Goal: Task Accomplishment & Management: Use online tool/utility

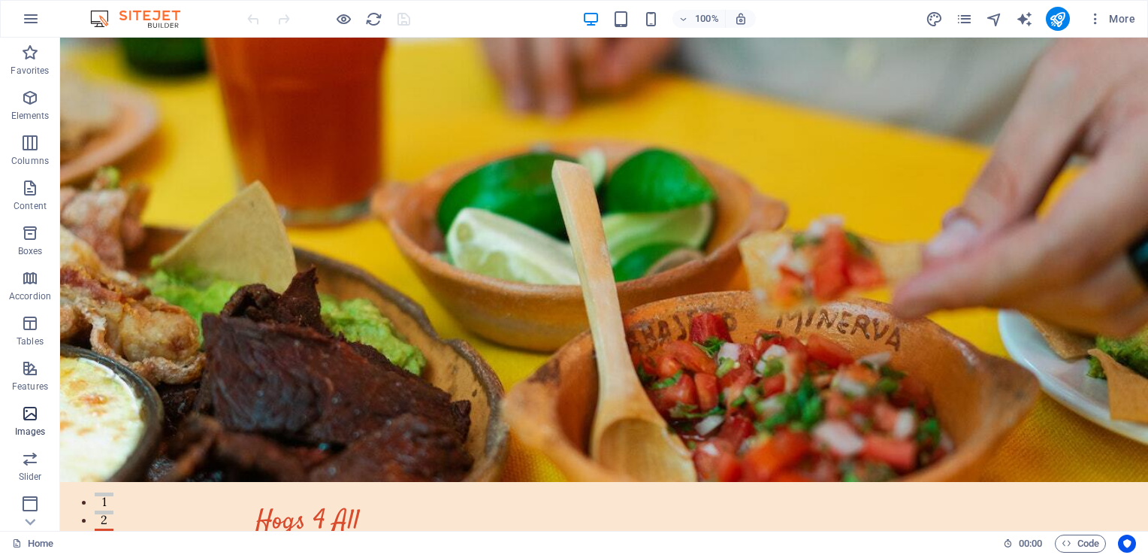
click at [34, 420] on icon "button" at bounding box center [30, 413] width 18 height 18
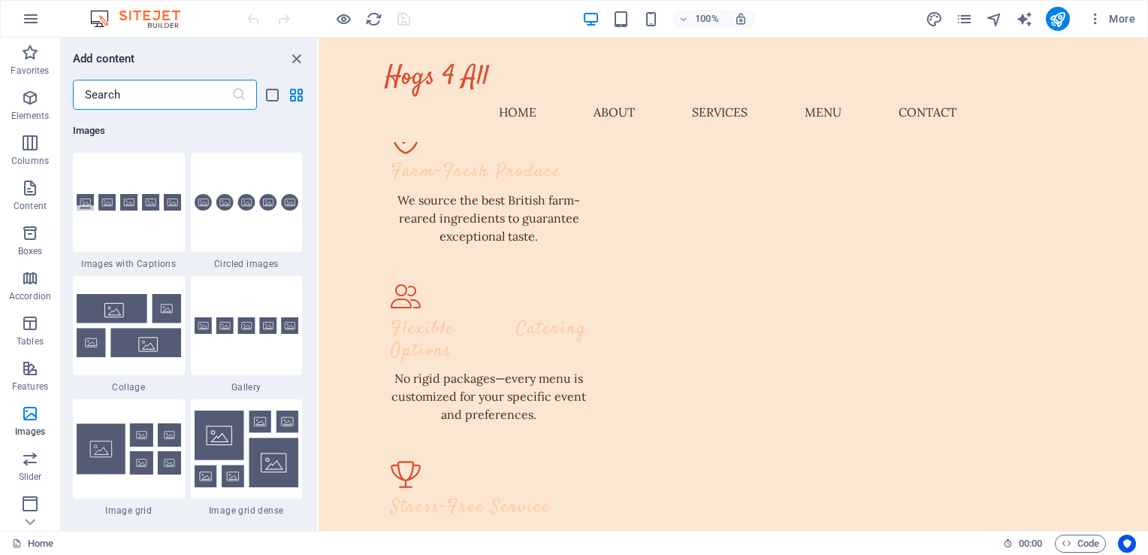
scroll to position [1623, 0]
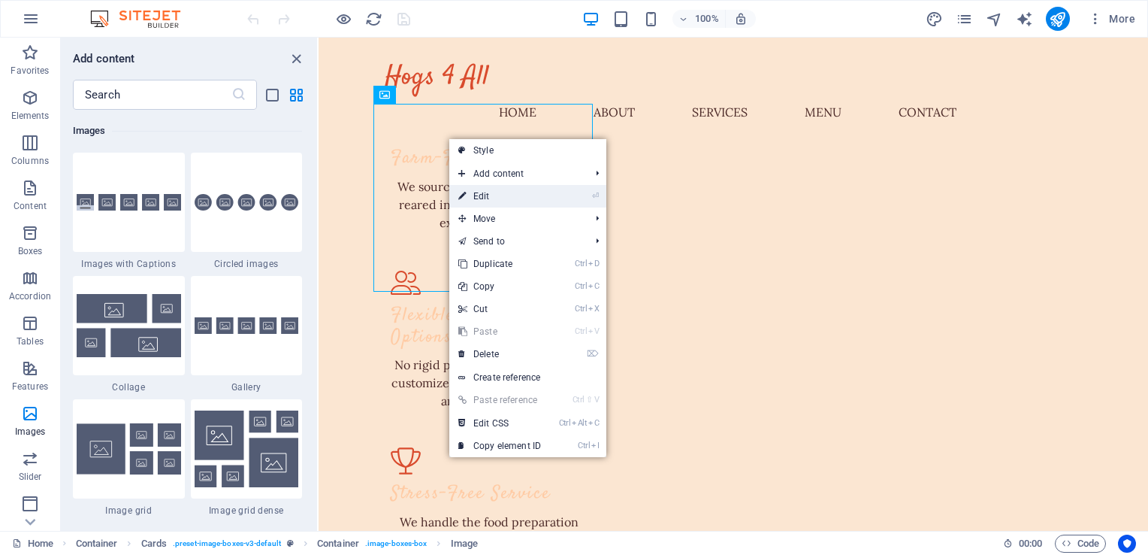
click at [504, 196] on link "⏎ Edit" at bounding box center [499, 196] width 101 height 23
select select "vw"
select select "px"
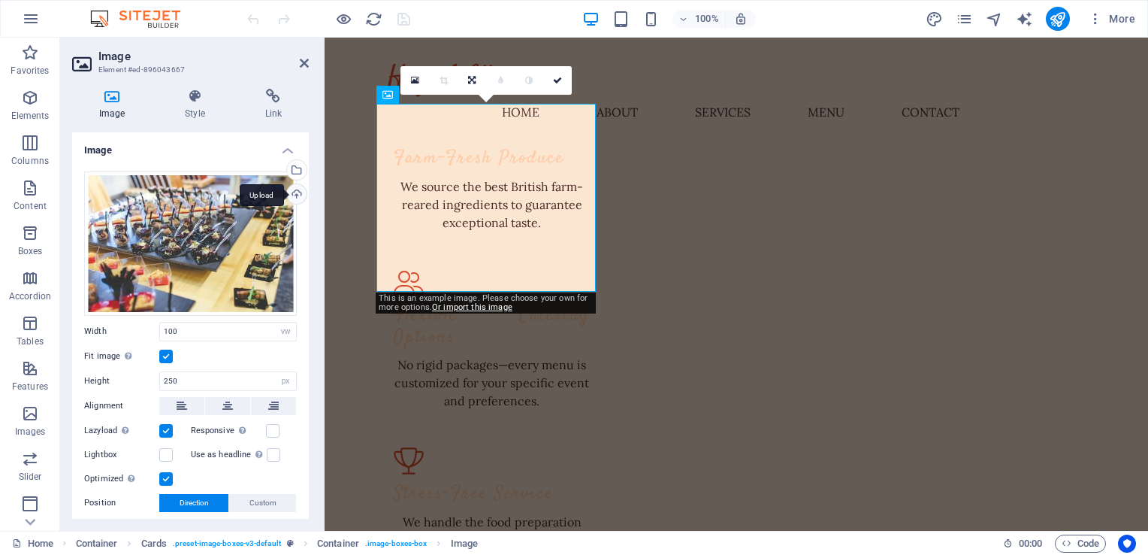
click at [295, 194] on div "Upload" at bounding box center [295, 195] width 23 height 23
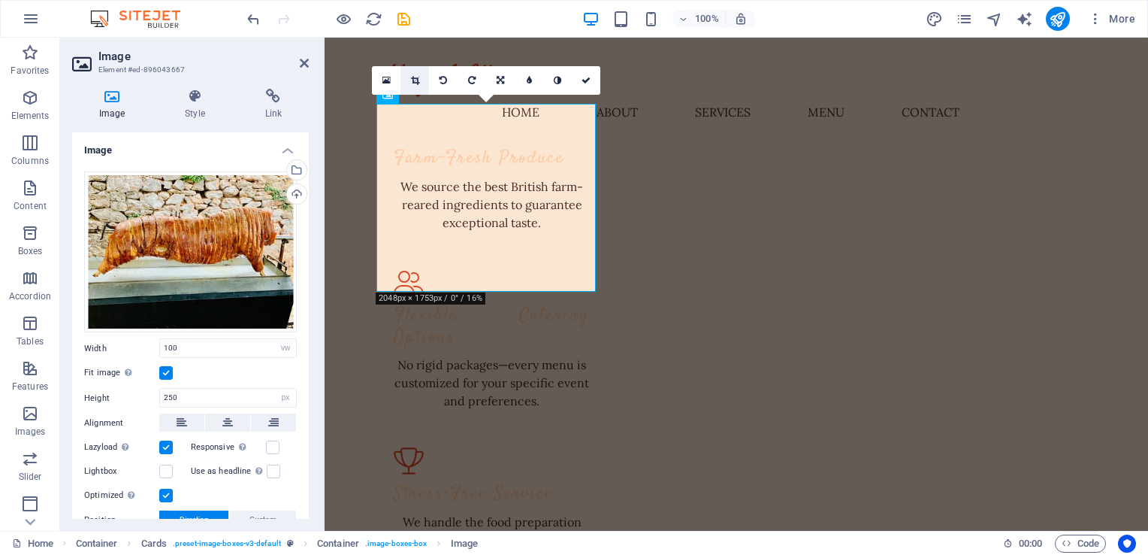
click at [413, 76] on icon at bounding box center [415, 80] width 8 height 9
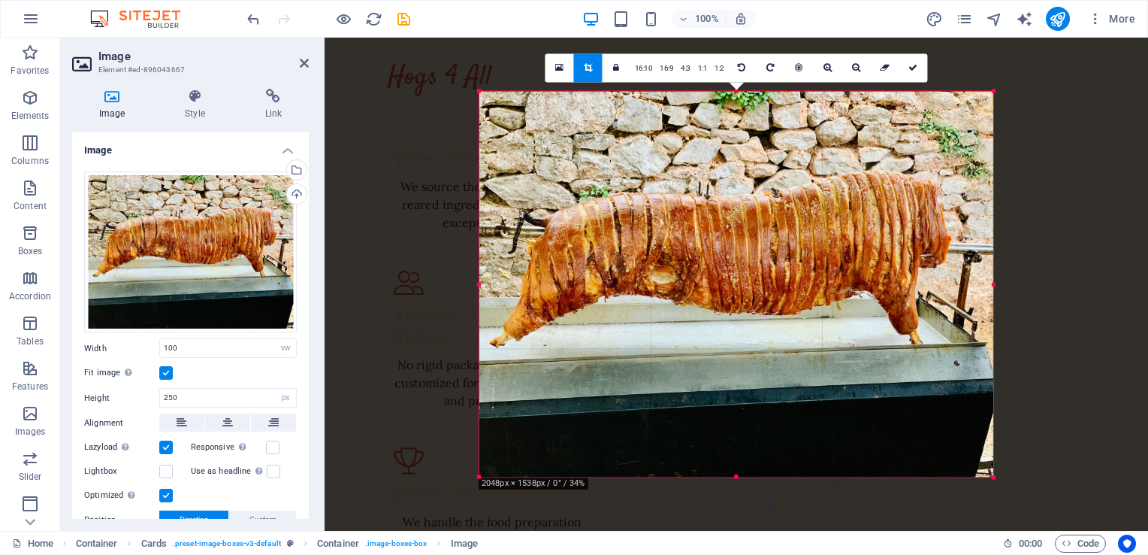
drag, startPoint x: 998, startPoint y: 480, endPoint x: 986, endPoint y: 369, distance: 111.9
click at [986, 369] on div "180 170 160 150 140 130 120 110 100 90 80 70 60 50 40 30 20 10 0 -10 -20 -30 -4…" at bounding box center [736, 284] width 514 height 386
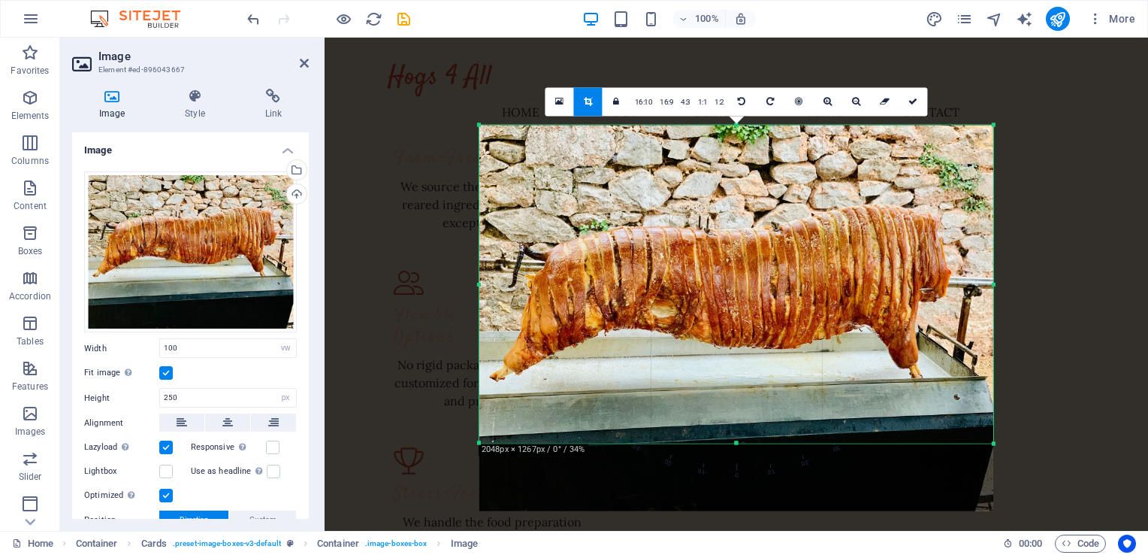
drag, startPoint x: 736, startPoint y: 476, endPoint x: 733, endPoint y: 409, distance: 67.7
click at [733, 409] on div "180 170 160 150 140 130 120 110 100 90 80 70 60 50 40 30 20 10 0 -10 -20 -30 -4…" at bounding box center [736, 284] width 514 height 318
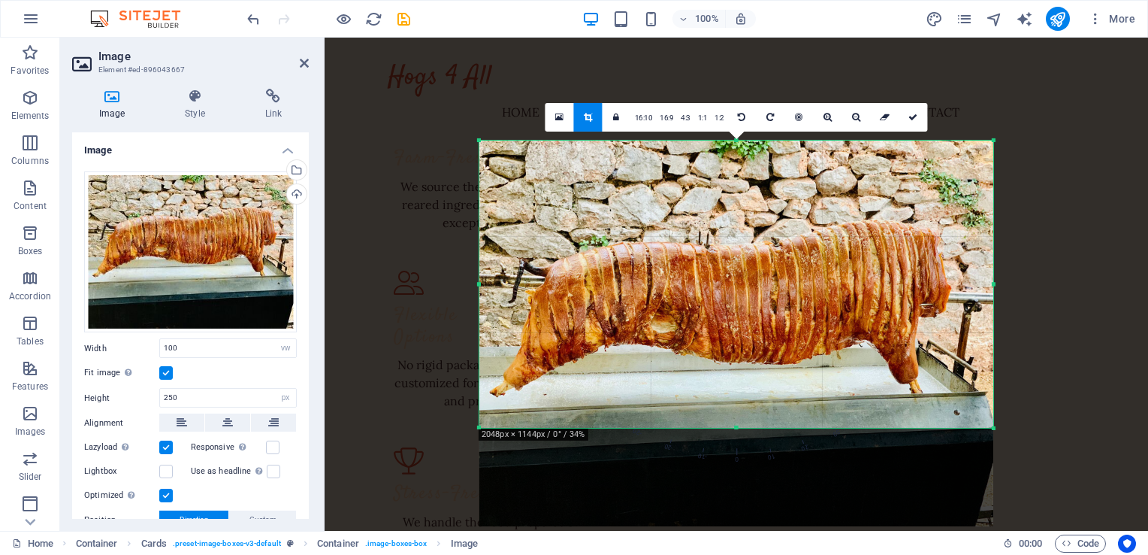
drag, startPoint x: 733, startPoint y: 440, endPoint x: 733, endPoint y: 410, distance: 30.8
click at [733, 410] on div "180 170 160 150 140 130 120 110 100 90 80 70 60 50 40 30 20 10 0 -10 -20 -30 -4…" at bounding box center [736, 284] width 514 height 287
click at [910, 115] on icon at bounding box center [913, 117] width 9 height 9
type input "684"
select select "px"
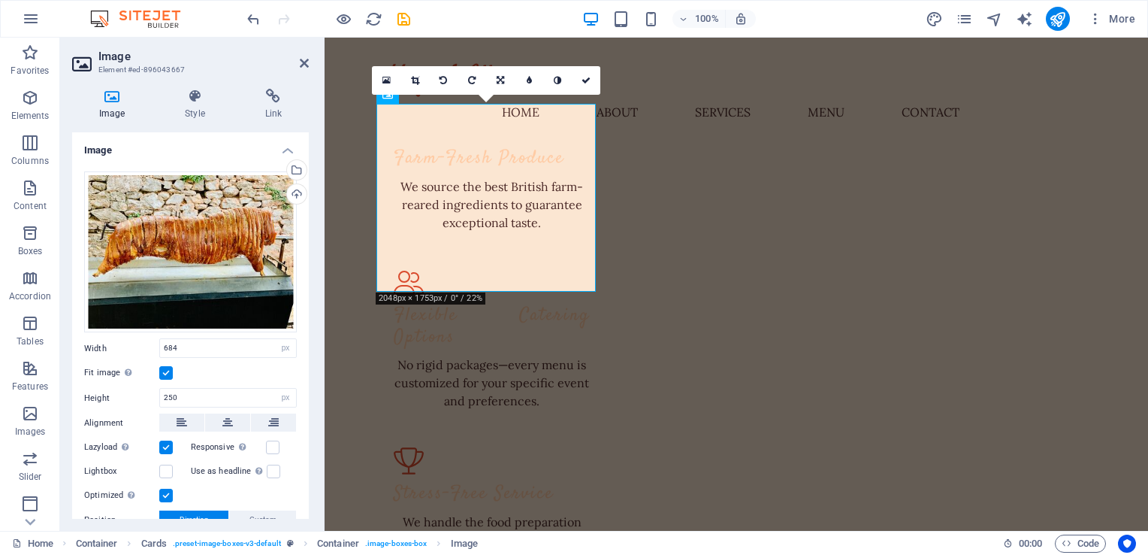
click at [164, 374] on label at bounding box center [166, 373] width 14 height 14
click at [0, 0] on input "Fit image Automatically fit image to a fixed width and height" at bounding box center [0, 0] width 0 height 0
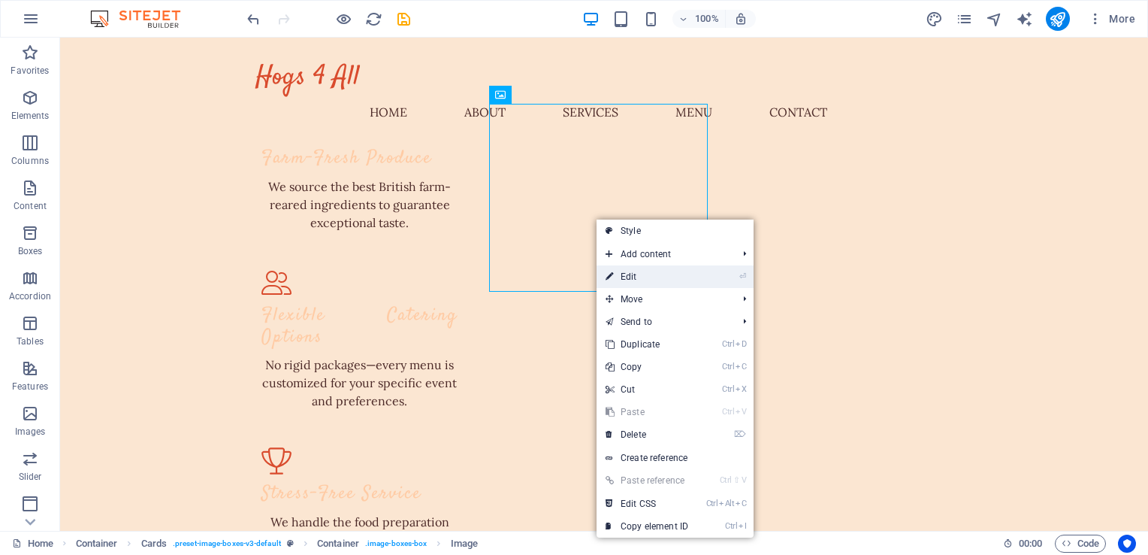
click at [631, 276] on link "⏎ Edit" at bounding box center [647, 276] width 101 height 23
select select "vw"
select select "px"
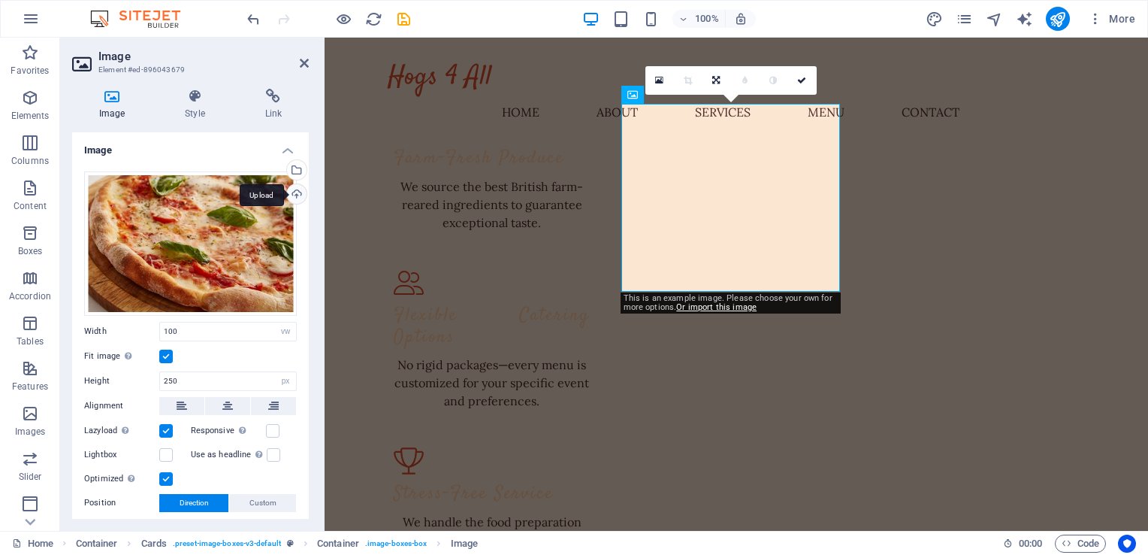
click at [289, 193] on div "Upload" at bounding box center [295, 195] width 23 height 23
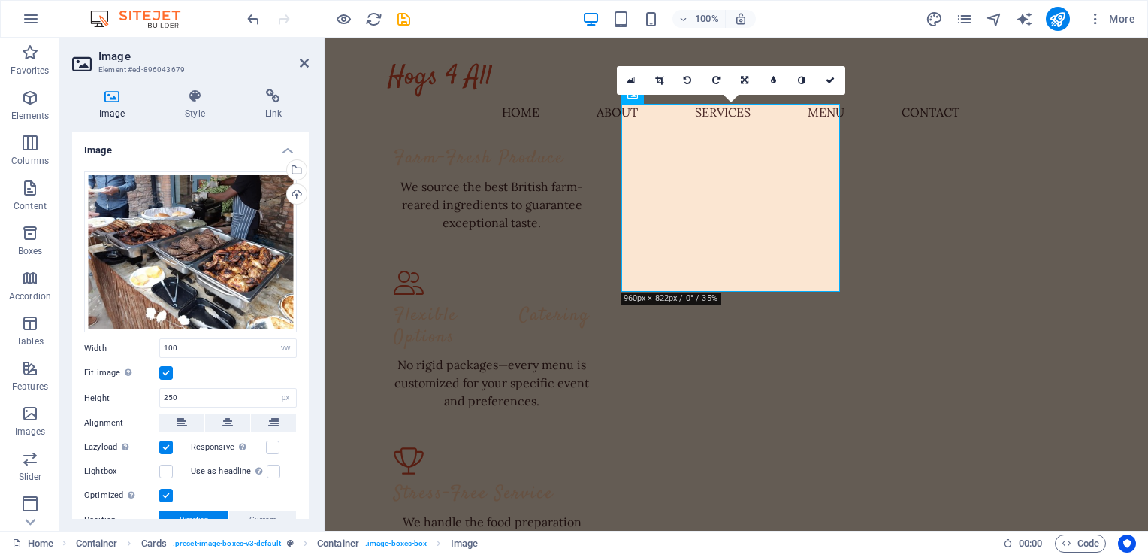
click at [163, 371] on label at bounding box center [166, 373] width 14 height 14
click at [0, 0] on input "Fit image Automatically fit image to a fixed width and height" at bounding box center [0, 0] width 0 height 0
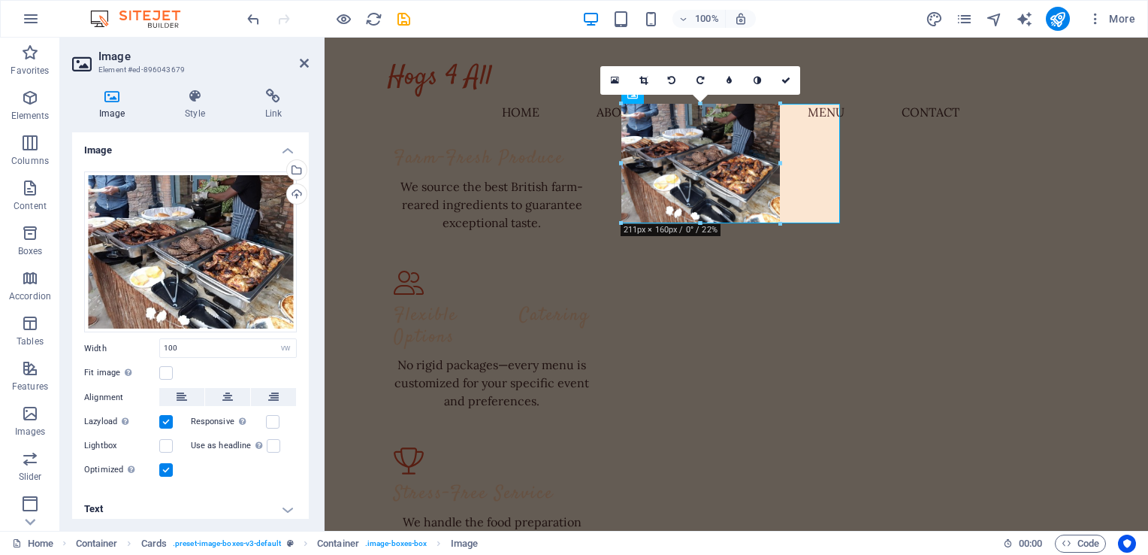
drag, startPoint x: 730, startPoint y: 267, endPoint x: 730, endPoint y: 220, distance: 46.6
type input "207"
select select "px"
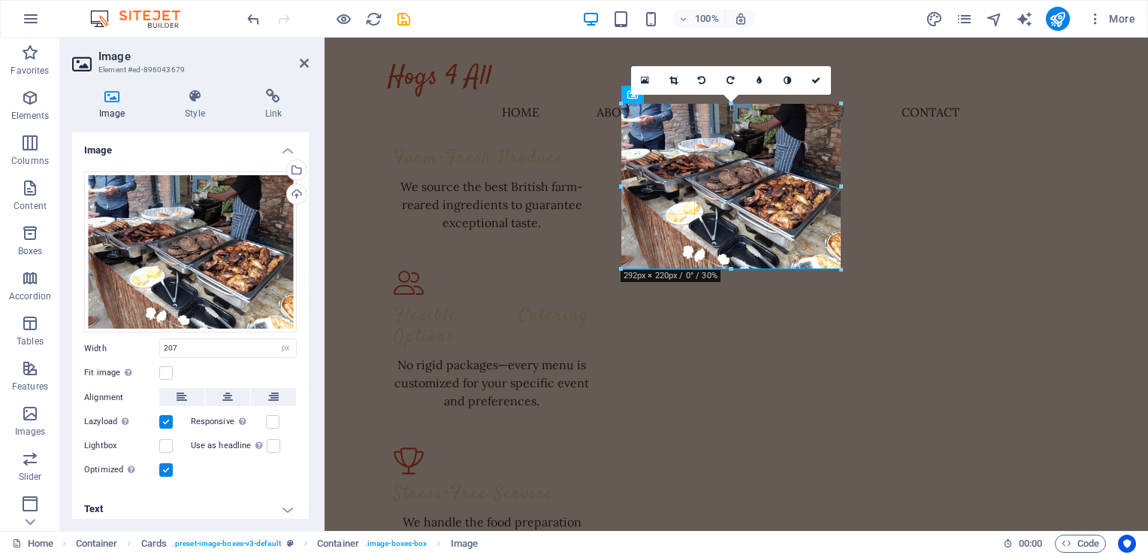
drag, startPoint x: 775, startPoint y: 162, endPoint x: 843, endPoint y: 162, distance: 68.4
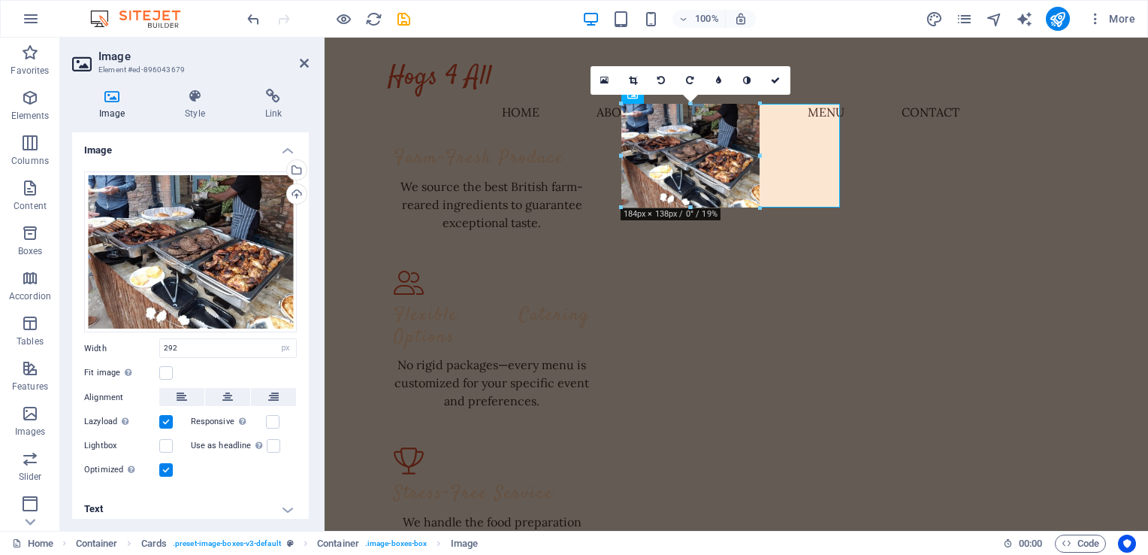
drag, startPoint x: 733, startPoint y: 268, endPoint x: 740, endPoint y: 206, distance: 62.0
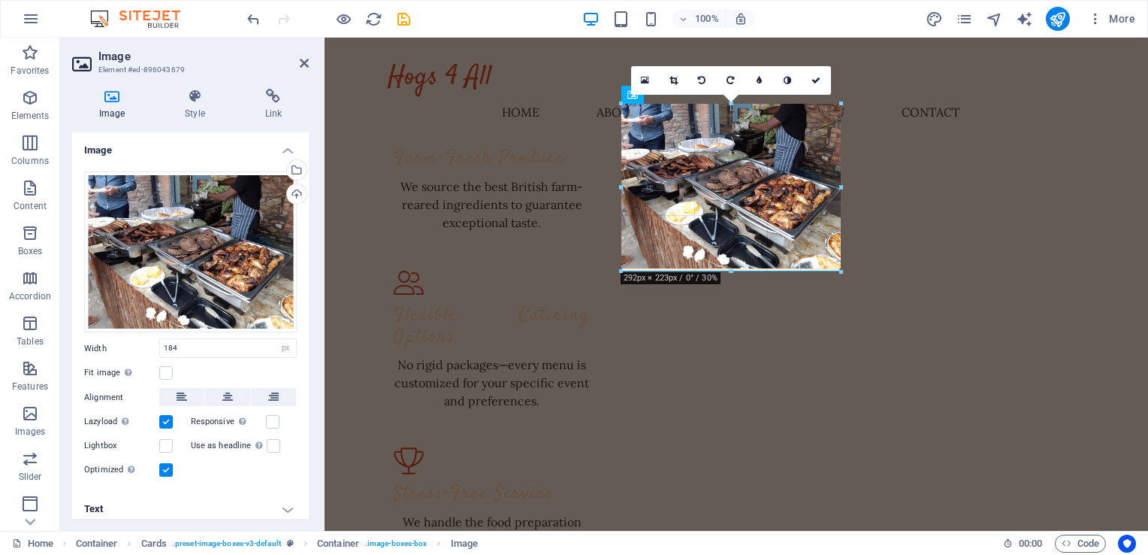
drag, startPoint x: 758, startPoint y: 153, endPoint x: 520, endPoint y: 106, distance: 242.9
type input "292"
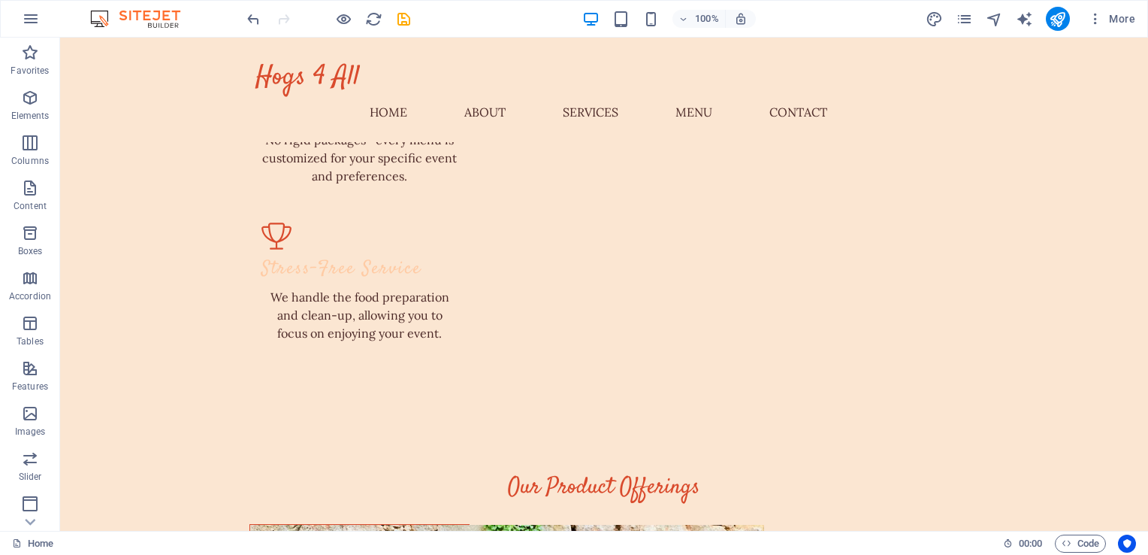
scroll to position [1841, 0]
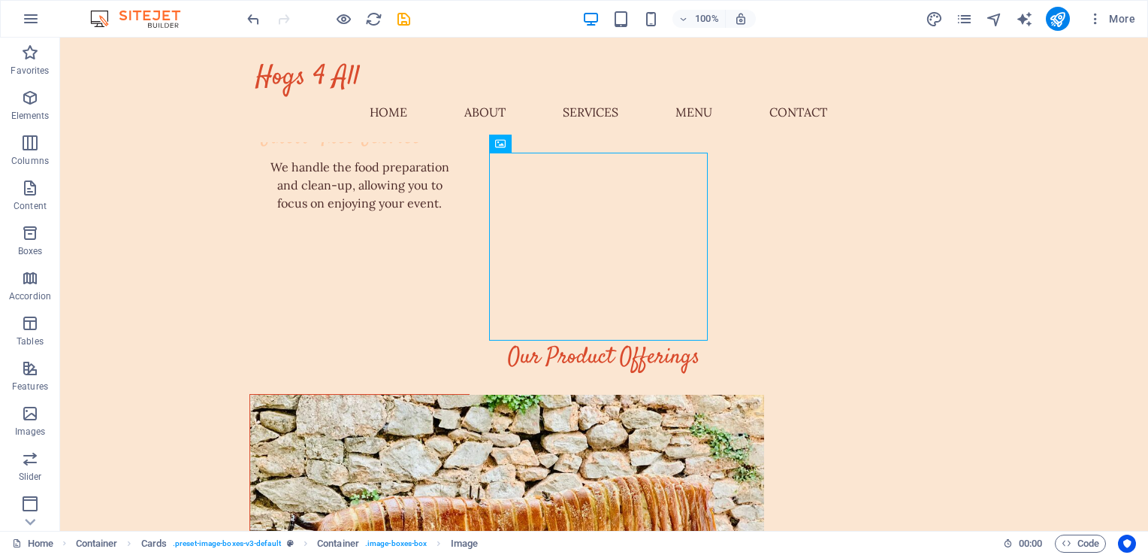
scroll to position [1943, 0]
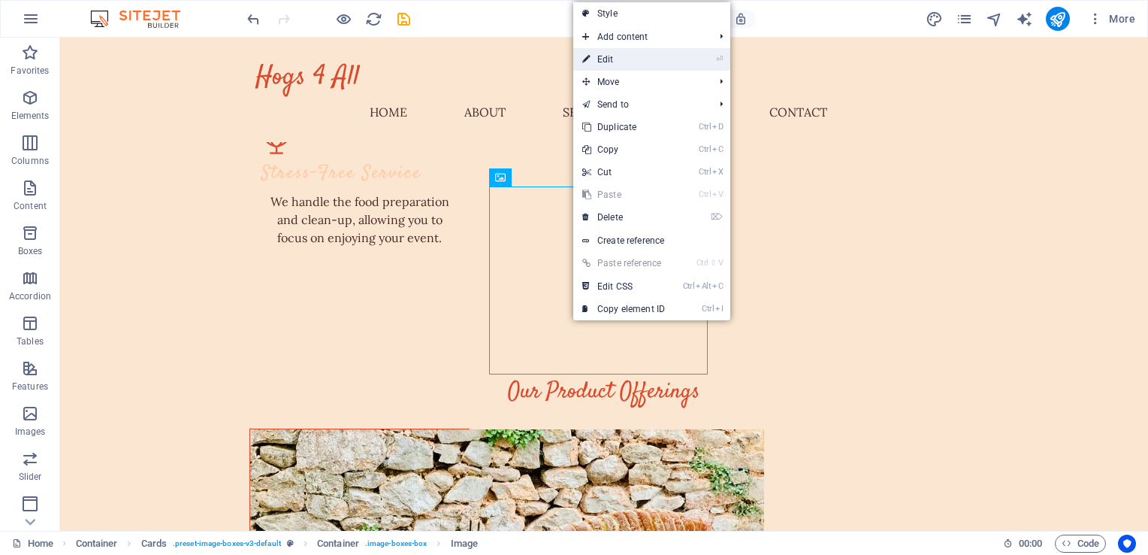
click at [608, 60] on link "⏎ Edit" at bounding box center [623, 59] width 101 height 23
select select "vw"
select select "px"
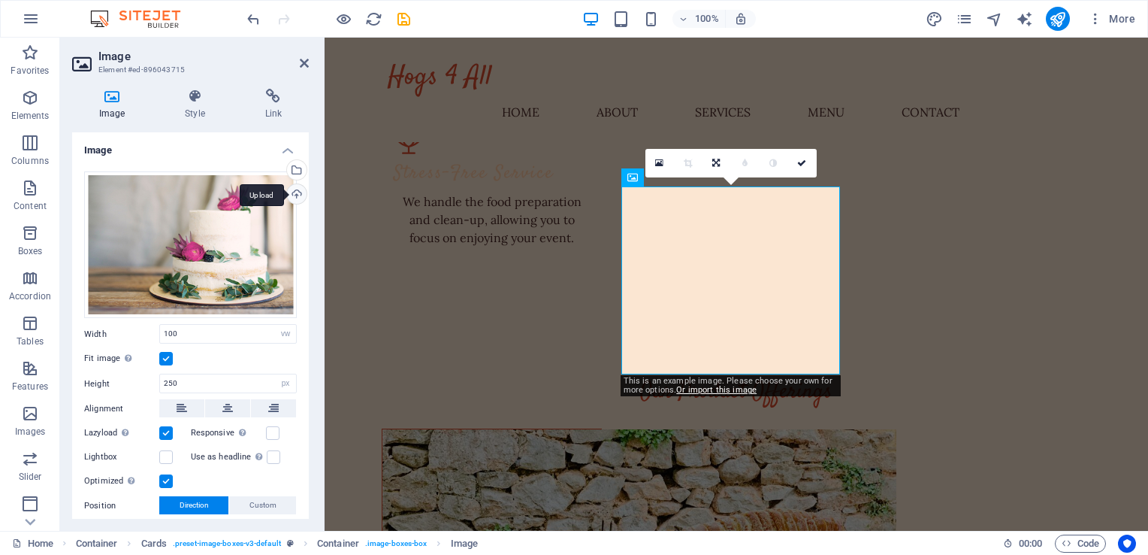
click at [292, 192] on div "Upload" at bounding box center [295, 195] width 23 height 23
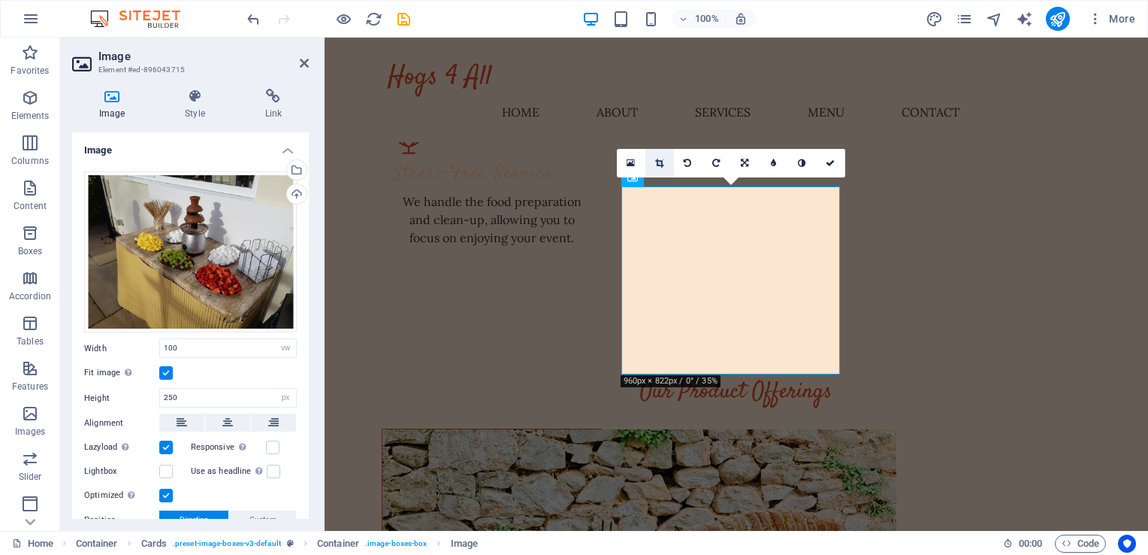
click at [658, 159] on icon at bounding box center [659, 163] width 8 height 9
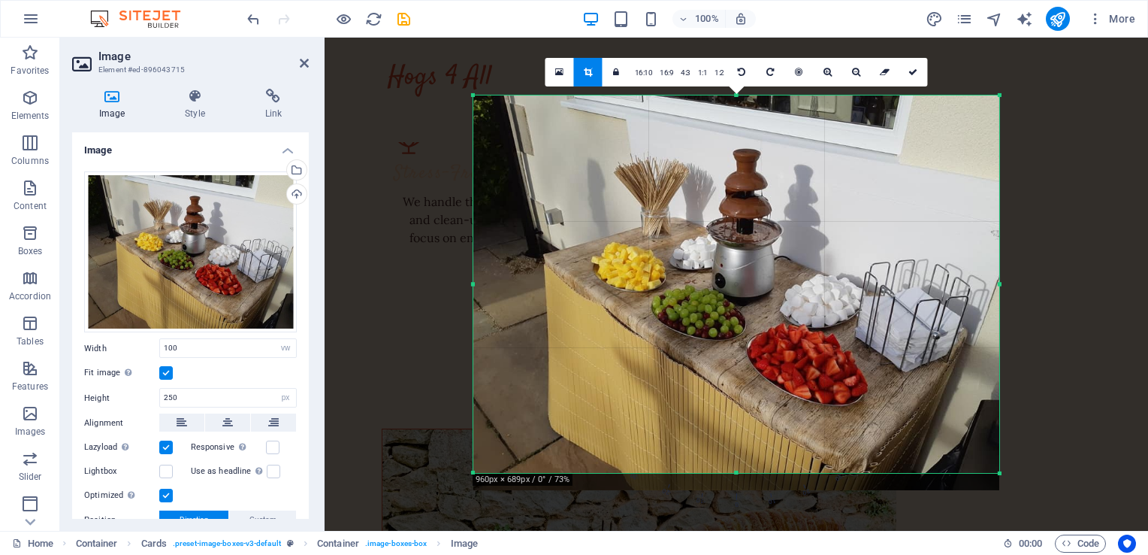
drag, startPoint x: 735, startPoint y: 480, endPoint x: 740, endPoint y: 463, distance: 17.9
click at [740, 463] on div "180 170 160 150 140 130 120 110 100 90 80 70 60 50 40 30 20 10 0 -10 -20 -30 -4…" at bounding box center [736, 283] width 526 height 377
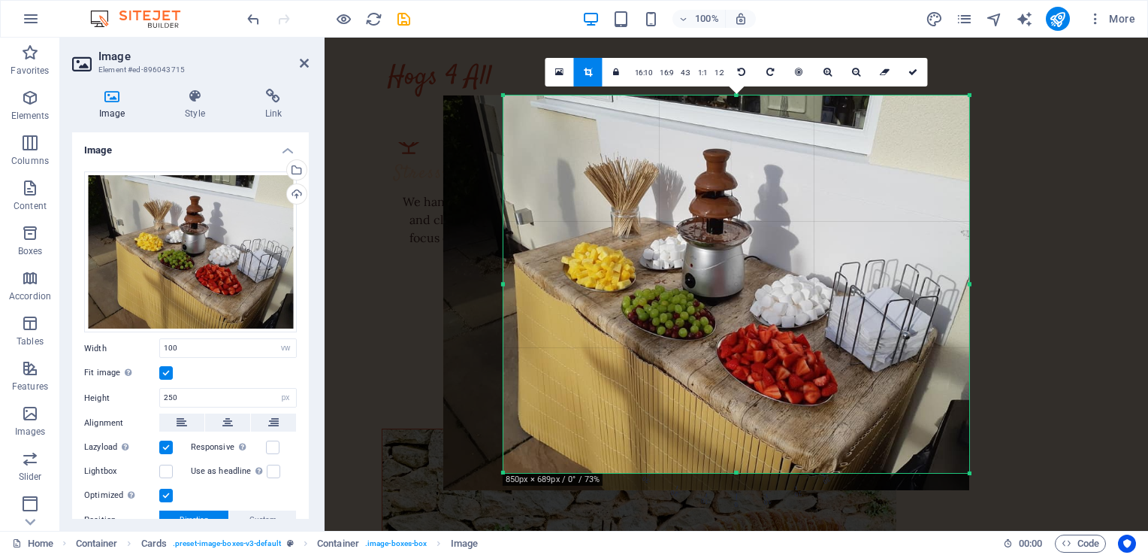
drag, startPoint x: 472, startPoint y: 285, endPoint x: 532, endPoint y: 290, distance: 60.4
click at [532, 290] on div "180 170 160 150 140 130 120 110 100 90 80 70 60 50 40 30 20 10 0 -10 -20 -30 -4…" at bounding box center [737, 283] width 466 height 377
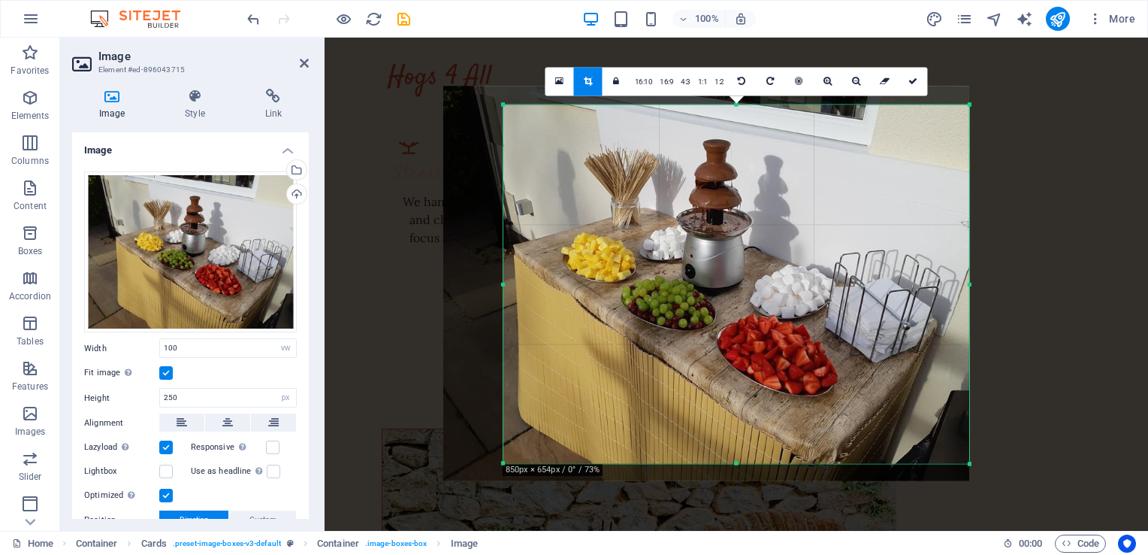
drag, startPoint x: 736, startPoint y: 95, endPoint x: 737, endPoint y: 116, distance: 20.3
click at [737, 116] on div "180 170 160 150 140 130 120 110 100 90 80 70 60 50 40 30 20 10 0 -10 -20 -30 -4…" at bounding box center [737, 283] width 466 height 358
click at [836, 172] on div at bounding box center [706, 282] width 526 height 395
click at [918, 85] on link at bounding box center [914, 82] width 29 height 29
type input "620"
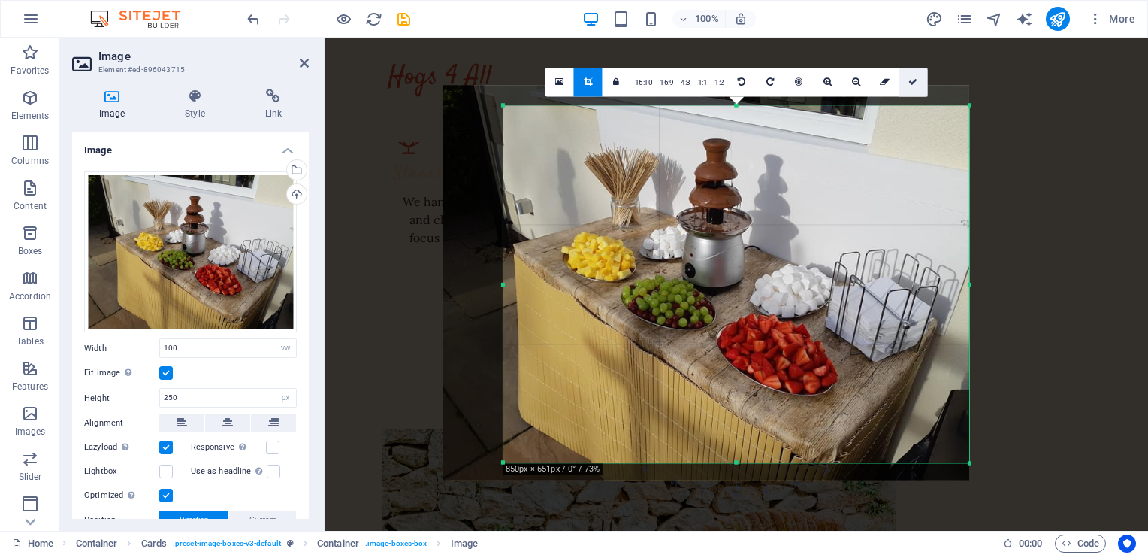
select select "px"
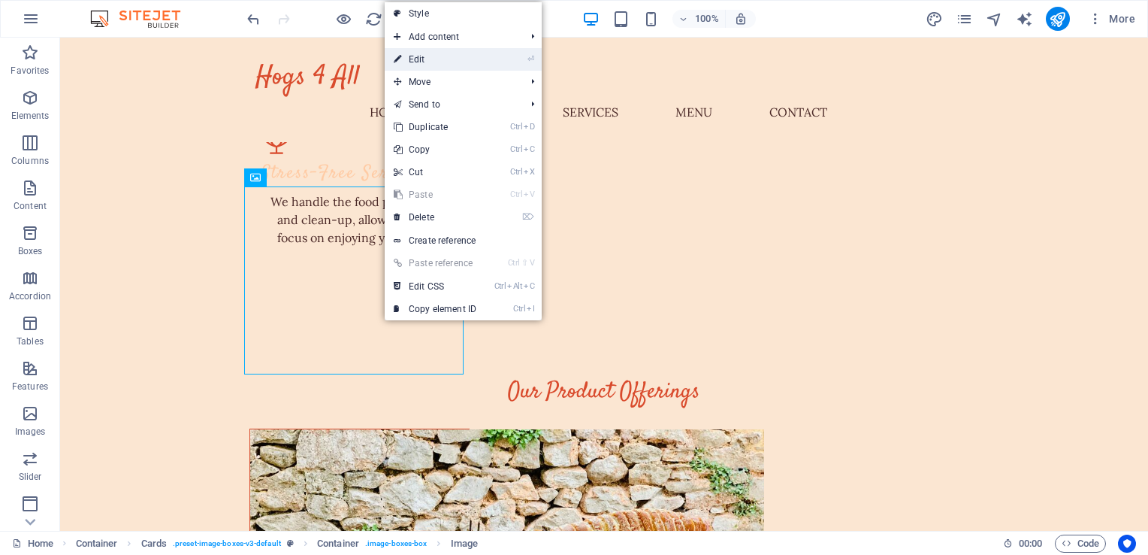
click at [425, 55] on link "⏎ Edit" at bounding box center [435, 59] width 101 height 23
select select "vw"
select select "px"
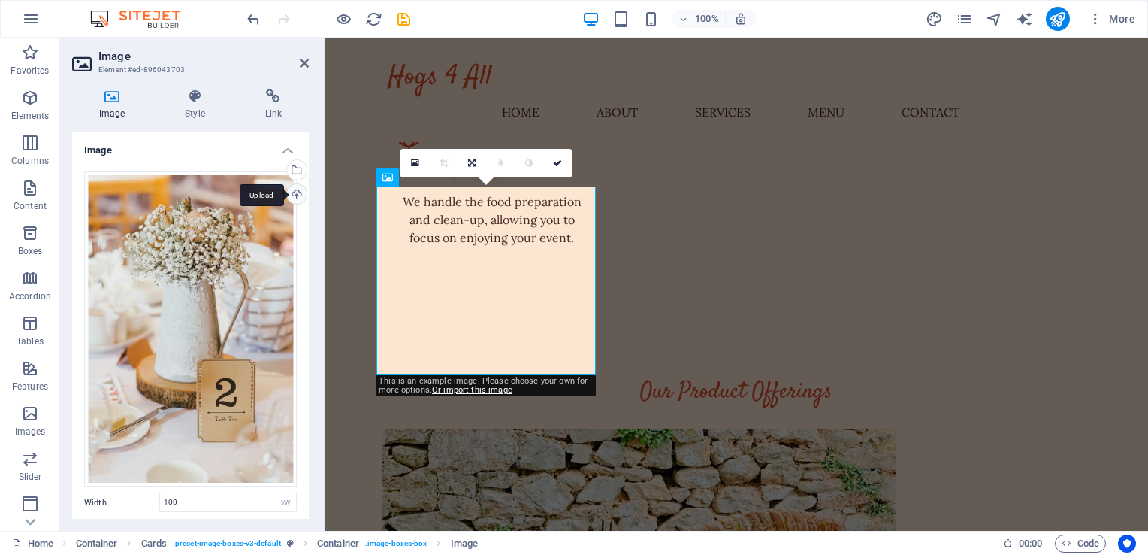
click at [298, 190] on div "Upload" at bounding box center [295, 195] width 23 height 23
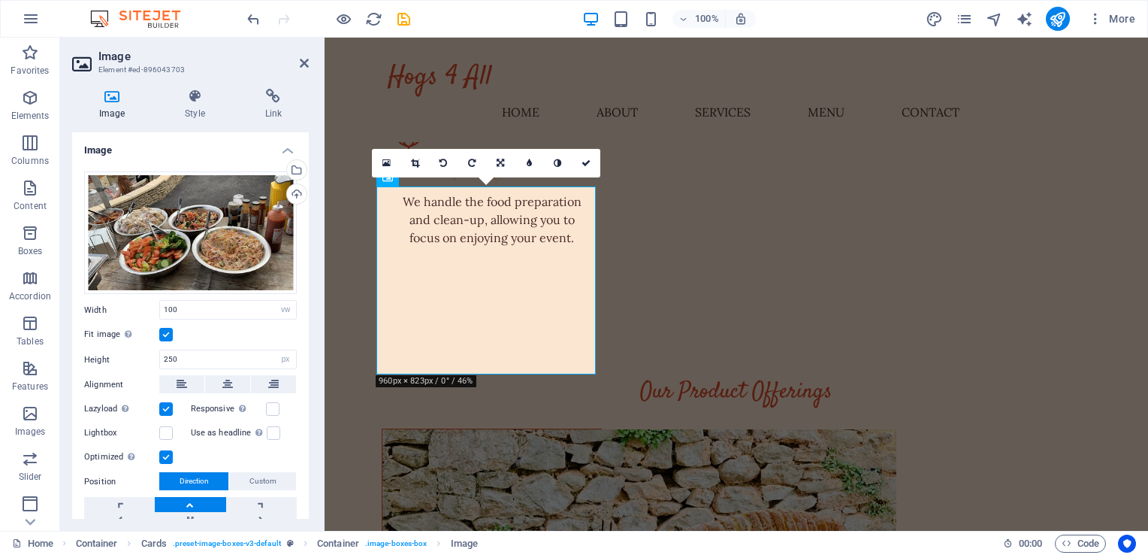
click at [162, 331] on label at bounding box center [166, 335] width 14 height 14
click at [0, 0] on input "Fit image Automatically fit image to a fixed width and height" at bounding box center [0, 0] width 0 height 0
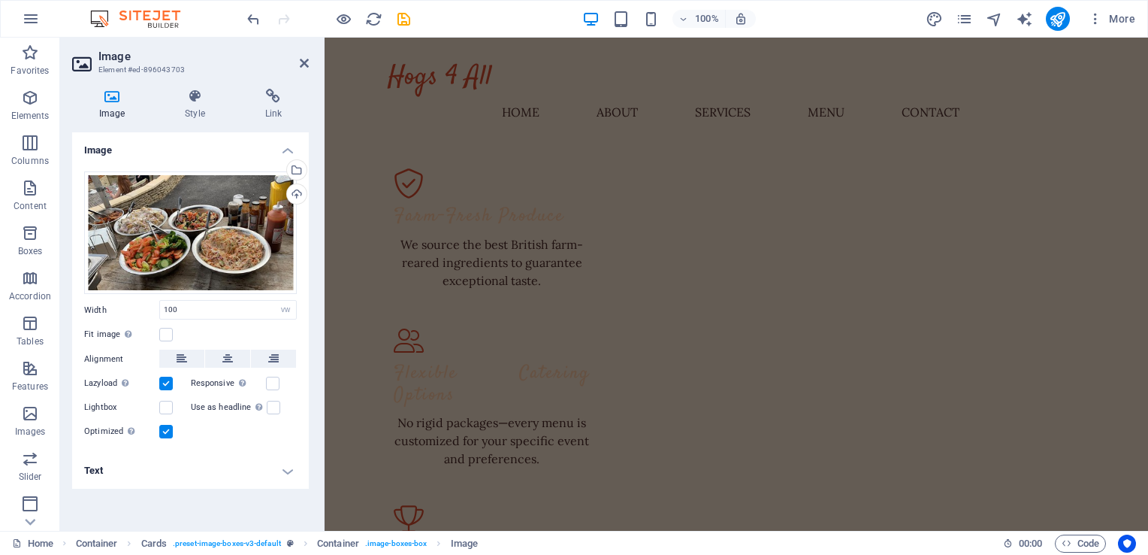
scroll to position [1606, 0]
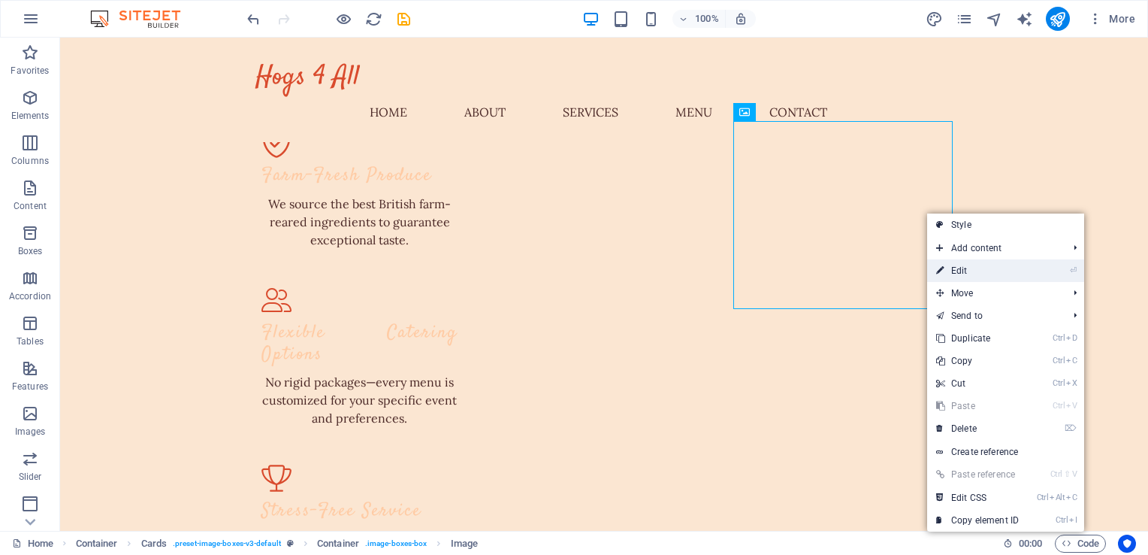
click at [972, 270] on link "⏎ Edit" at bounding box center [977, 270] width 101 height 23
select select "vw"
select select "px"
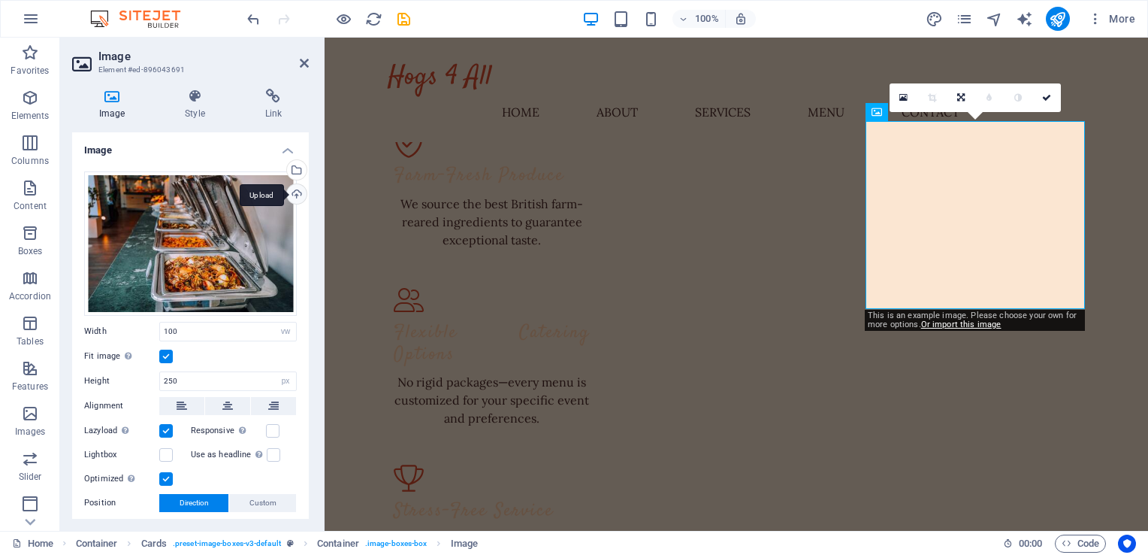
click at [295, 188] on div "Upload" at bounding box center [295, 195] width 23 height 23
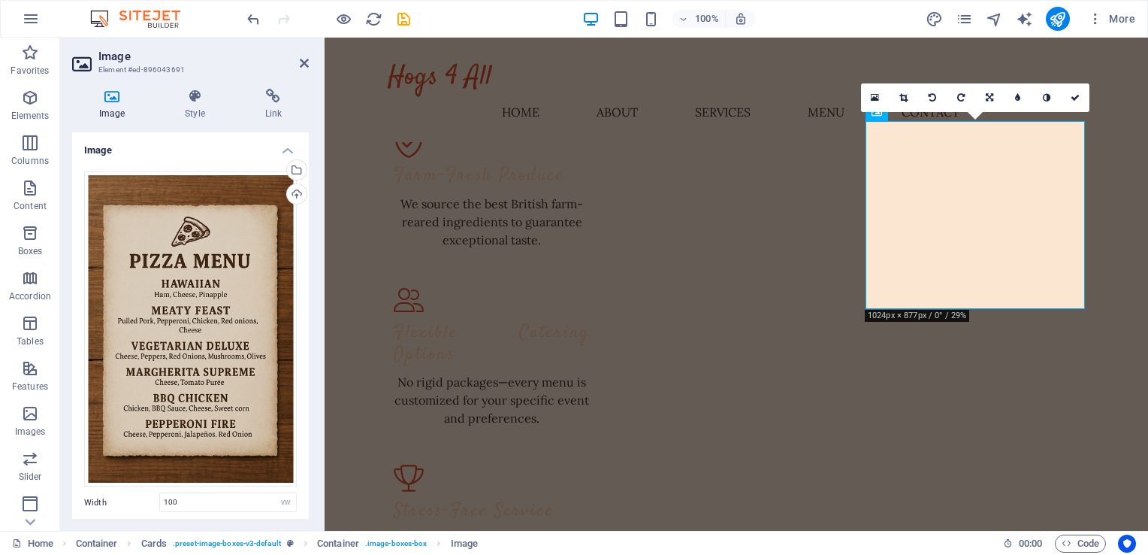
drag, startPoint x: 305, startPoint y: 335, endPoint x: 308, endPoint y: 380, distance: 45.2
click at [308, 380] on div "Image Drag files here, click to choose files or select files from Files or our …" at bounding box center [190, 325] width 237 height 386
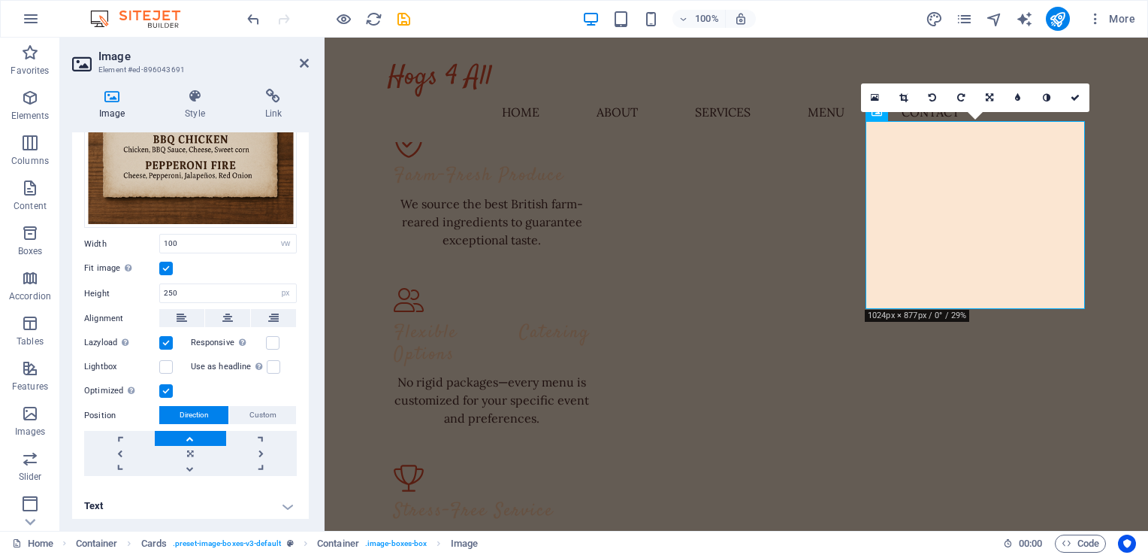
click at [164, 263] on label at bounding box center [166, 269] width 14 height 14
click at [0, 0] on input "Fit image Automatically fit image to a fixed width and height" at bounding box center [0, 0] width 0 height 0
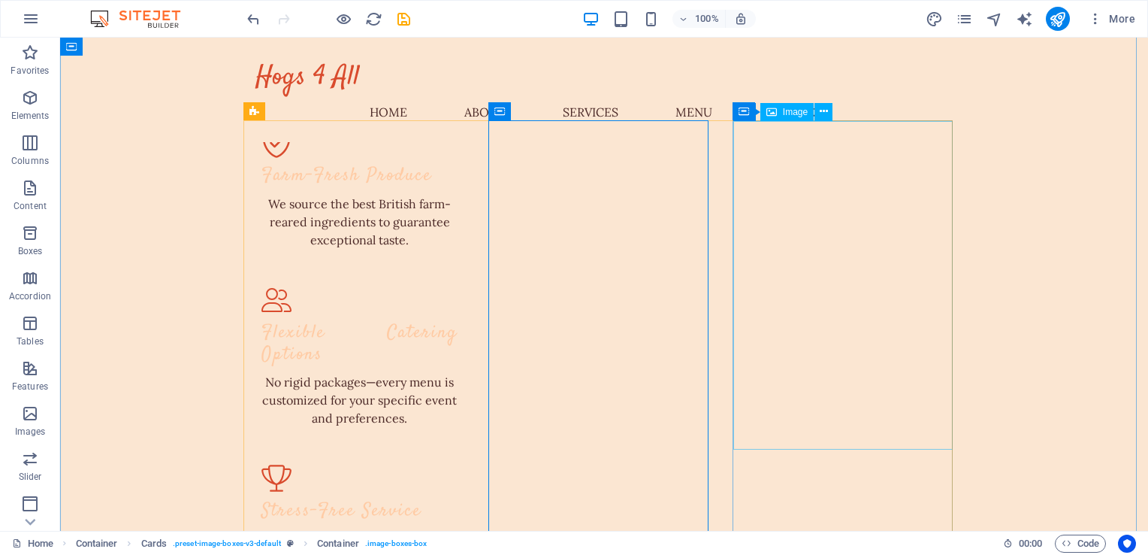
click at [788, 115] on span "Image" at bounding box center [795, 111] width 25 height 9
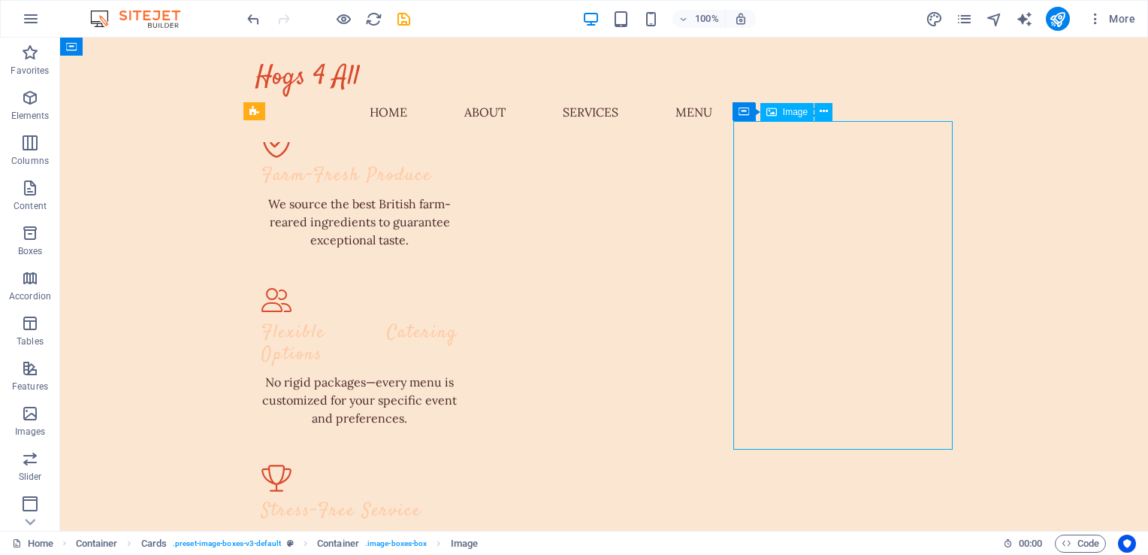
drag, startPoint x: 842, startPoint y: 448, endPoint x: 832, endPoint y: 301, distance: 147.6
drag, startPoint x: 832, startPoint y: 301, endPoint x: 827, endPoint y: 223, distance: 77.6
click at [824, 105] on icon at bounding box center [824, 112] width 8 height 16
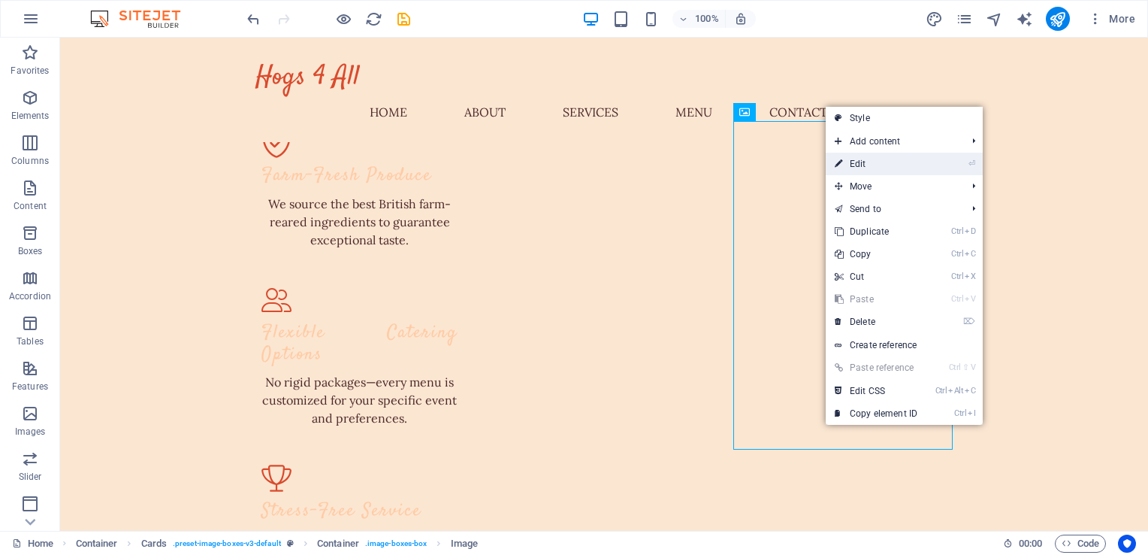
click at [864, 161] on link "⏎ Edit" at bounding box center [876, 164] width 101 height 23
select select "vw"
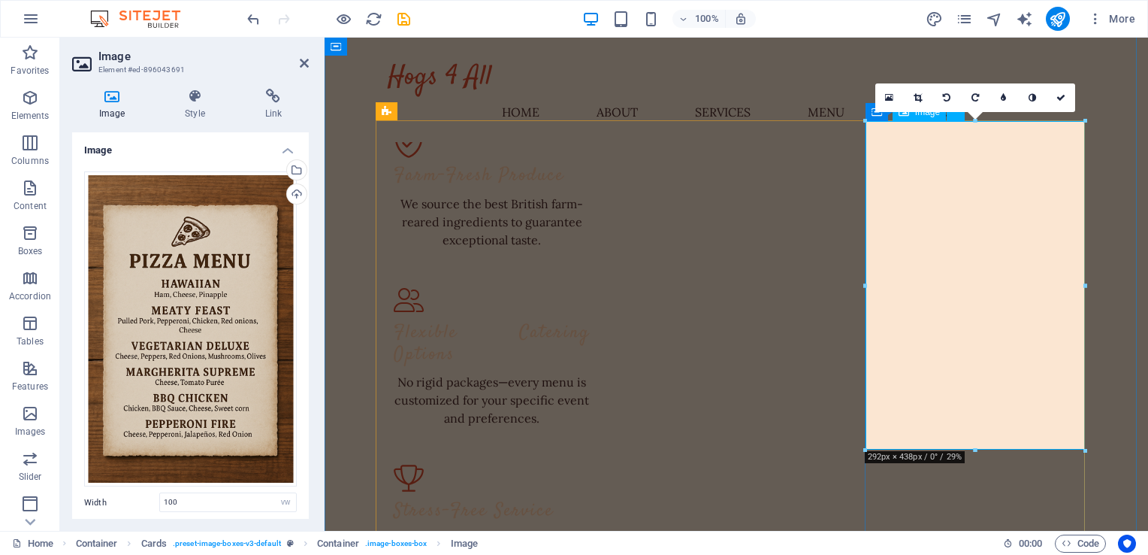
drag, startPoint x: 1298, startPoint y: 487, endPoint x: 971, endPoint y: 387, distance: 341.9
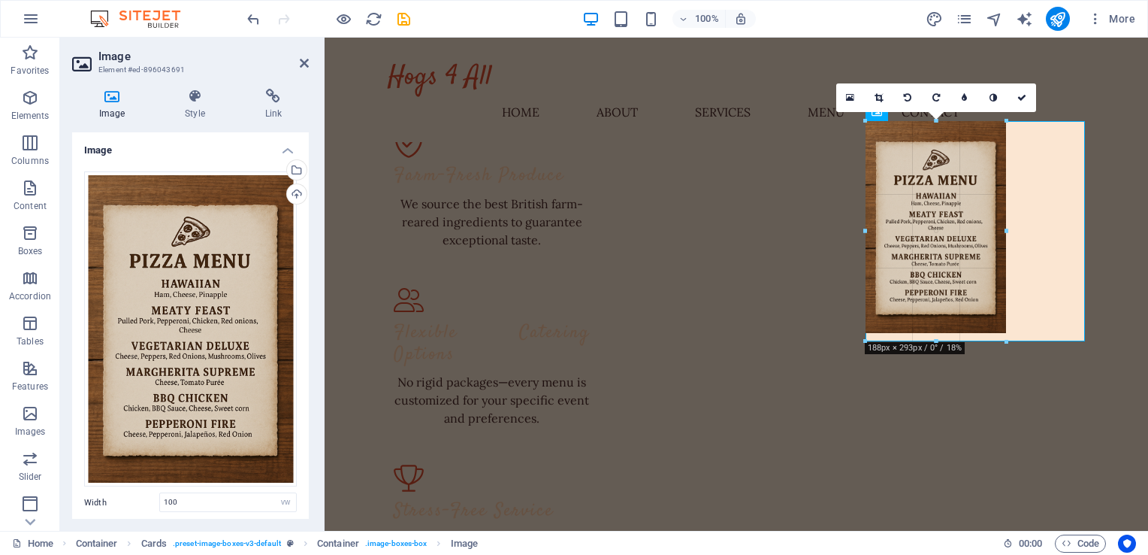
type input "188"
select select "px"
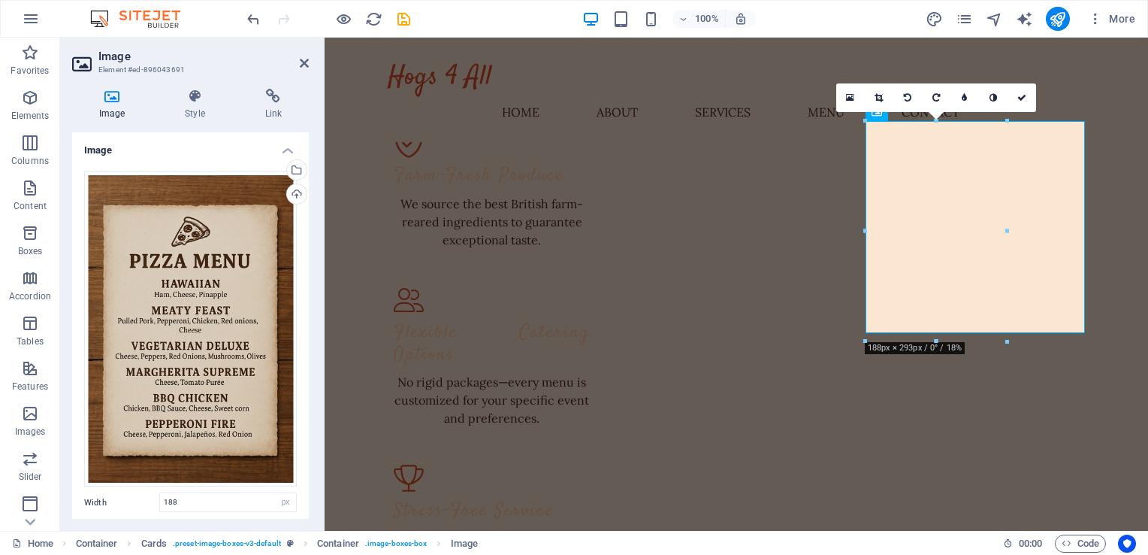
click at [1010, 340] on div at bounding box center [1007, 341] width 9 height 9
click at [1029, 101] on link at bounding box center [1022, 97] width 29 height 29
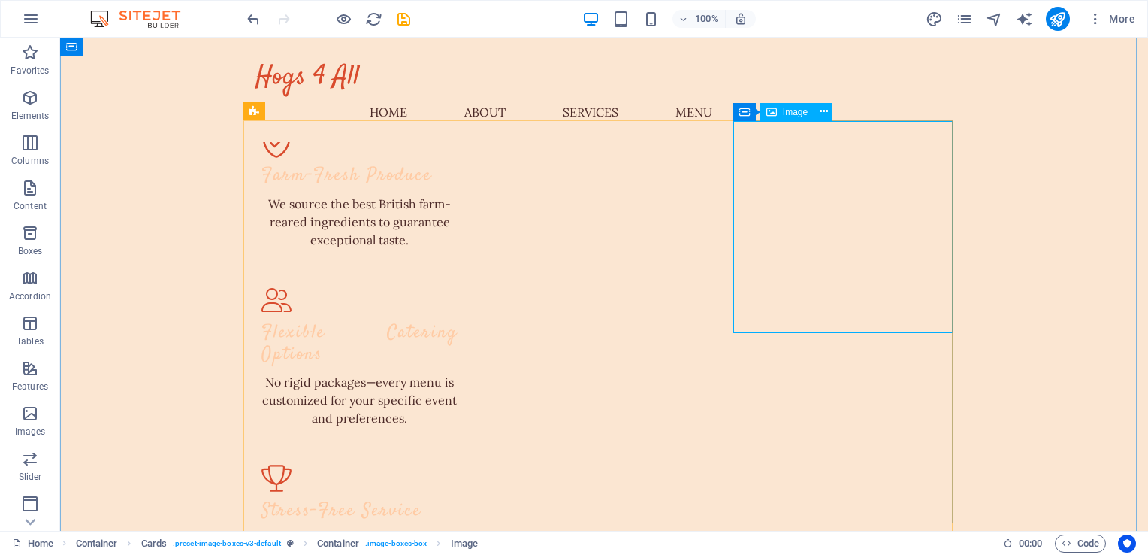
select select "px"
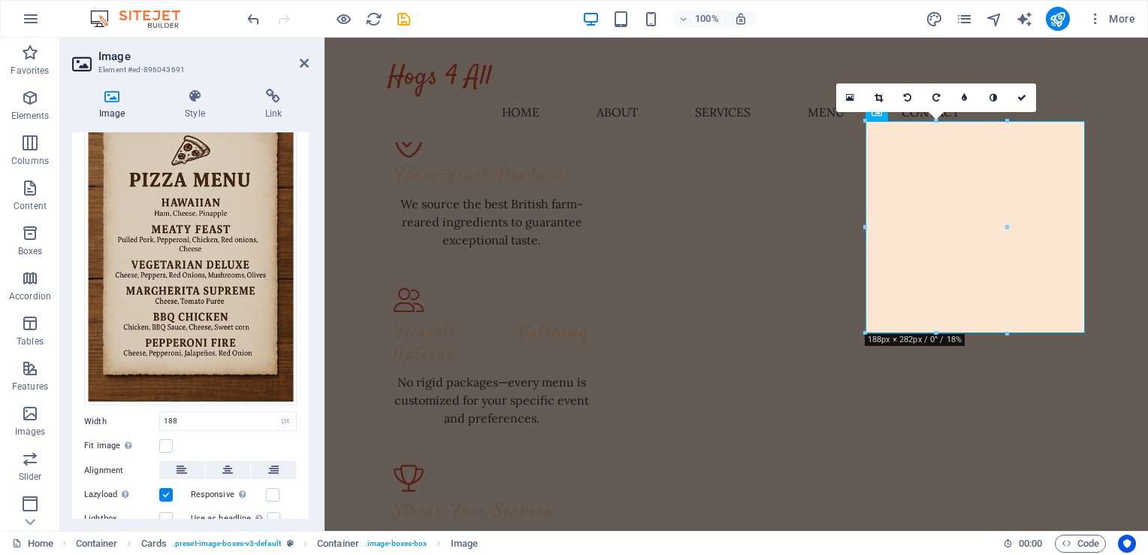
scroll to position [93, 0]
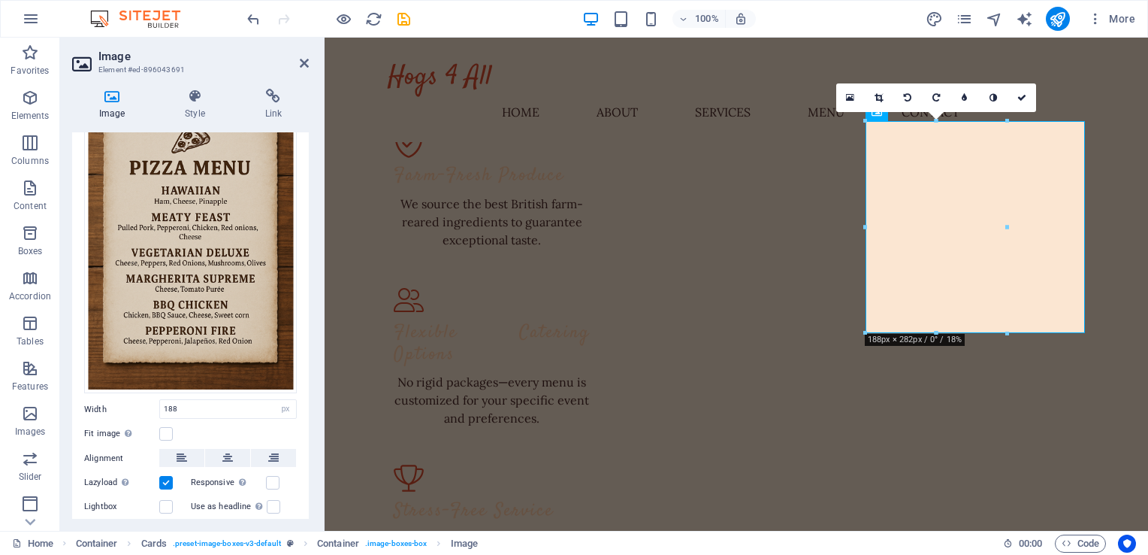
click at [174, 426] on div "Fit image Automatically fit image to a fixed width and height" at bounding box center [190, 434] width 213 height 18
click at [165, 430] on label at bounding box center [166, 434] width 14 height 14
click at [0, 0] on input "Fit image Automatically fit image to a fixed width and height" at bounding box center [0, 0] width 0 height 0
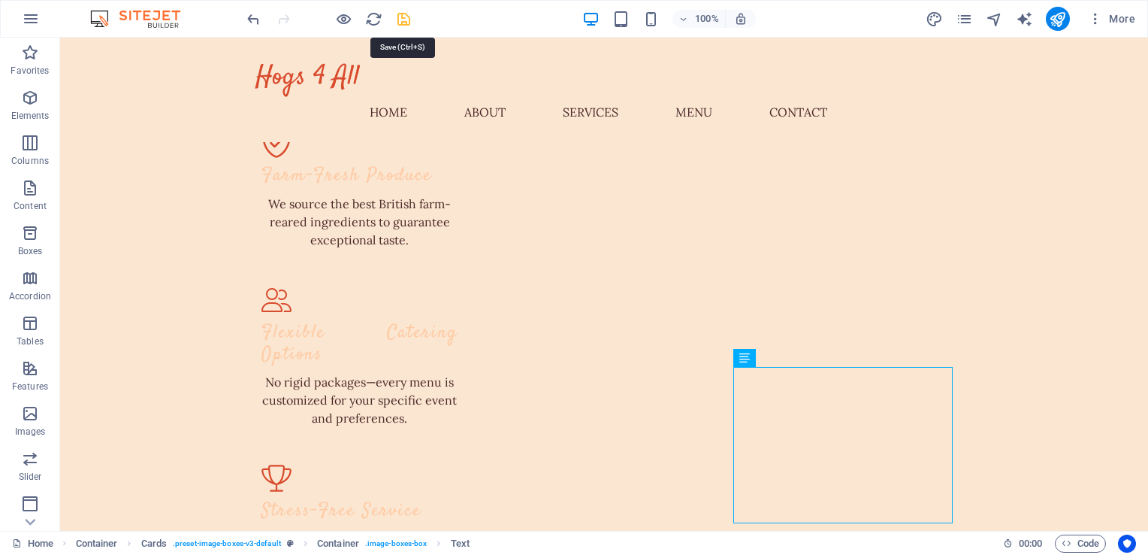
click at [405, 17] on icon "save" at bounding box center [403, 19] width 17 height 17
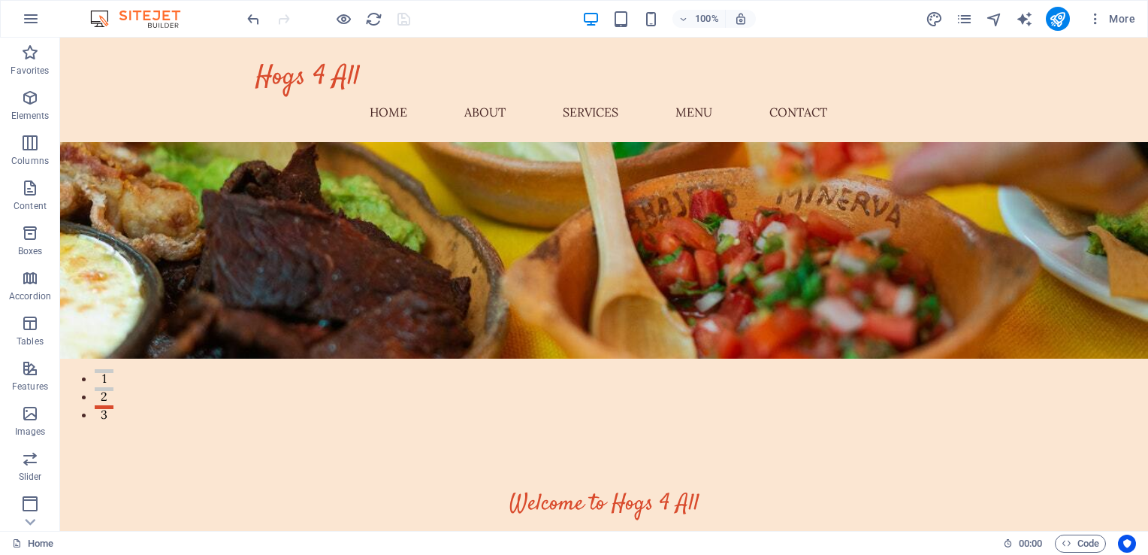
scroll to position [14, 0]
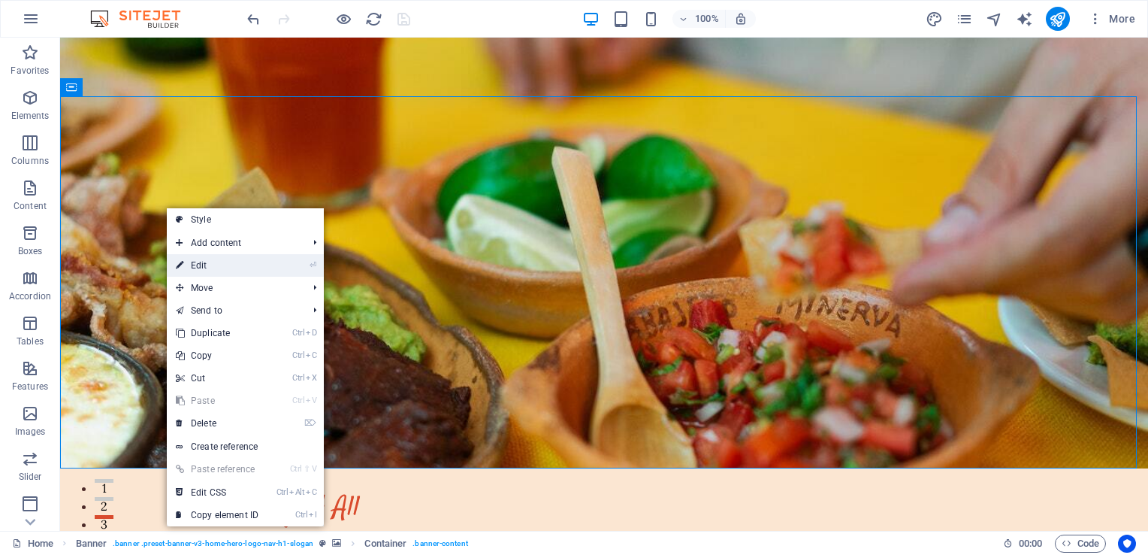
click at [213, 257] on link "⏎ Edit" at bounding box center [217, 265] width 101 height 23
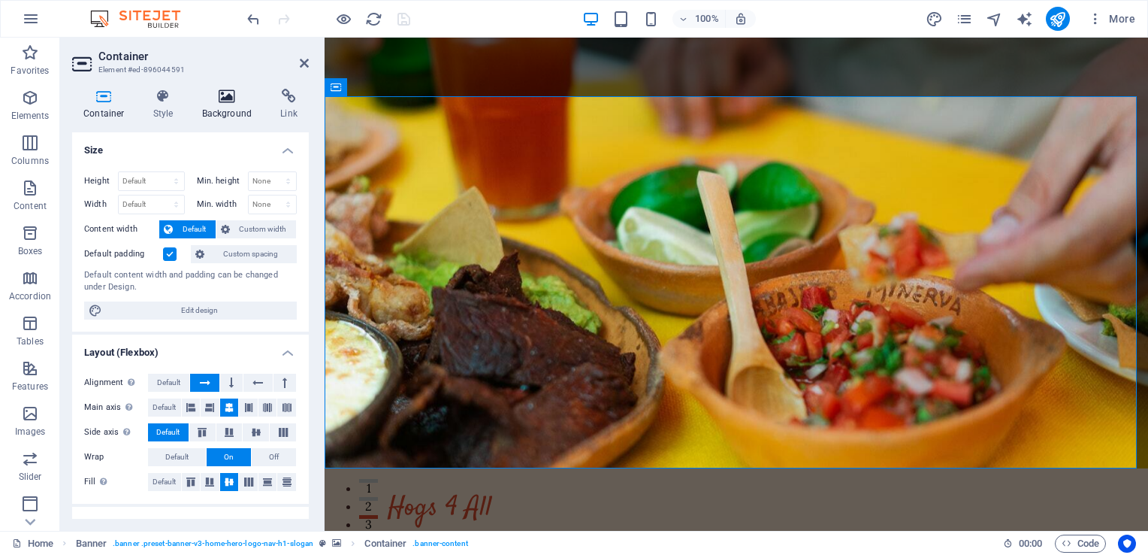
click at [223, 95] on icon at bounding box center [227, 96] width 73 height 15
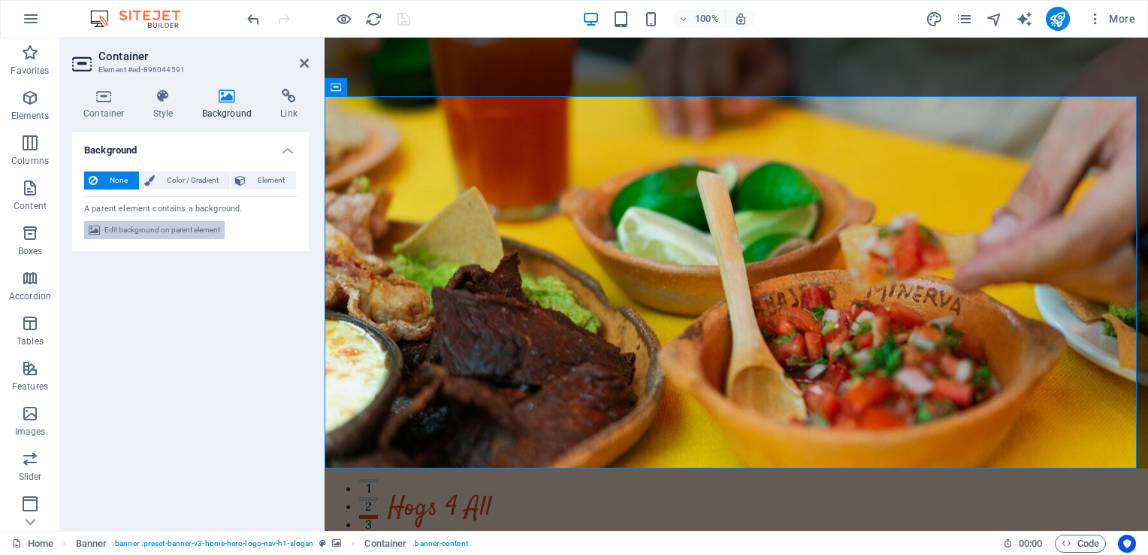
click at [150, 231] on span "Edit background on parent element" at bounding box center [162, 230] width 116 height 18
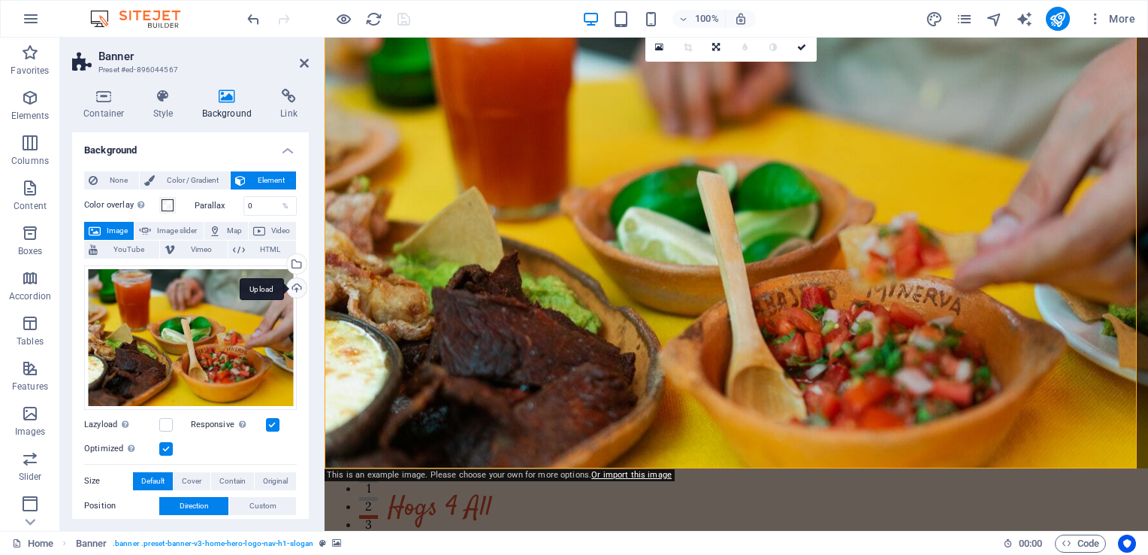
click at [292, 283] on div "Upload" at bounding box center [295, 289] width 23 height 23
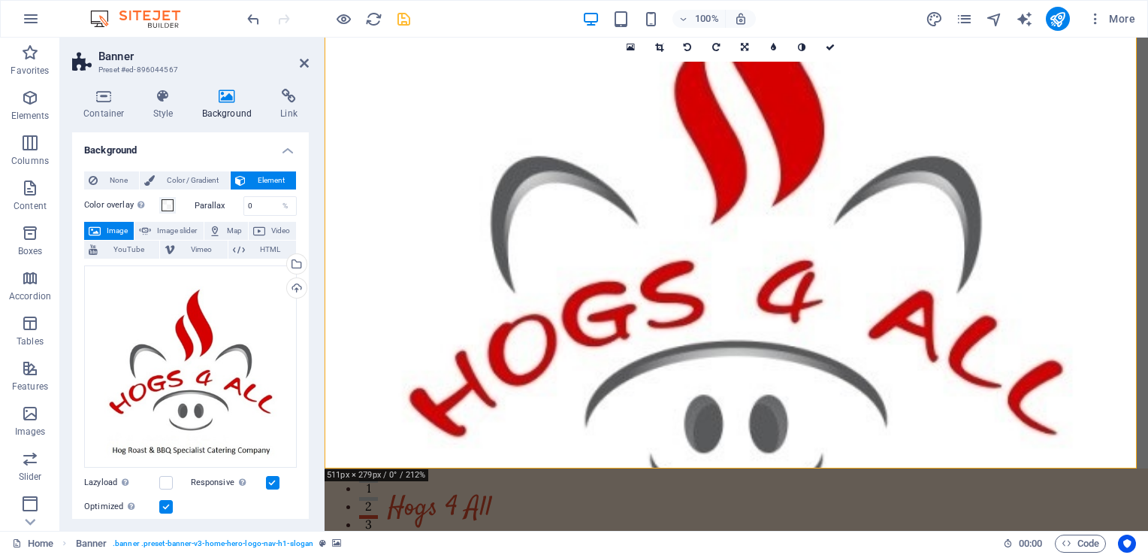
drag, startPoint x: 305, startPoint y: 337, endPoint x: 307, endPoint y: 376, distance: 39.1
click at [307, 376] on div "Background None Color / Gradient Element Stretch background to full-width Color…" at bounding box center [190, 325] width 237 height 386
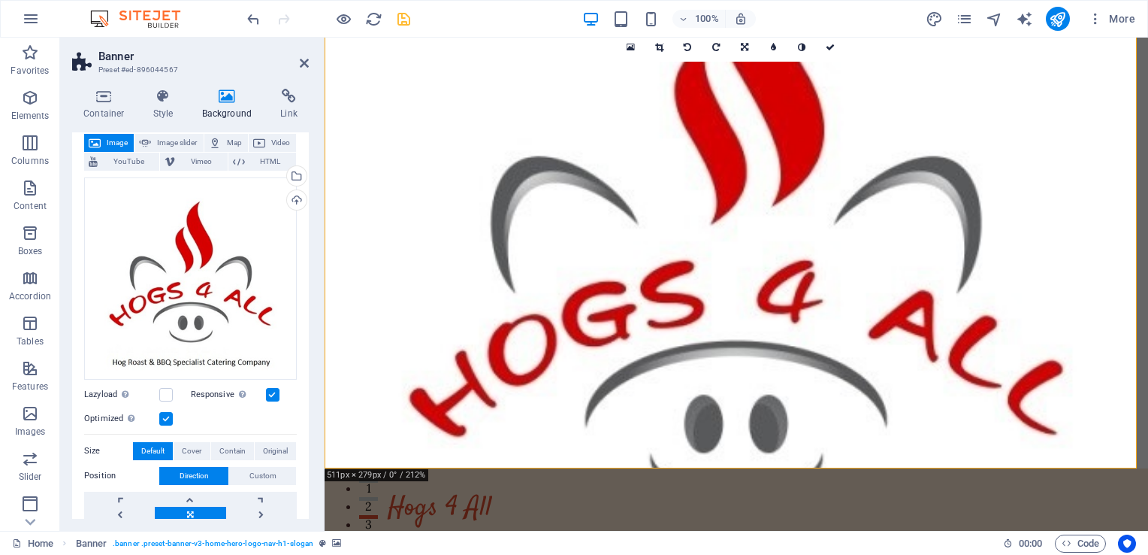
scroll to position [89, 0]
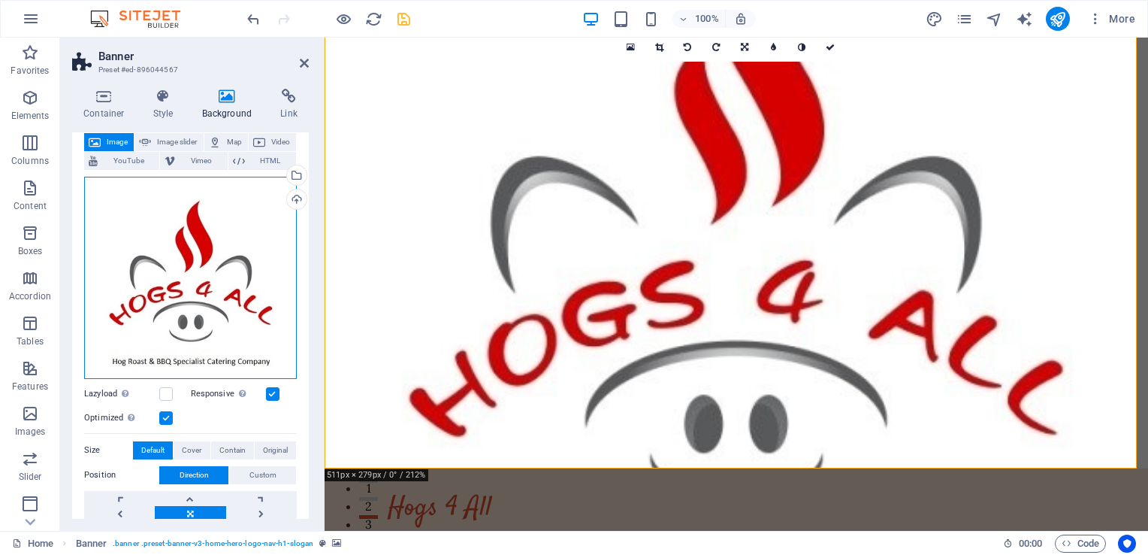
drag, startPoint x: 304, startPoint y: 369, endPoint x: 256, endPoint y: 355, distance: 50.2
click at [256, 355] on div "Drag files here, click to choose files or select files from Files or our free s…" at bounding box center [190, 278] width 213 height 202
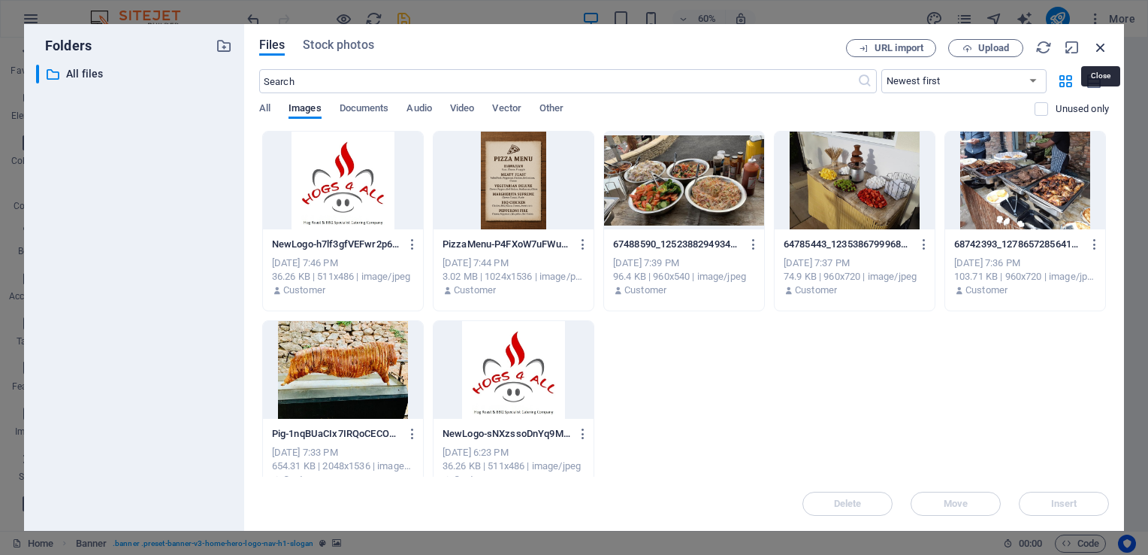
click at [1105, 47] on icon "button" at bounding box center [1101, 47] width 17 height 17
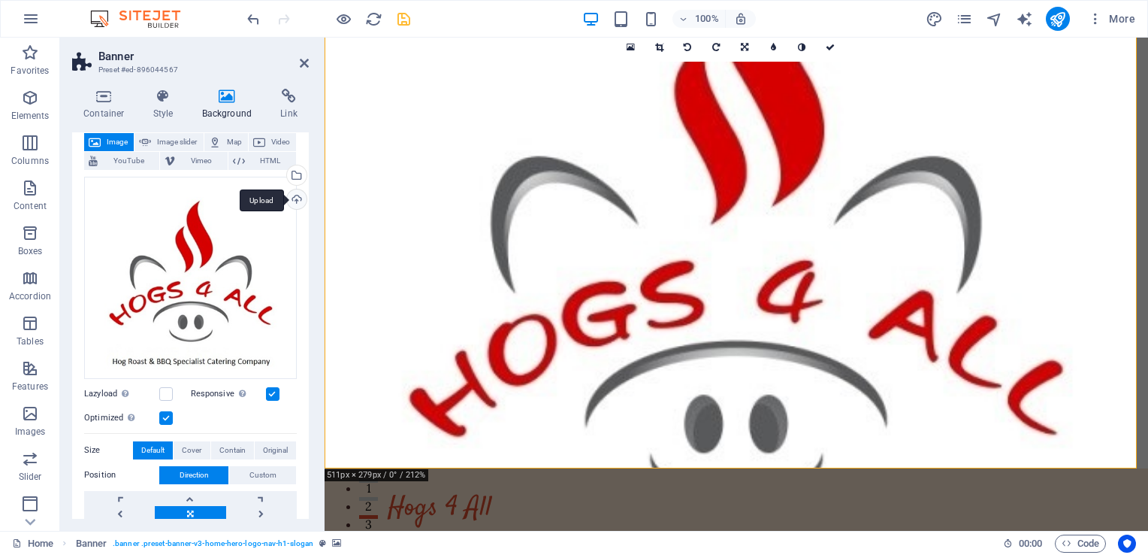
click at [294, 197] on div "Upload" at bounding box center [295, 200] width 23 height 23
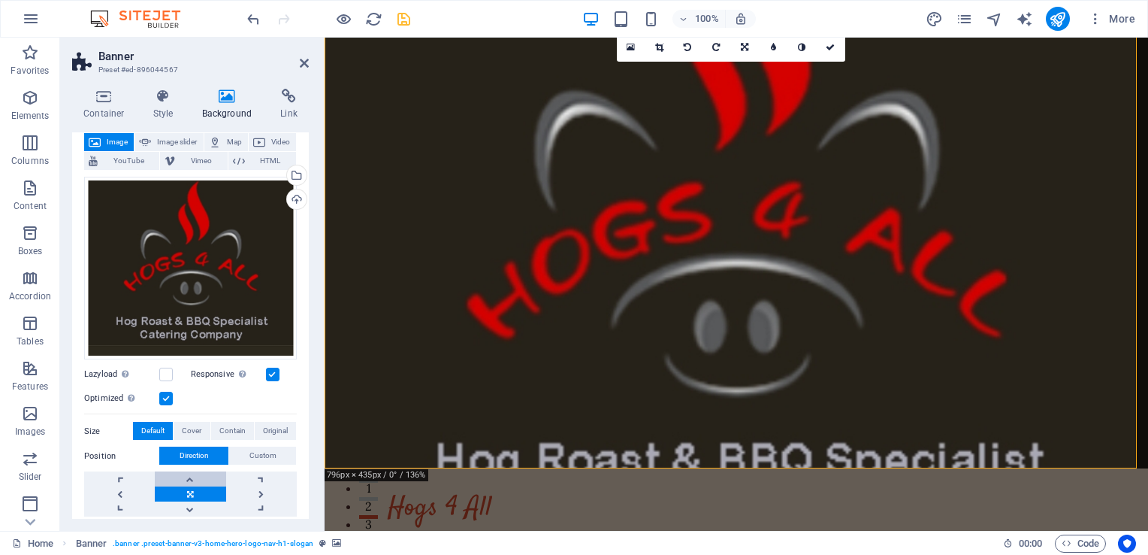
click at [190, 474] on link at bounding box center [190, 478] width 71 height 15
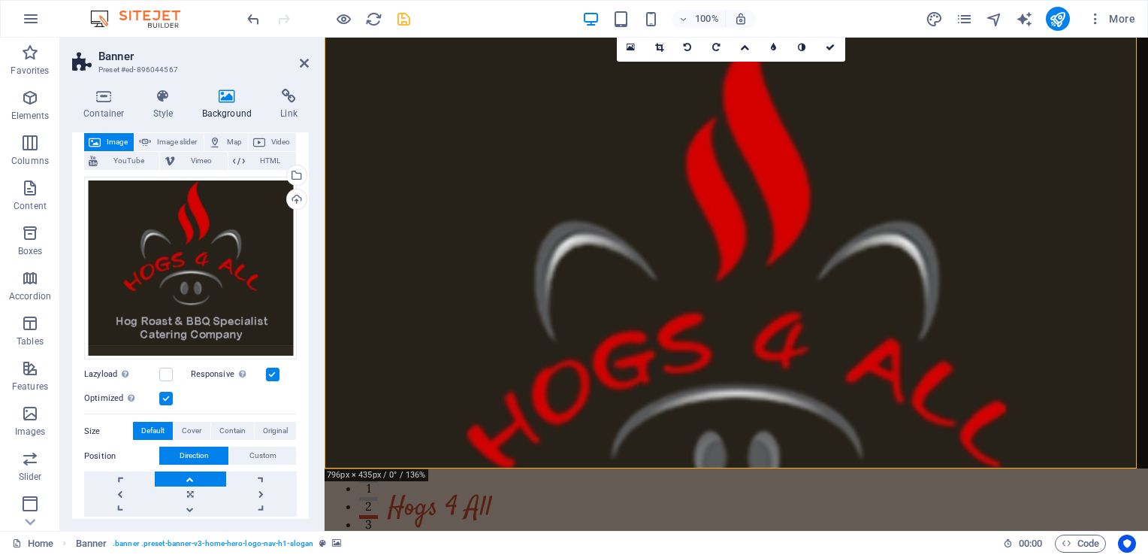
click at [190, 474] on link at bounding box center [190, 478] width 71 height 15
click at [274, 449] on button "Custom" at bounding box center [262, 455] width 67 height 18
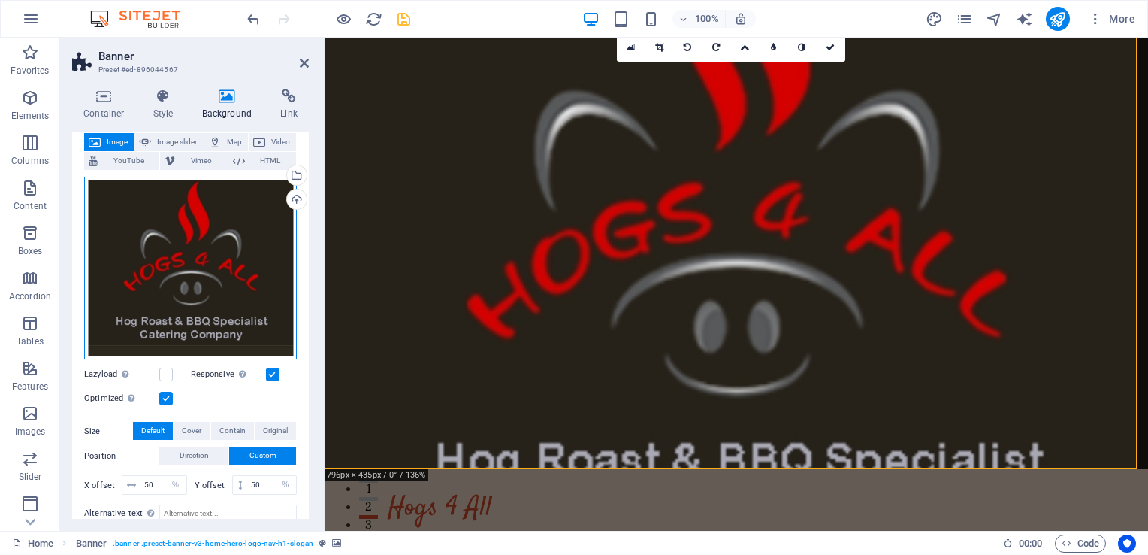
drag, startPoint x: 210, startPoint y: 266, endPoint x: 207, endPoint y: 224, distance: 42.2
click at [207, 224] on div "Drag files here, click to choose files or select files from Files or our free s…" at bounding box center [190, 268] width 213 height 183
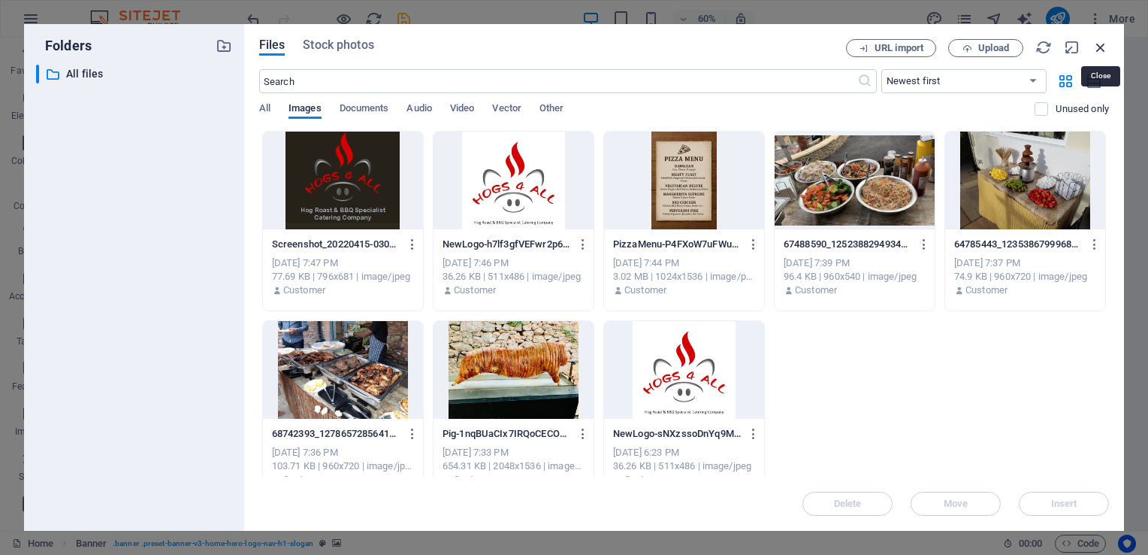
click at [1097, 44] on icon "button" at bounding box center [1101, 47] width 17 height 17
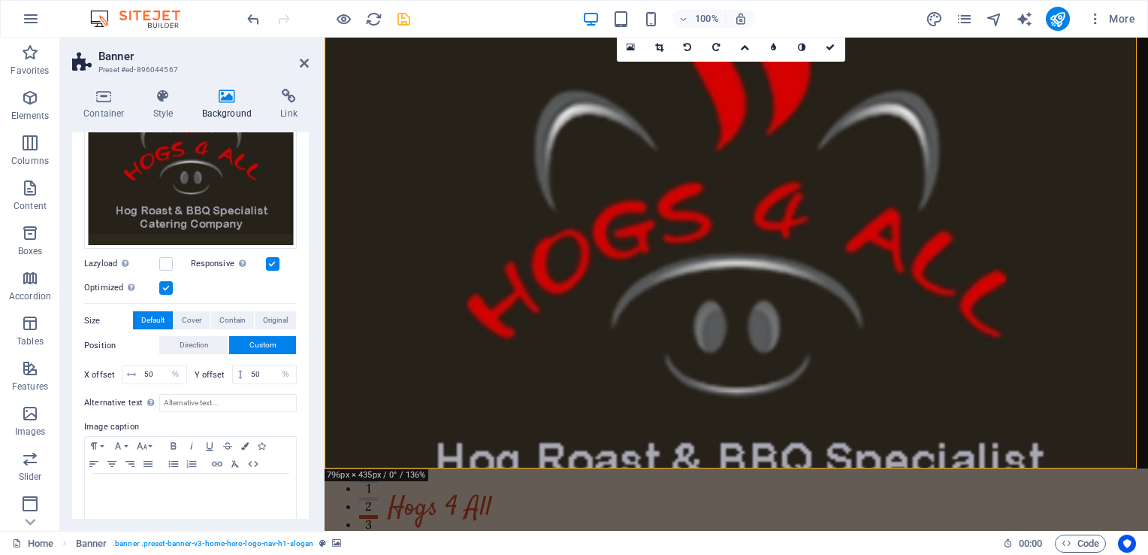
scroll to position [208, 0]
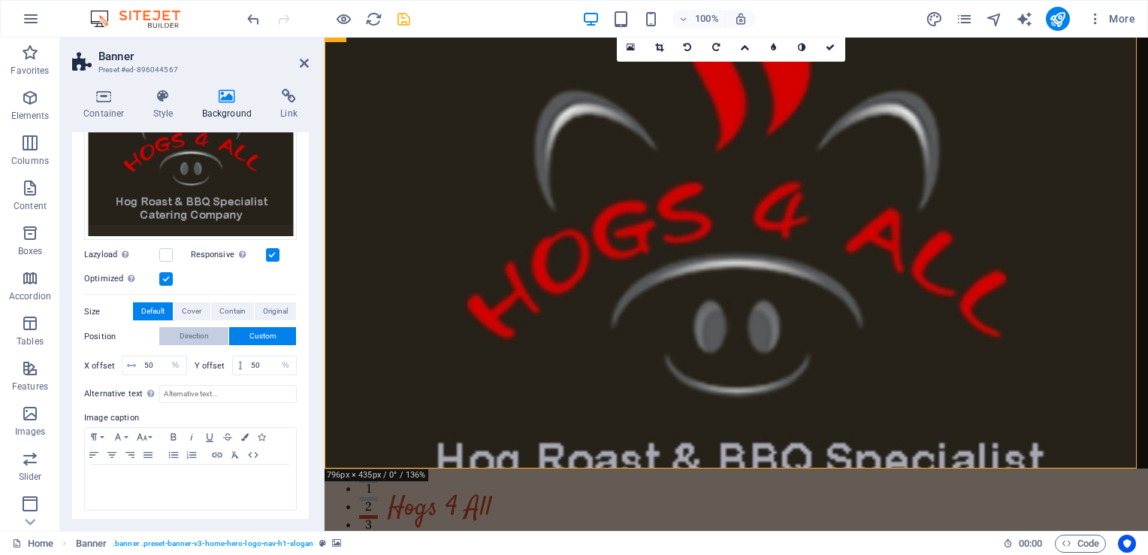
click at [204, 331] on span "Direction" at bounding box center [194, 336] width 29 height 18
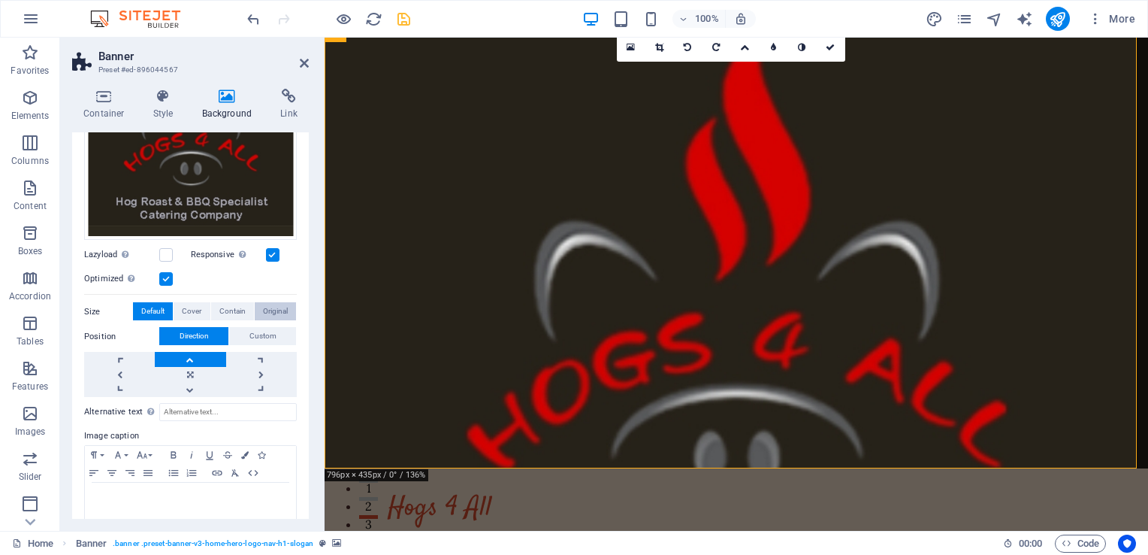
click at [277, 307] on span "Original" at bounding box center [275, 311] width 25 height 18
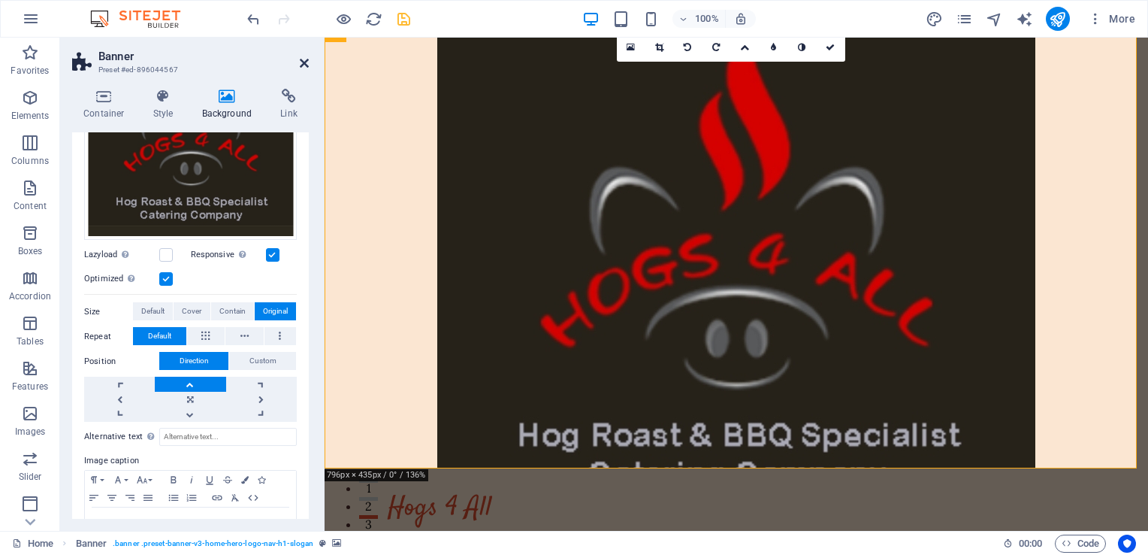
click at [303, 65] on icon at bounding box center [304, 63] width 9 height 12
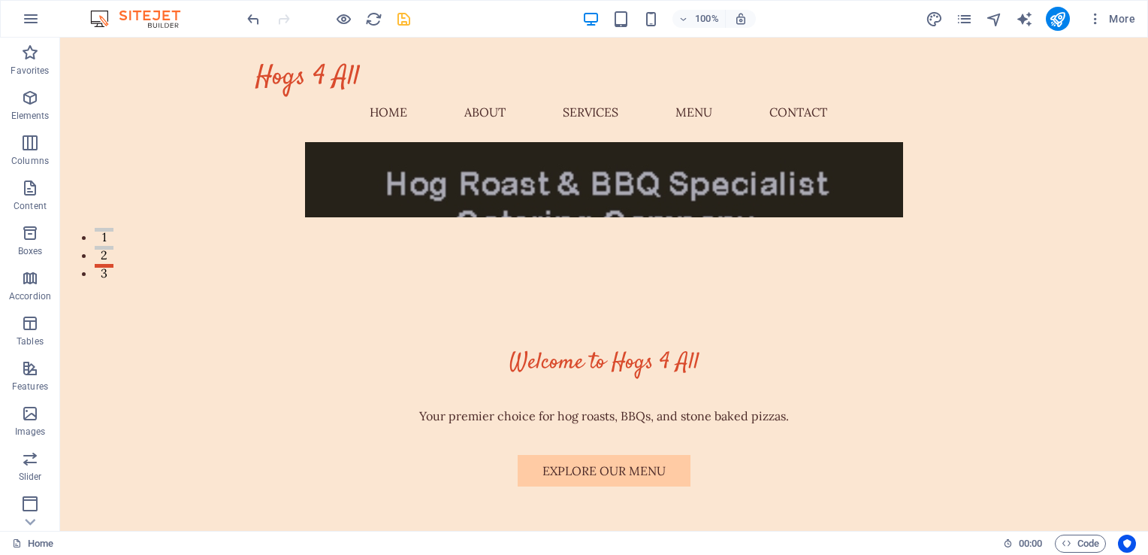
scroll to position [189, 0]
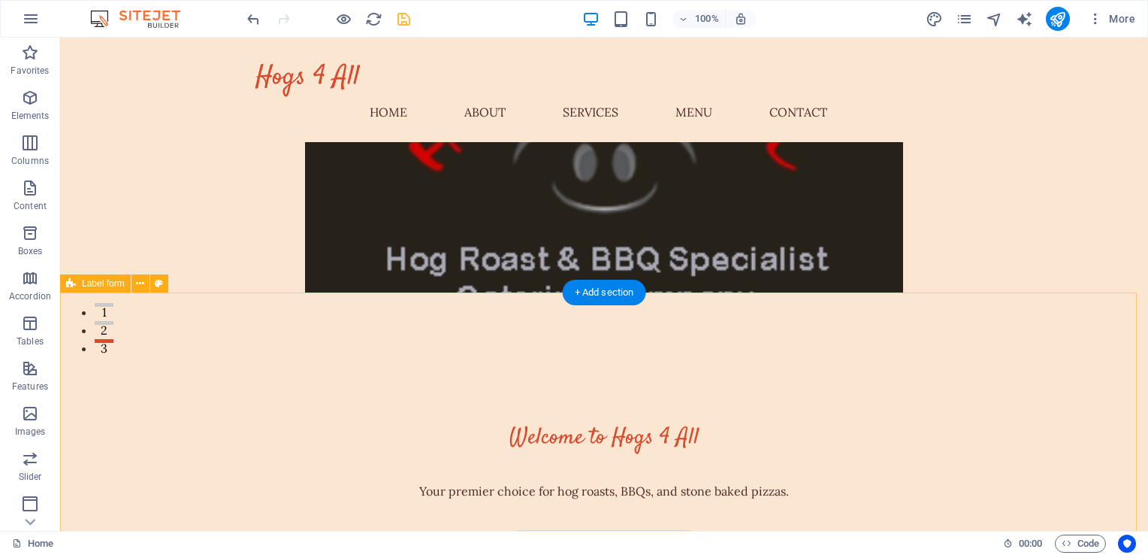
click at [74, 284] on icon at bounding box center [71, 283] width 10 height 18
click at [99, 286] on span "Label form" at bounding box center [103, 283] width 43 height 9
drag, startPoint x: 159, startPoint y: 324, endPoint x: 168, endPoint y: 401, distance: 77.2
click at [141, 284] on icon at bounding box center [140, 284] width 8 height 16
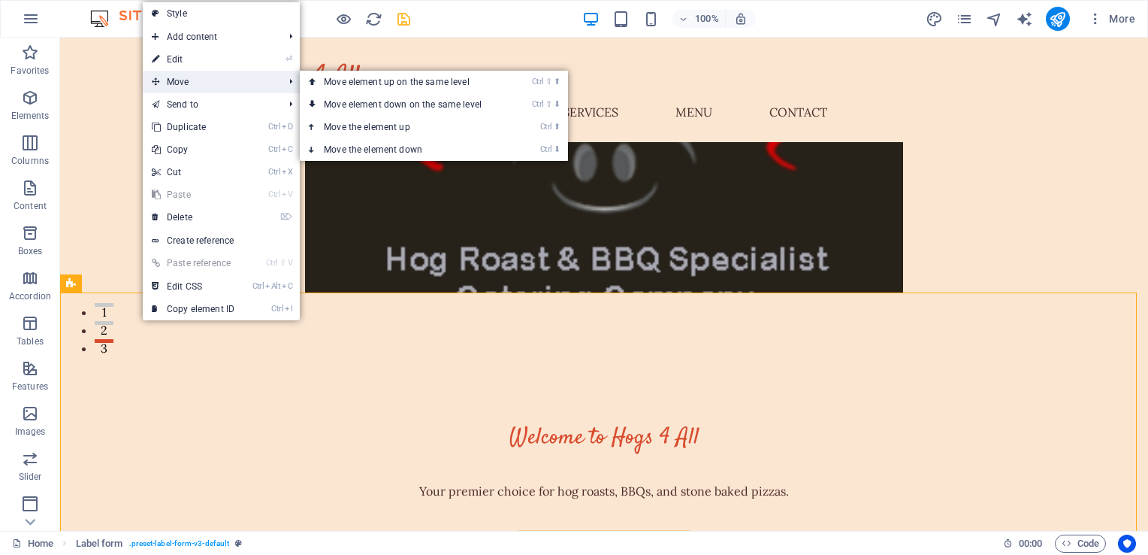
click at [183, 83] on span "Move" at bounding box center [210, 82] width 135 height 23
click at [364, 149] on link "Ctrl ⬇ Move the element down" at bounding box center [406, 149] width 212 height 23
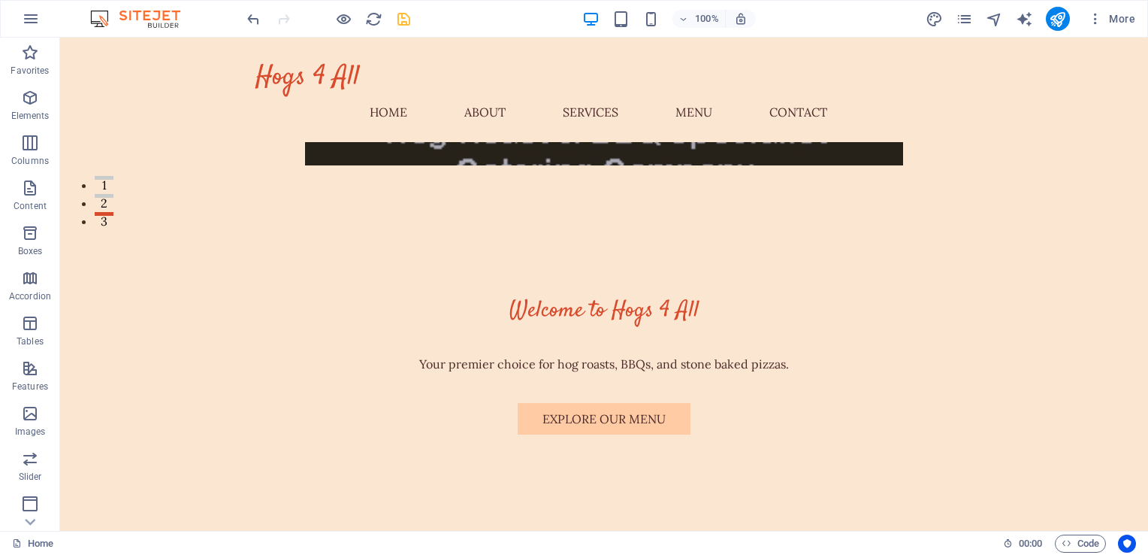
scroll to position [330, 0]
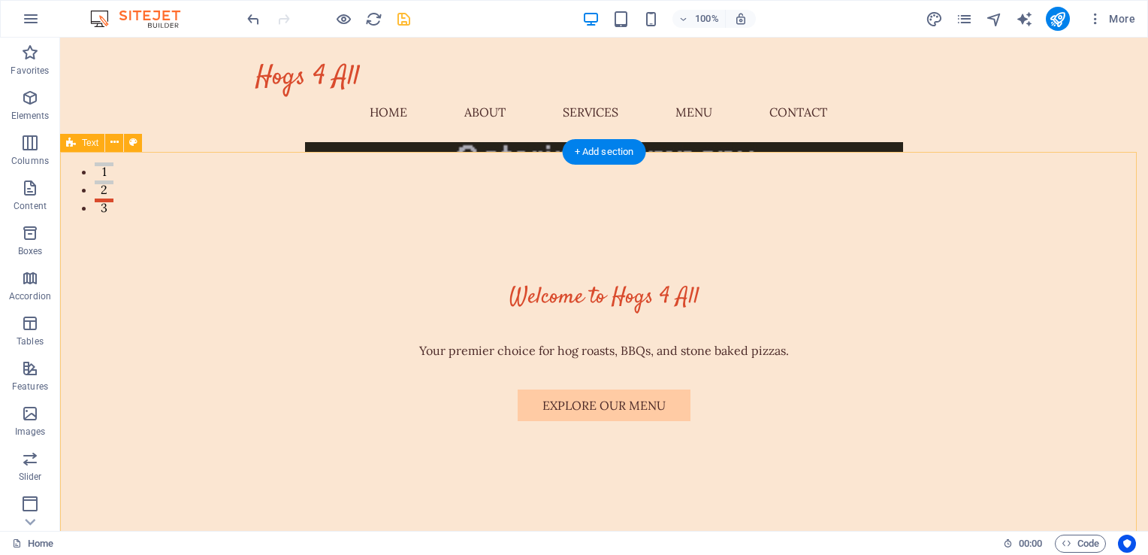
click at [69, 144] on icon at bounding box center [71, 143] width 10 height 18
drag, startPoint x: 110, startPoint y: 185, endPoint x: 147, endPoint y: 153, distance: 49.1
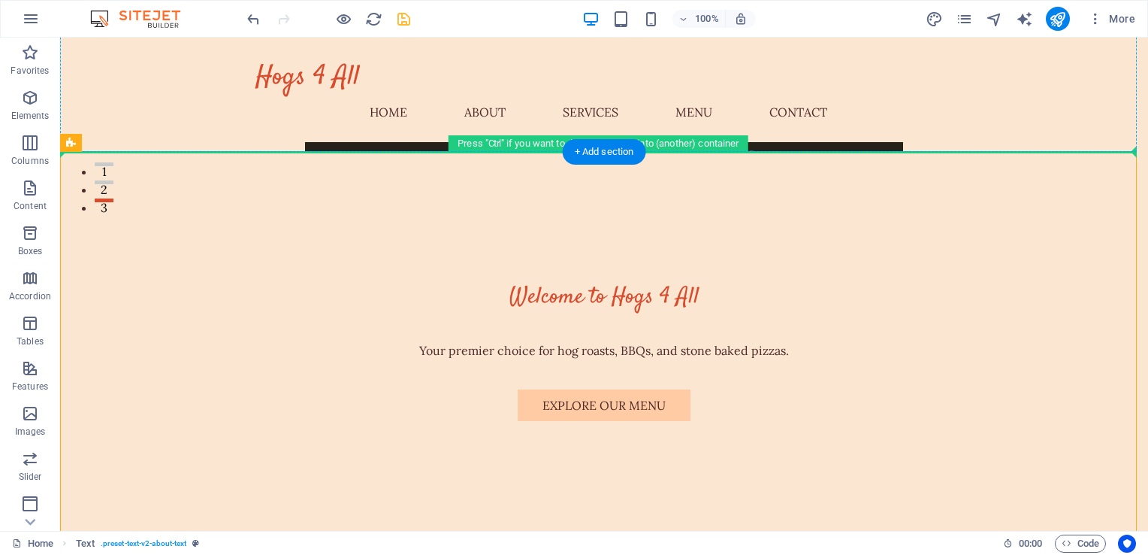
drag, startPoint x: 147, startPoint y: 153, endPoint x: 168, endPoint y: 149, distance: 20.8
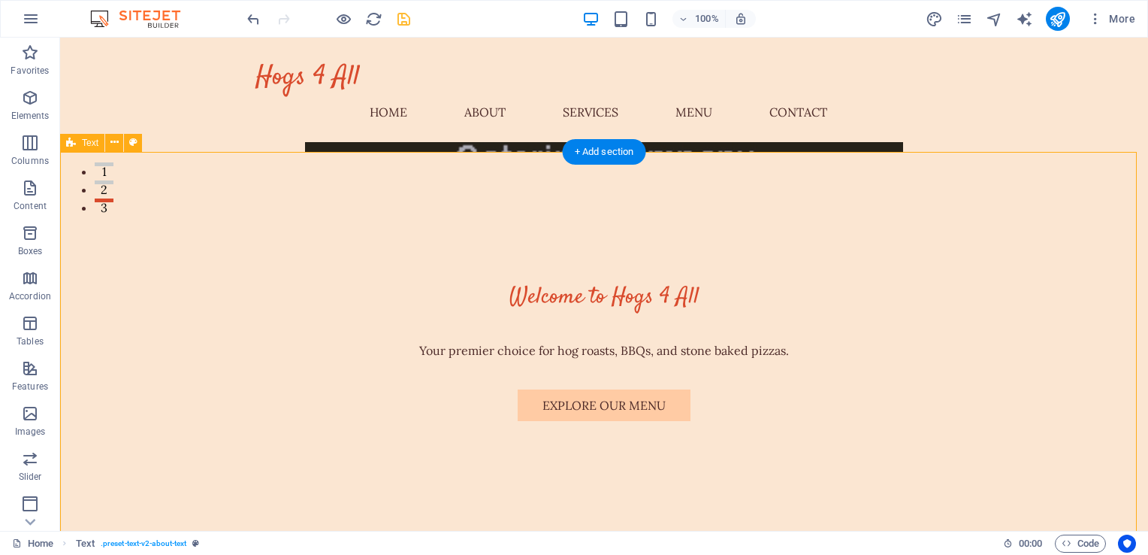
drag, startPoint x: 161, startPoint y: 203, endPoint x: 171, endPoint y: 278, distance: 75.9
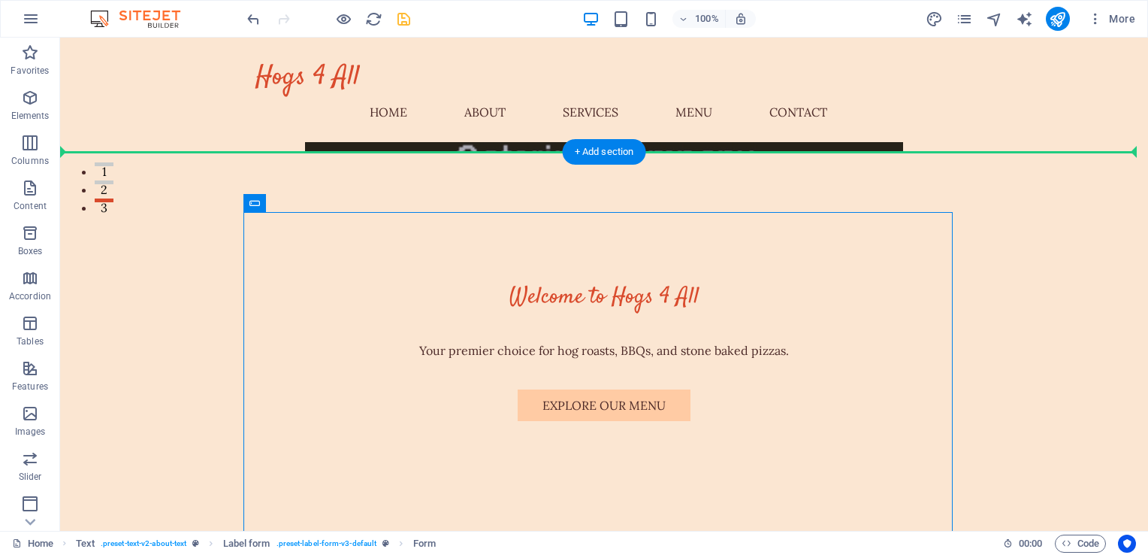
drag, startPoint x: 486, startPoint y: 247, endPoint x: 222, endPoint y: 241, distance: 263.8
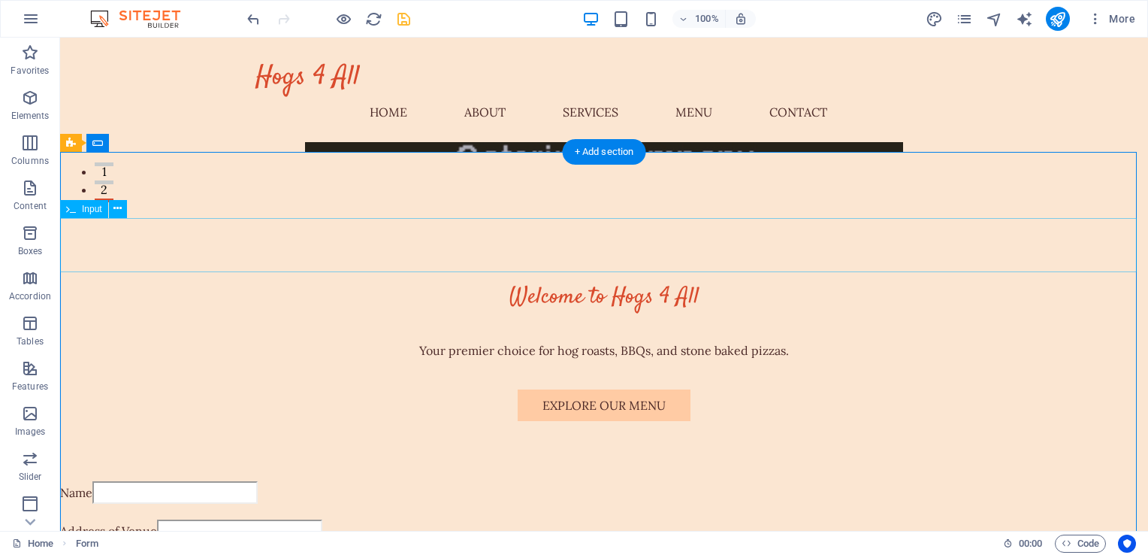
click at [222, 519] on div "Address of Venue" at bounding box center [604, 532] width 1088 height 26
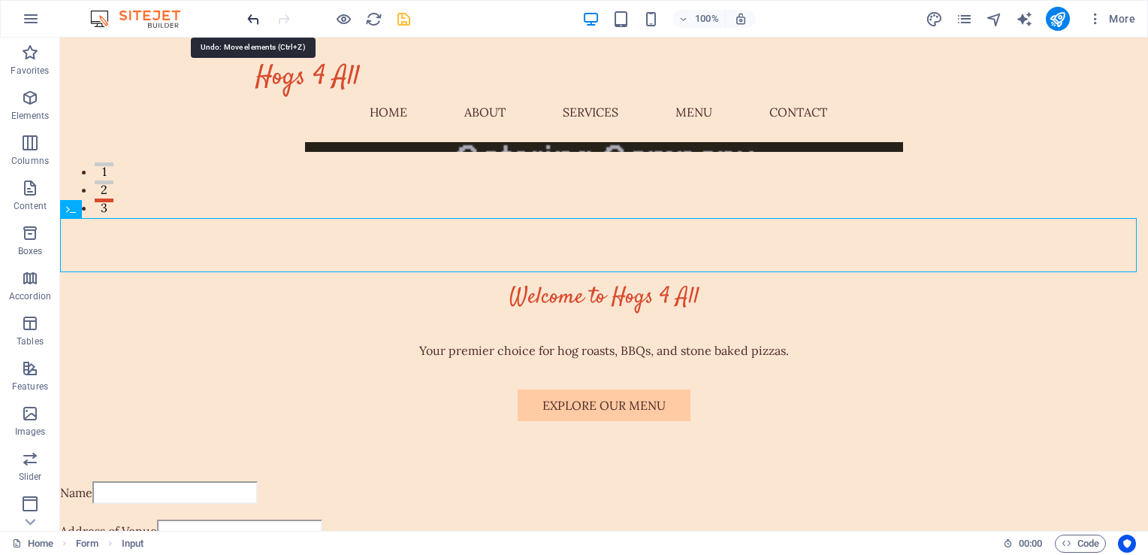
click at [253, 18] on icon "undo" at bounding box center [253, 19] width 17 height 17
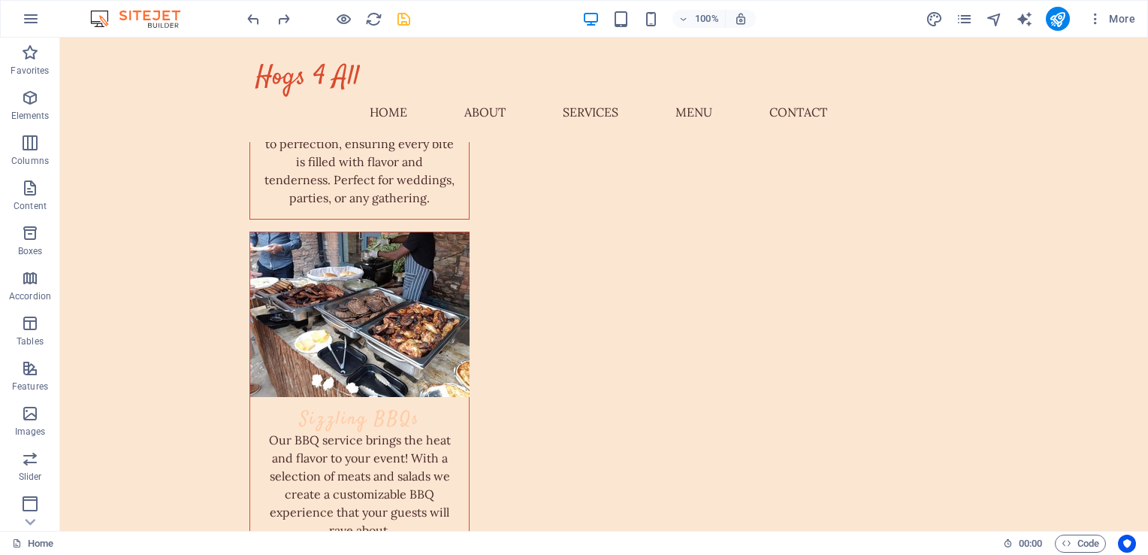
scroll to position [2552, 0]
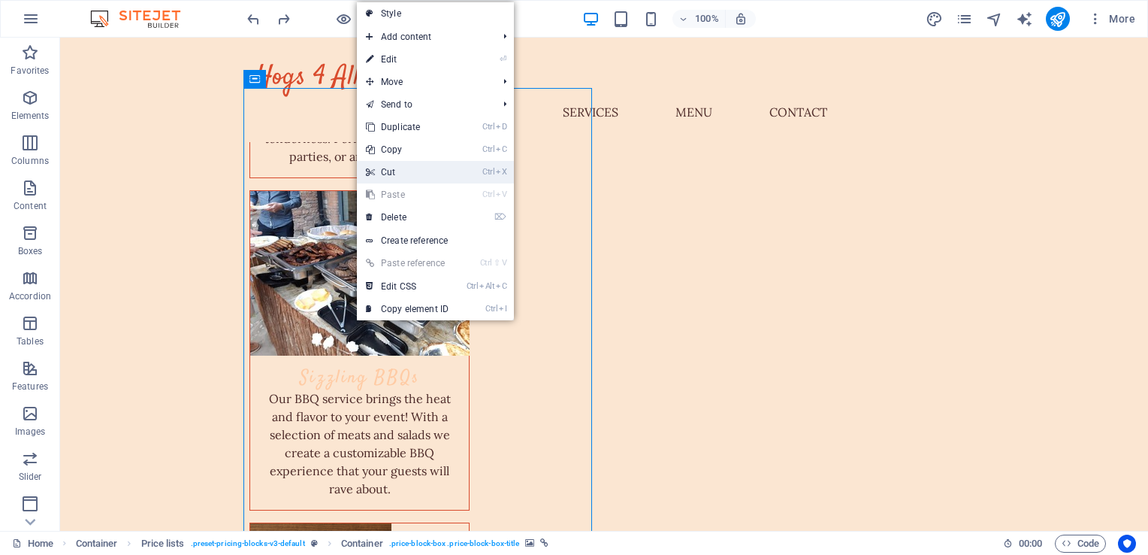
click at [400, 176] on link "Ctrl X Cut" at bounding box center [407, 172] width 101 height 23
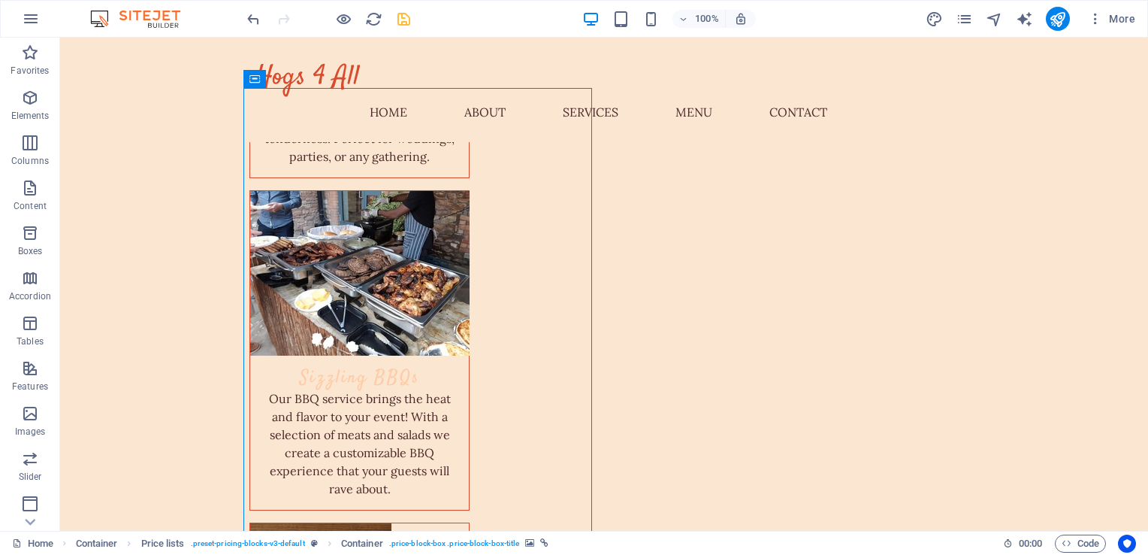
click at [316, 79] on icon at bounding box center [320, 79] width 8 height 16
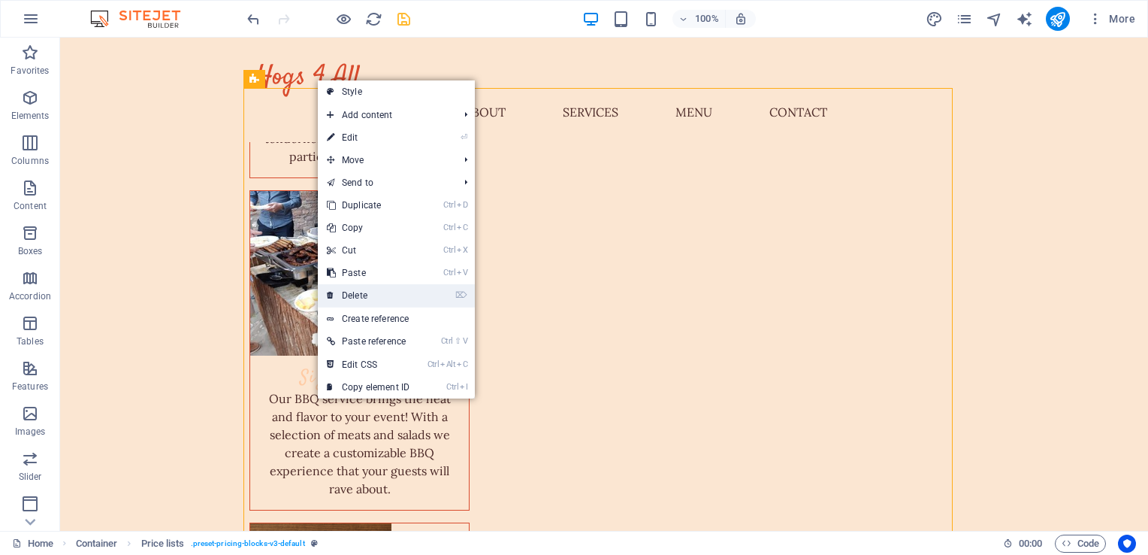
click at [362, 289] on link "⌦ Delete" at bounding box center [368, 295] width 101 height 23
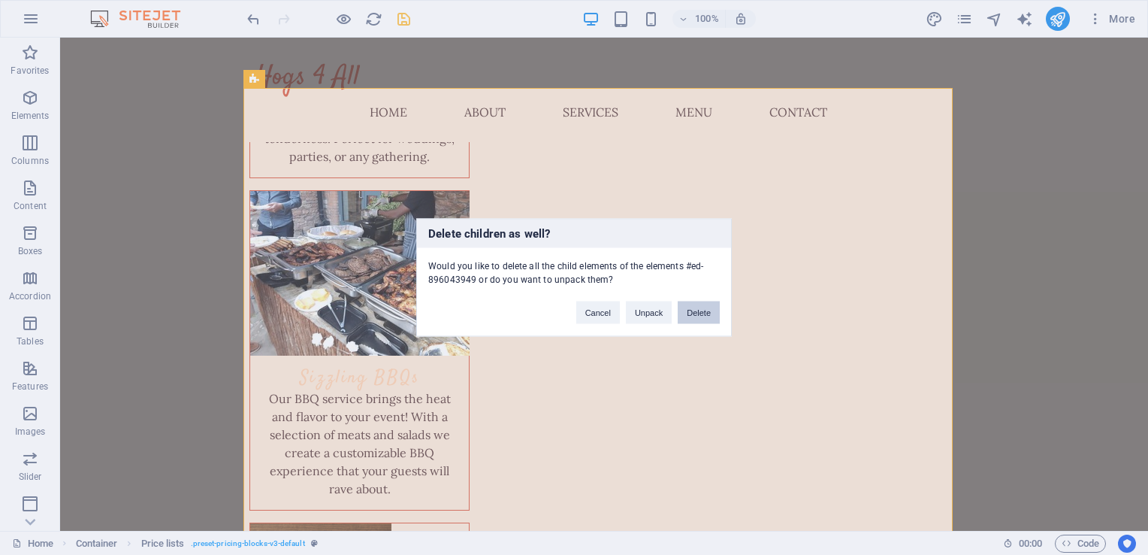
click at [688, 312] on button "Delete" at bounding box center [699, 312] width 42 height 23
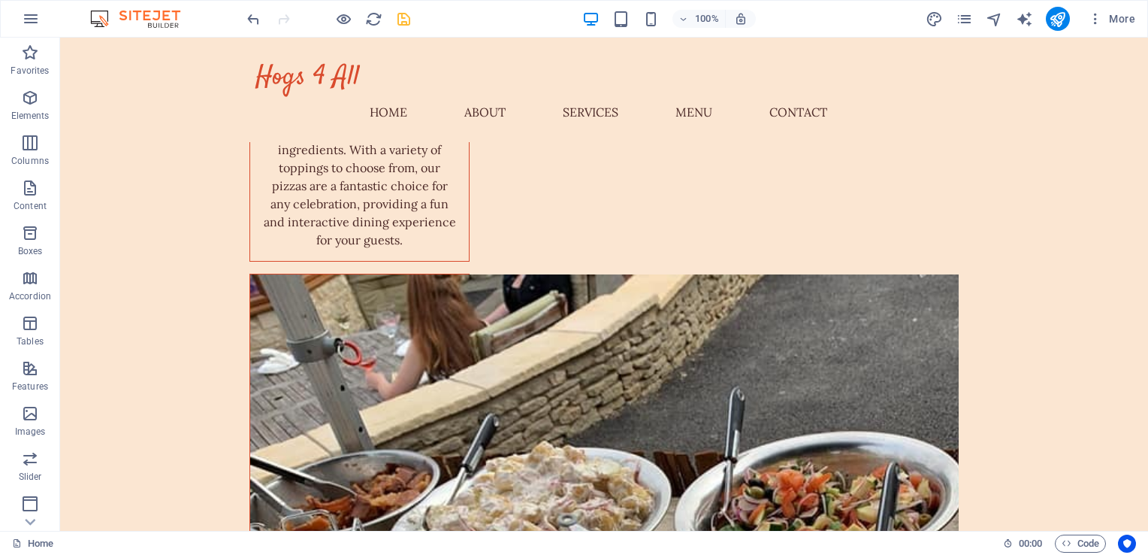
scroll to position [3074, 0]
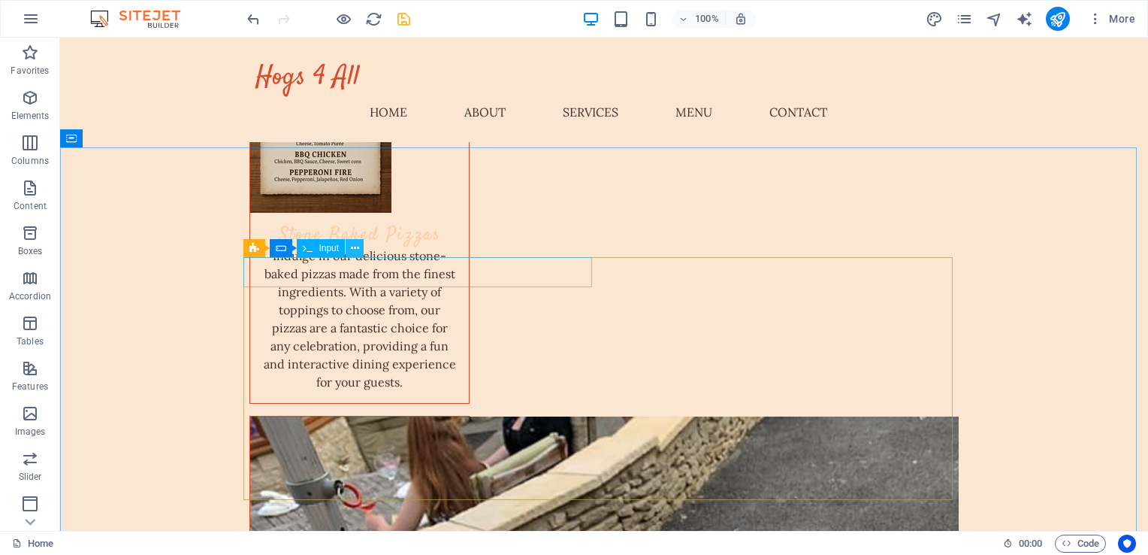
click at [355, 247] on icon at bounding box center [355, 248] width 8 height 16
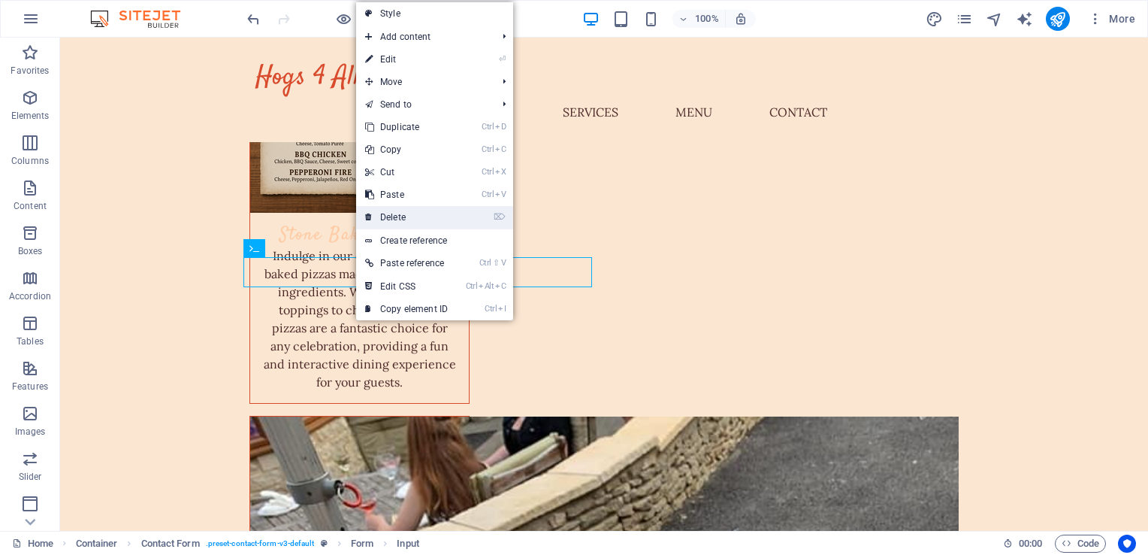
click at [388, 215] on link "⌦ Delete" at bounding box center [406, 217] width 101 height 23
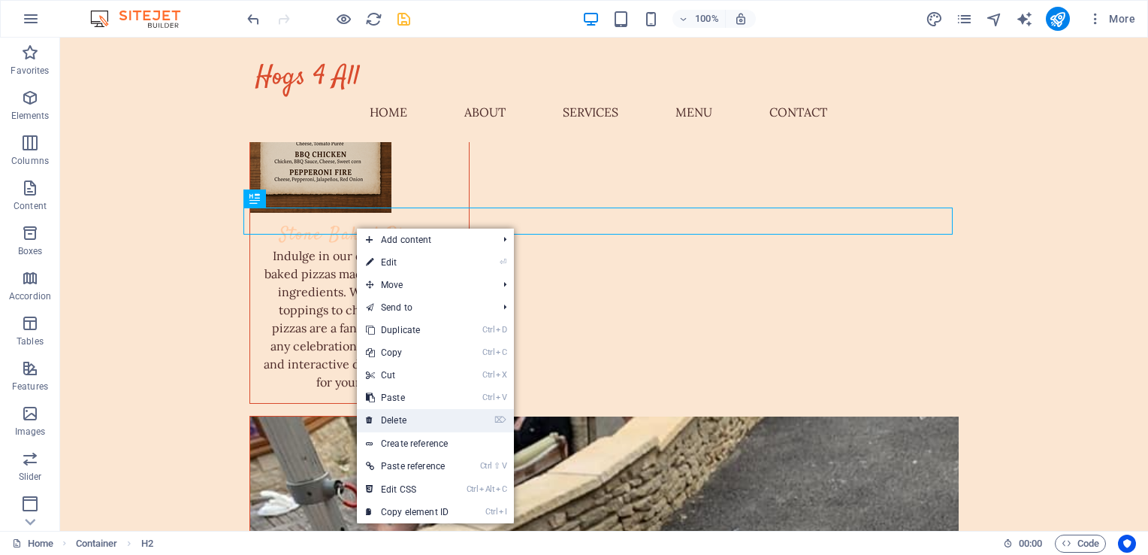
click at [404, 418] on link "⌦ Delete" at bounding box center [407, 420] width 101 height 23
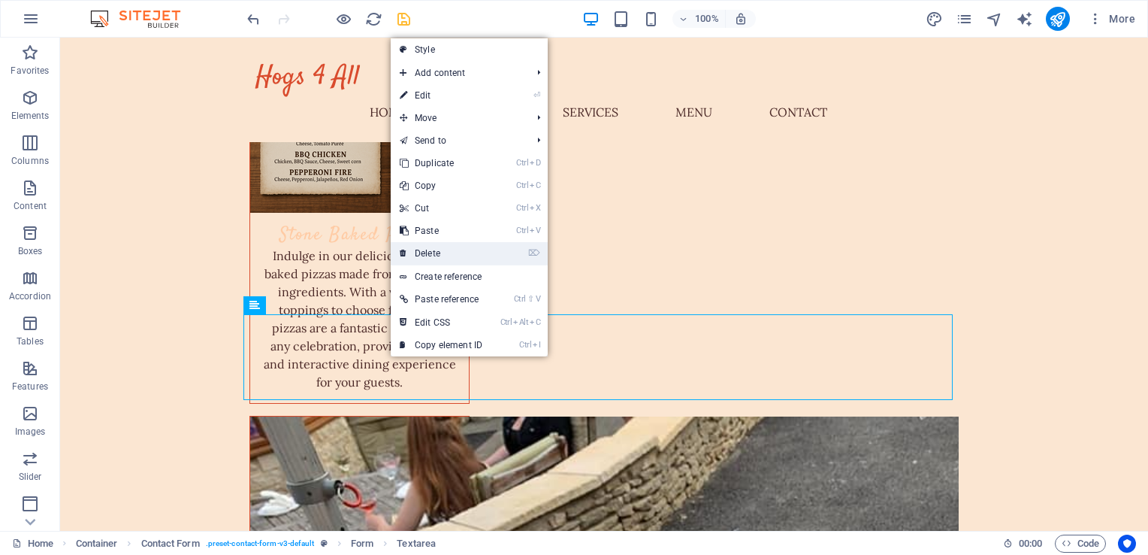
click at [433, 258] on link "⌦ Delete" at bounding box center [441, 253] width 101 height 23
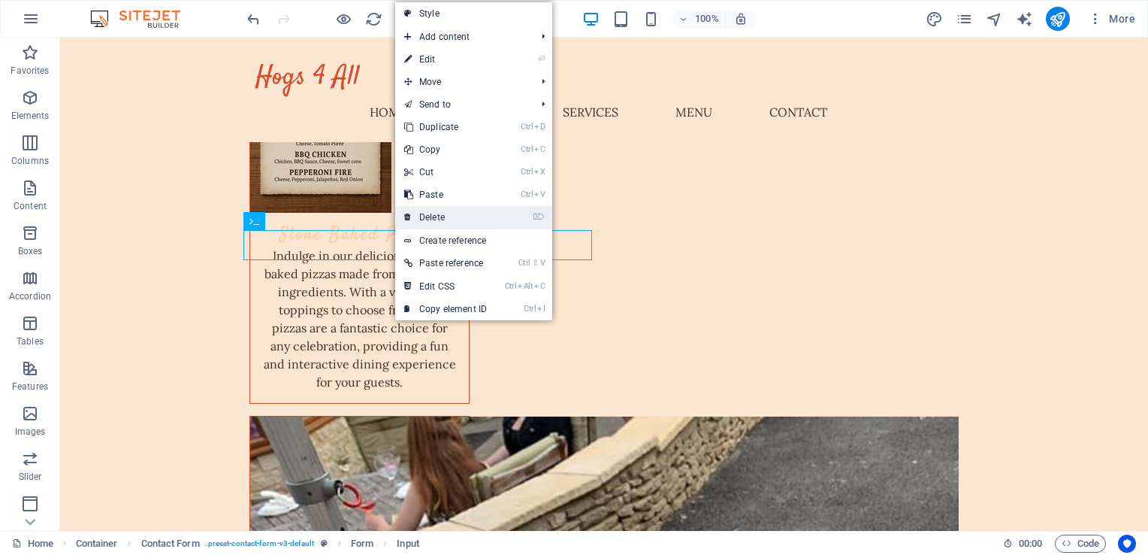
click at [430, 211] on link "⌦ Delete" at bounding box center [445, 217] width 101 height 23
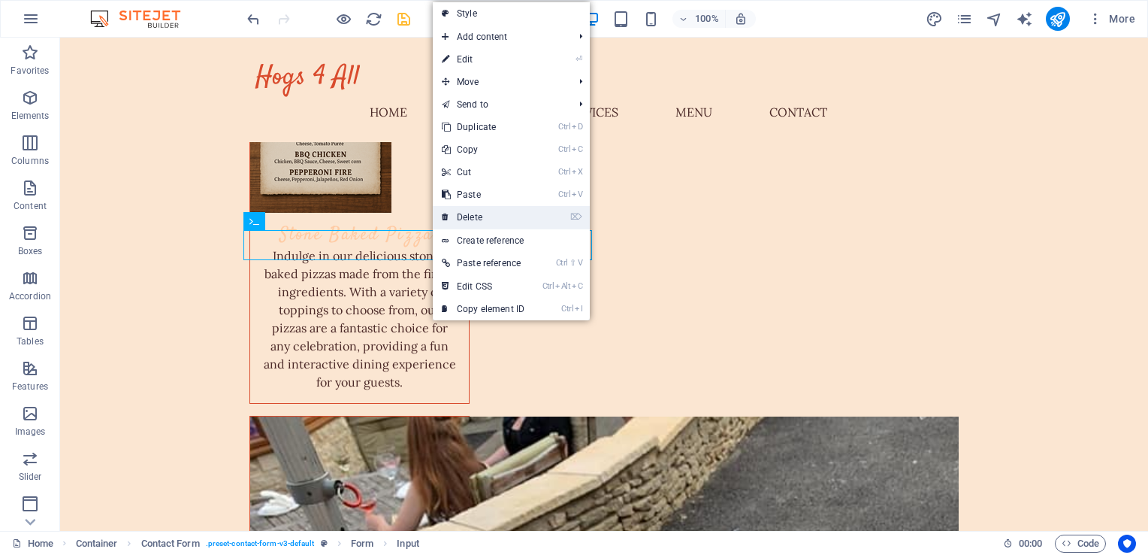
click at [466, 213] on link "⌦ Delete" at bounding box center [483, 217] width 101 height 23
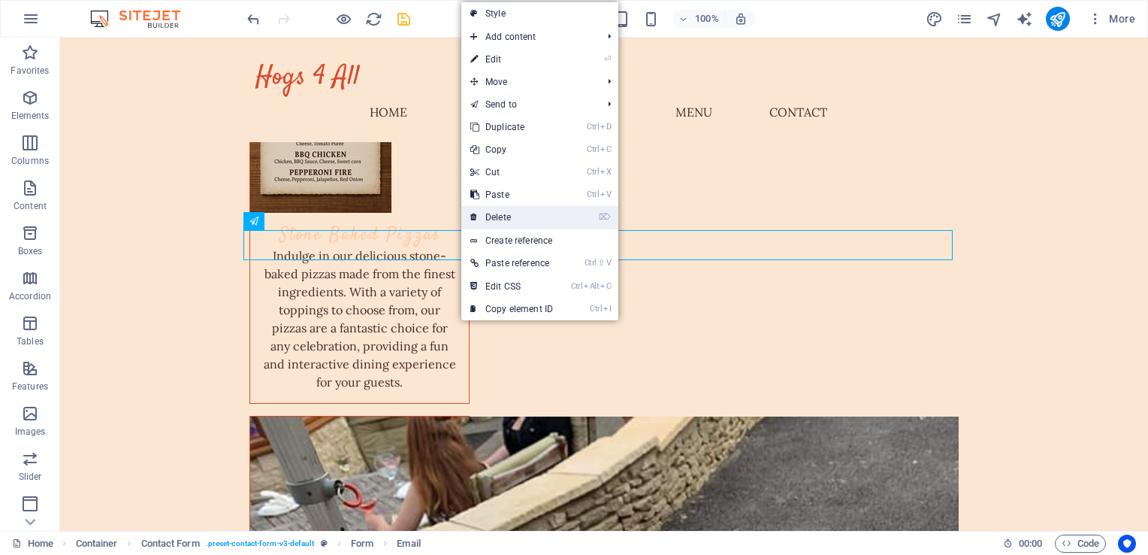
click at [490, 215] on link "⌦ Delete" at bounding box center [511, 217] width 101 height 23
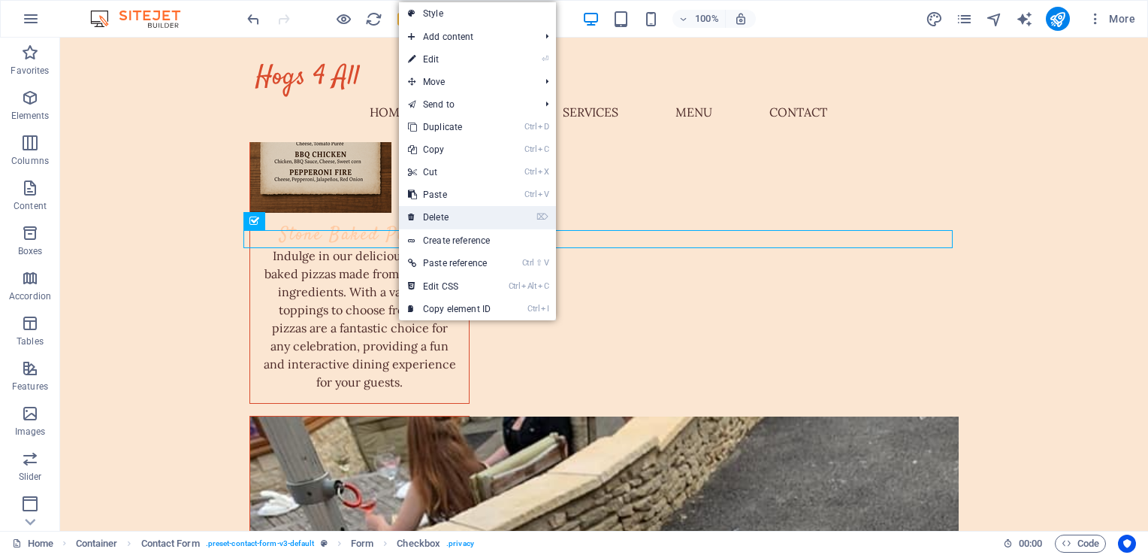
click at [425, 216] on link "⌦ Delete" at bounding box center [449, 217] width 101 height 23
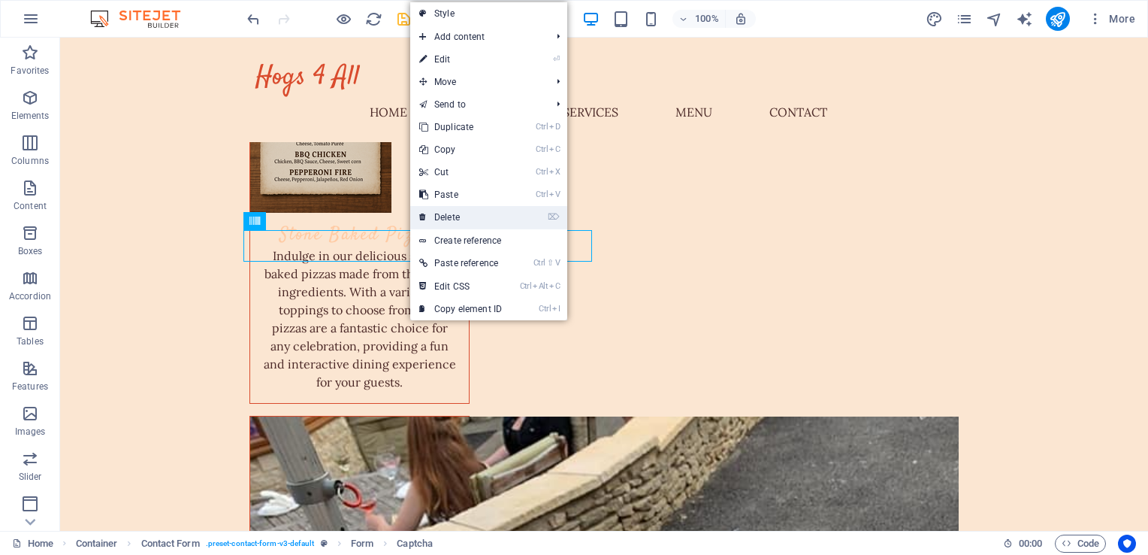
click at [441, 215] on link "⌦ Delete" at bounding box center [460, 217] width 101 height 23
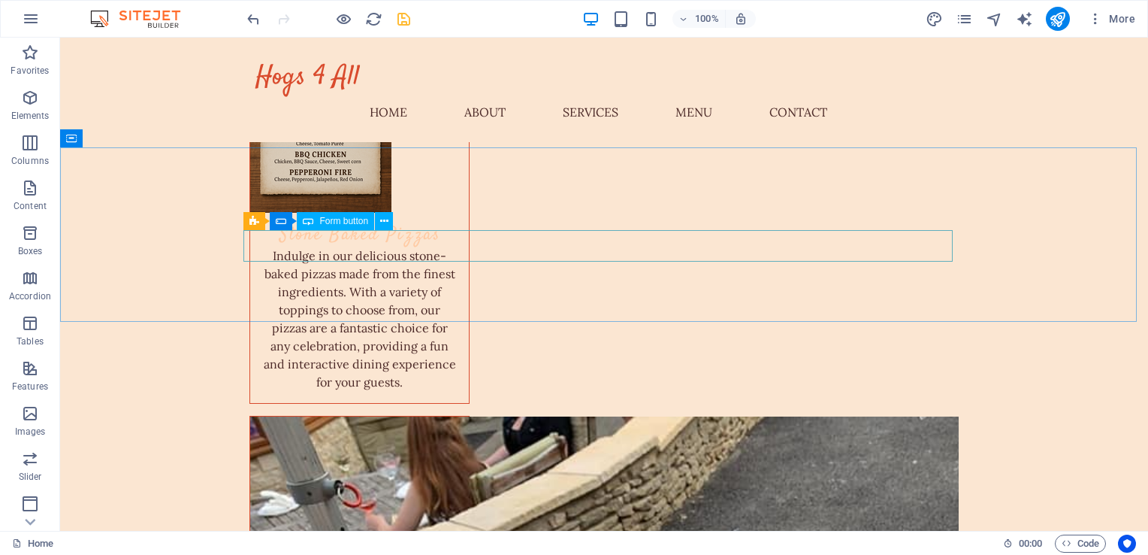
click at [346, 221] on span "Form button" at bounding box center [343, 220] width 49 height 9
click at [346, 225] on span "Form button" at bounding box center [343, 220] width 49 height 9
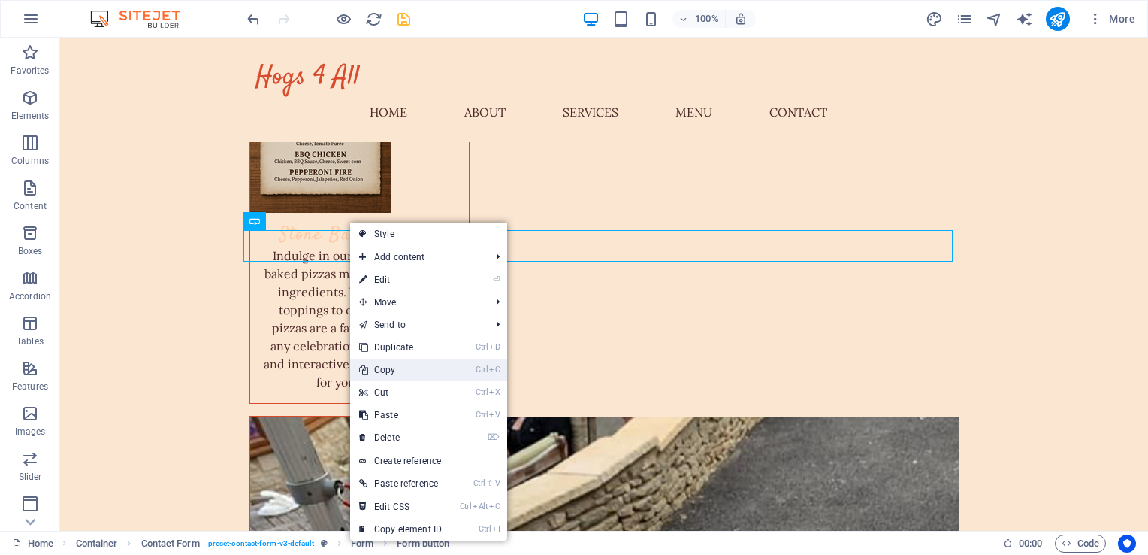
click at [391, 368] on link "Ctrl C Copy" at bounding box center [400, 369] width 101 height 23
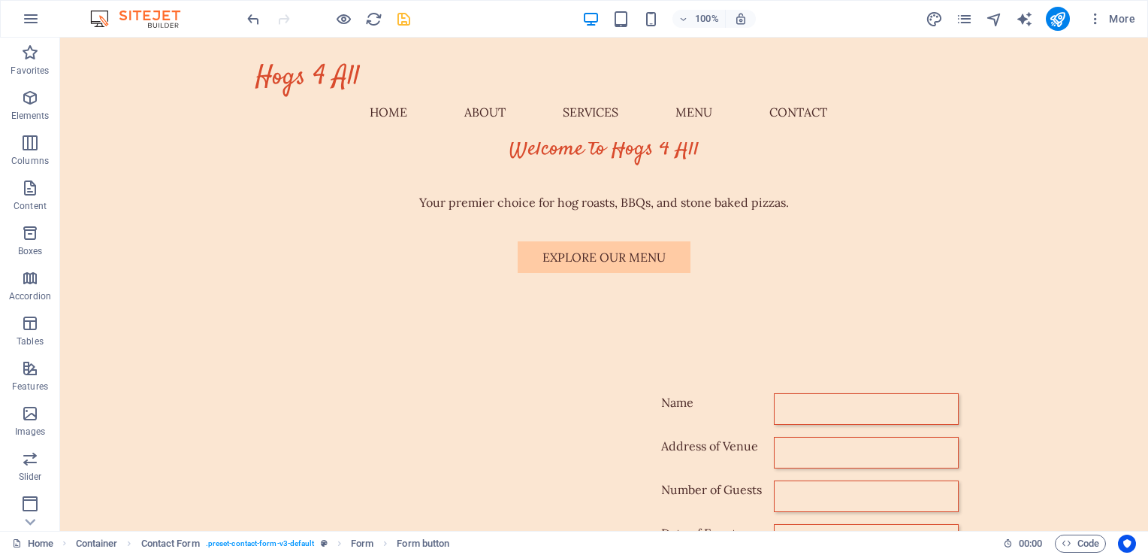
scroll to position [583, 0]
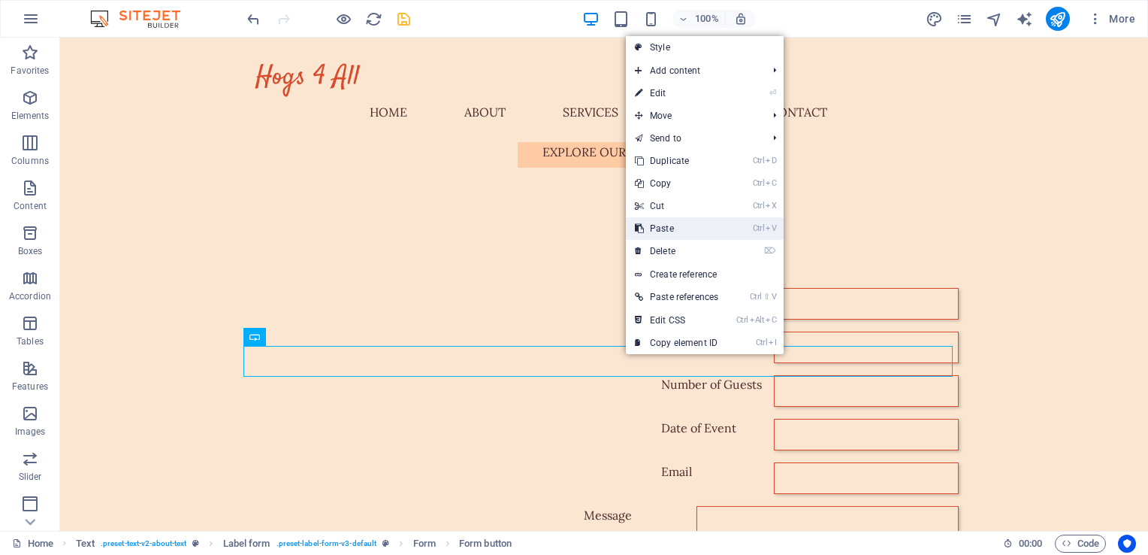
click at [666, 225] on link "Ctrl V Paste" at bounding box center [676, 228] width 101 height 23
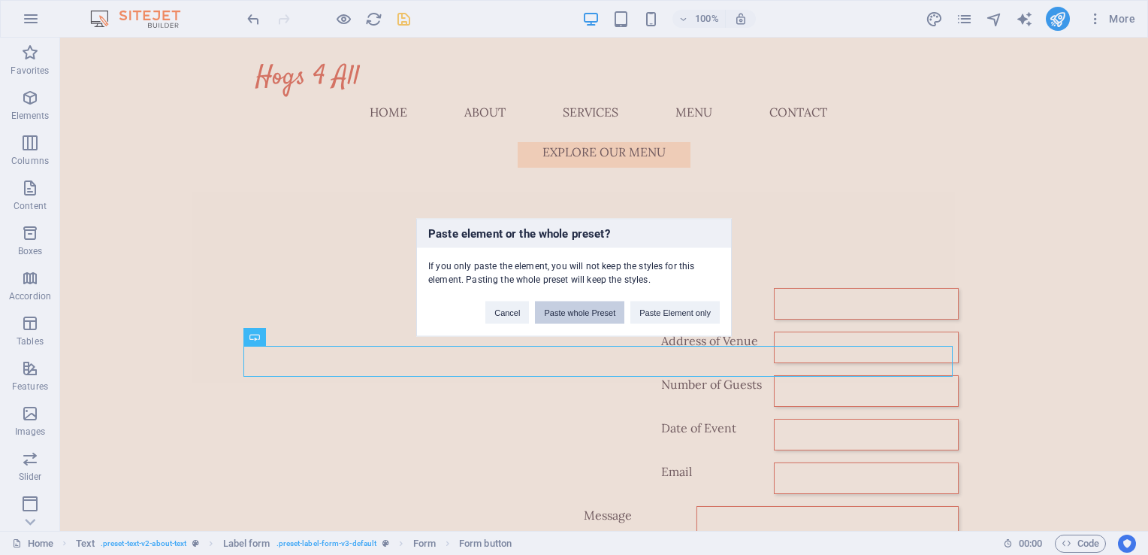
click at [597, 310] on button "Paste whole Preset" at bounding box center [579, 312] width 89 height 23
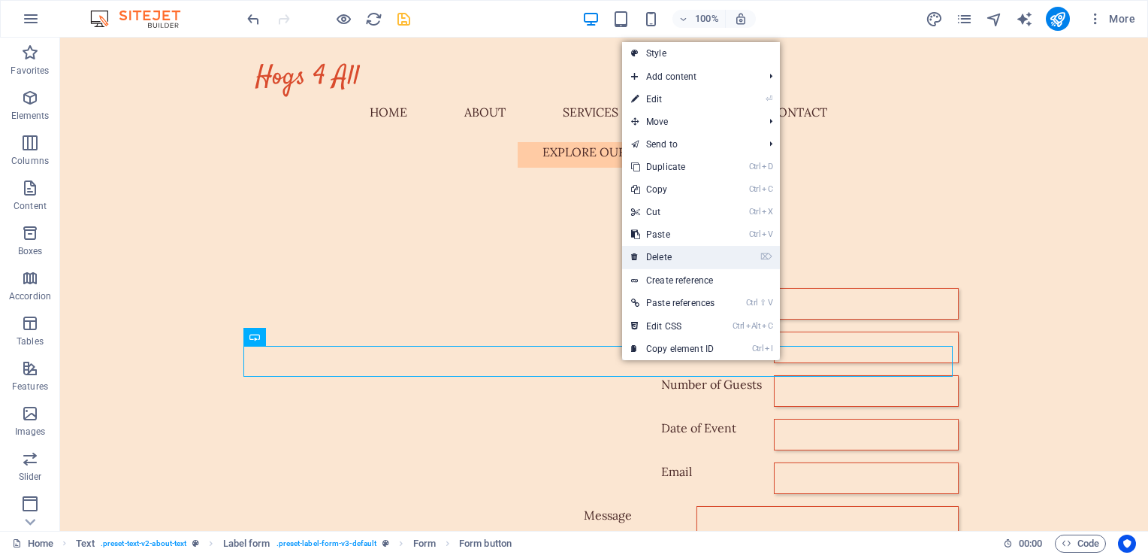
click at [664, 257] on link "⌦ Delete" at bounding box center [672, 257] width 101 height 23
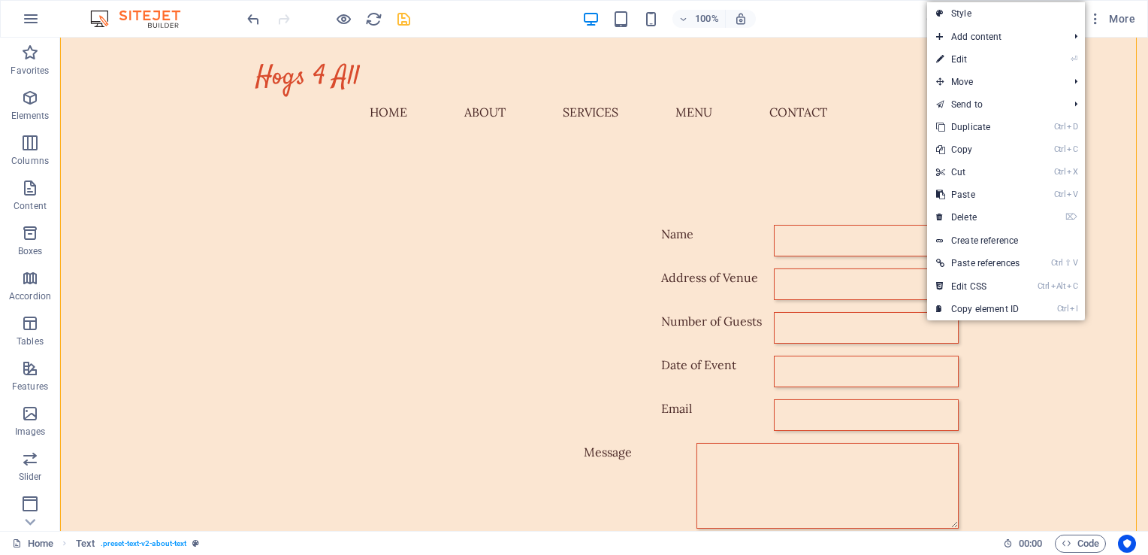
drag, startPoint x: 1023, startPoint y: 256, endPoint x: 976, endPoint y: 485, distance: 234.6
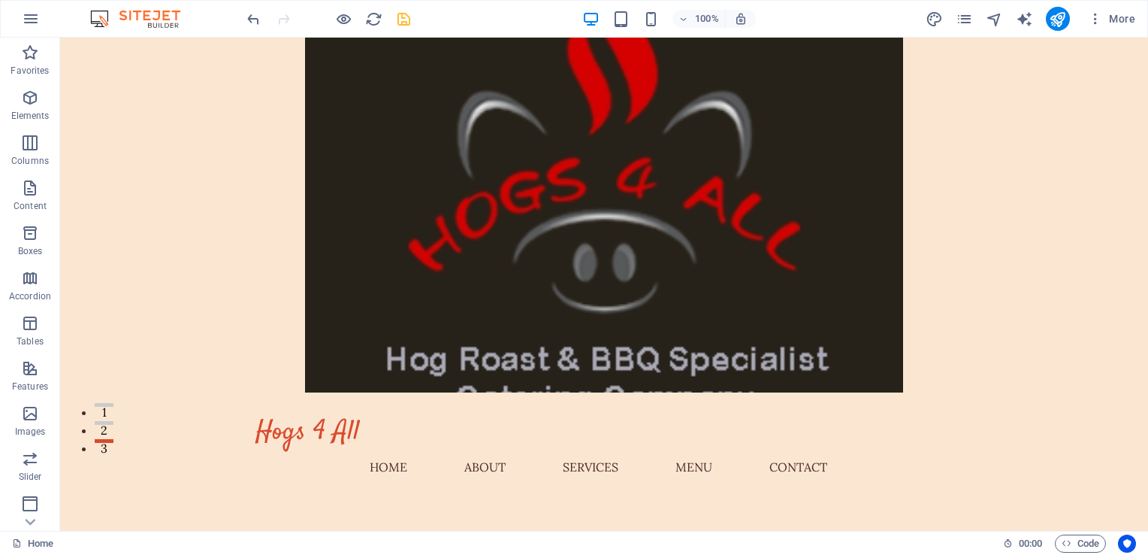
scroll to position [0, 0]
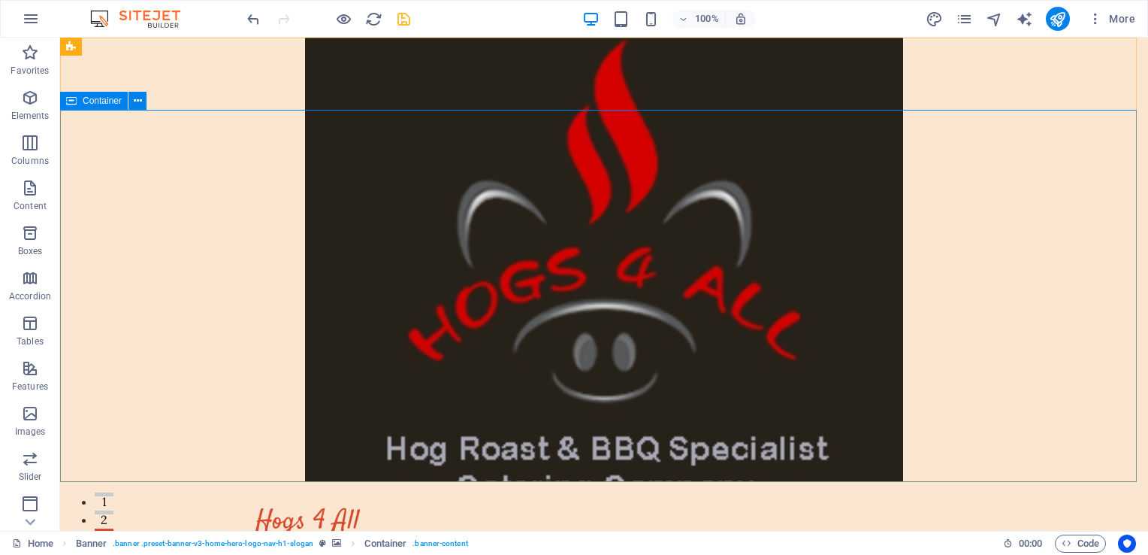
click at [102, 99] on span "Container" at bounding box center [102, 100] width 39 height 9
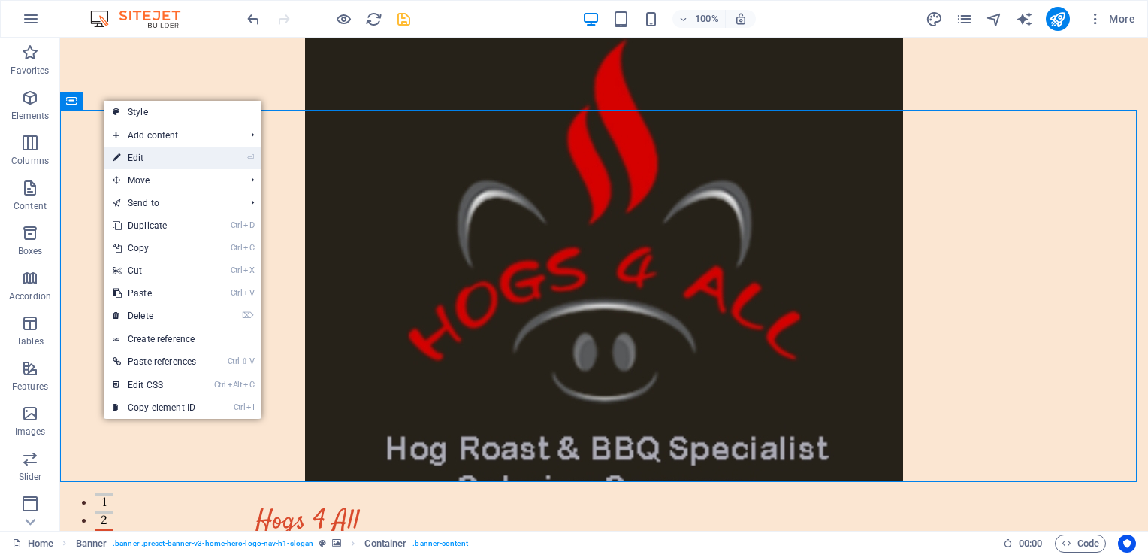
click at [147, 157] on link "⏎ Edit" at bounding box center [154, 158] width 101 height 23
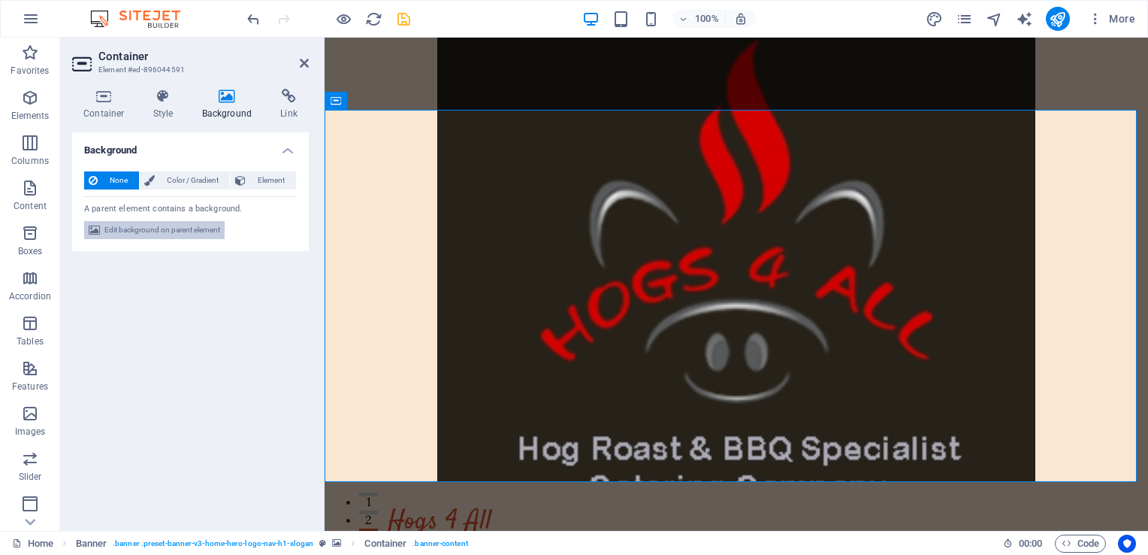
click at [161, 227] on span "Edit background on parent element" at bounding box center [162, 230] width 116 height 18
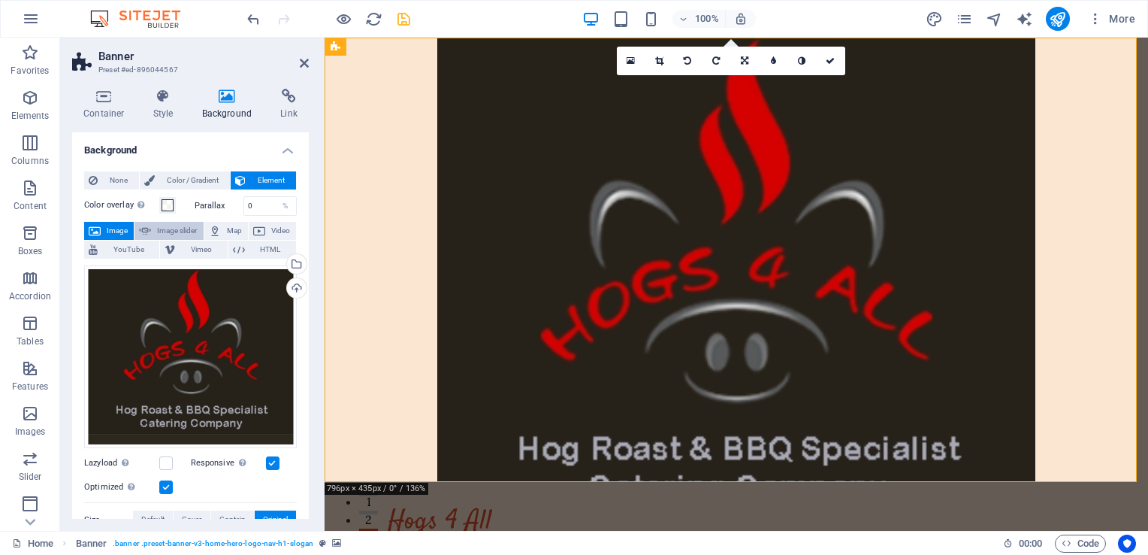
click at [176, 231] on span "Image slider" at bounding box center [177, 231] width 43 height 18
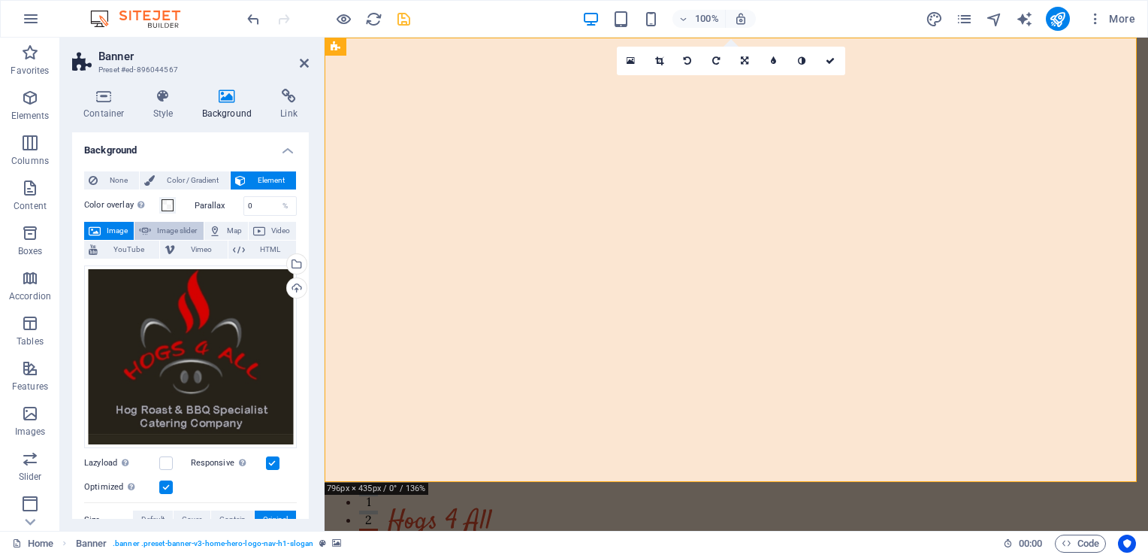
select select "ms"
select select "s"
select select "progressive"
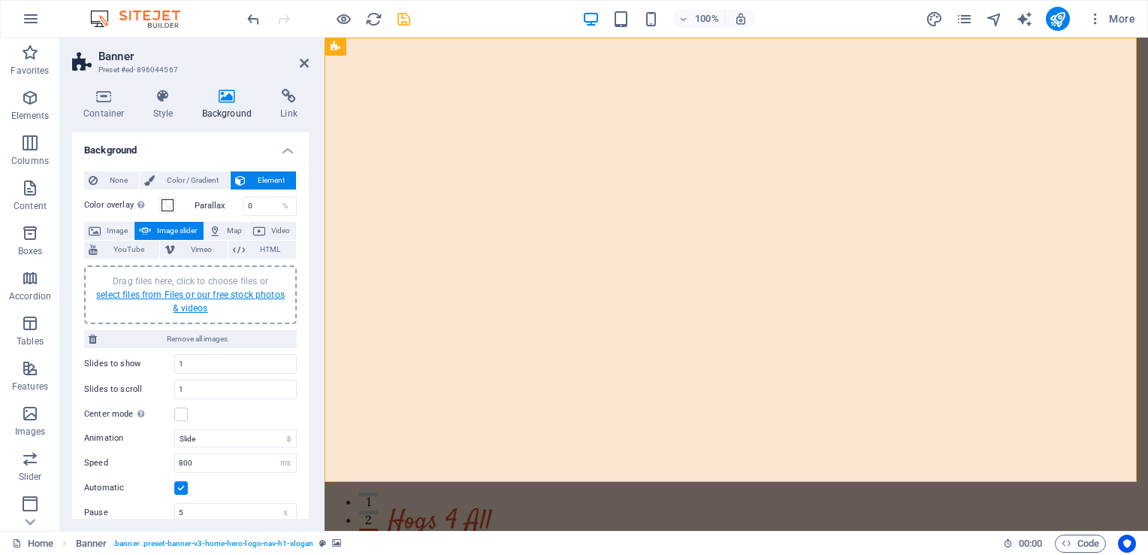
click at [184, 294] on link "select files from Files or our free stock photos & videos" at bounding box center [190, 301] width 189 height 24
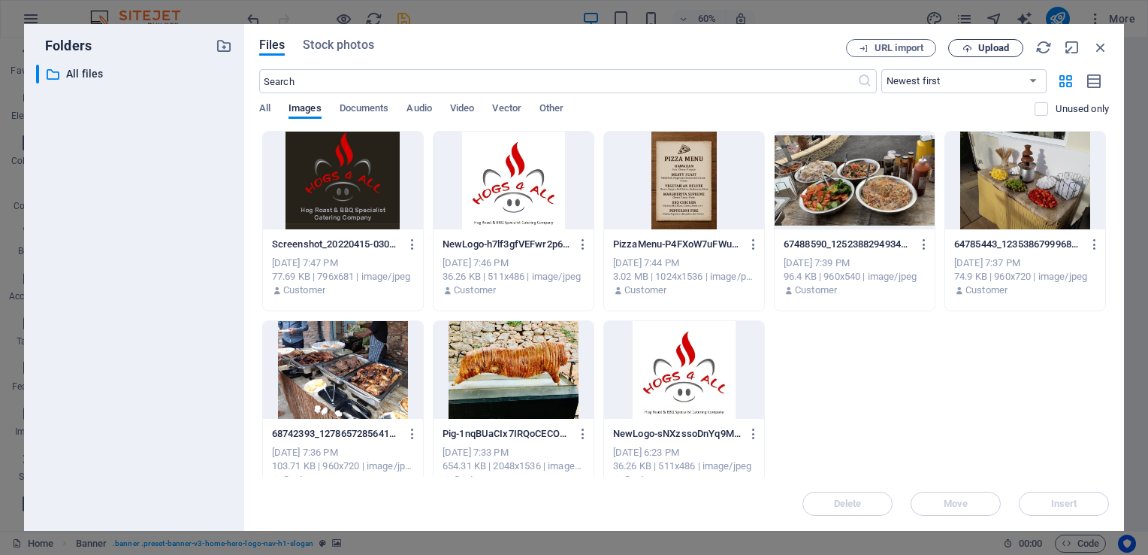
click at [990, 47] on span "Upload" at bounding box center [993, 48] width 31 height 9
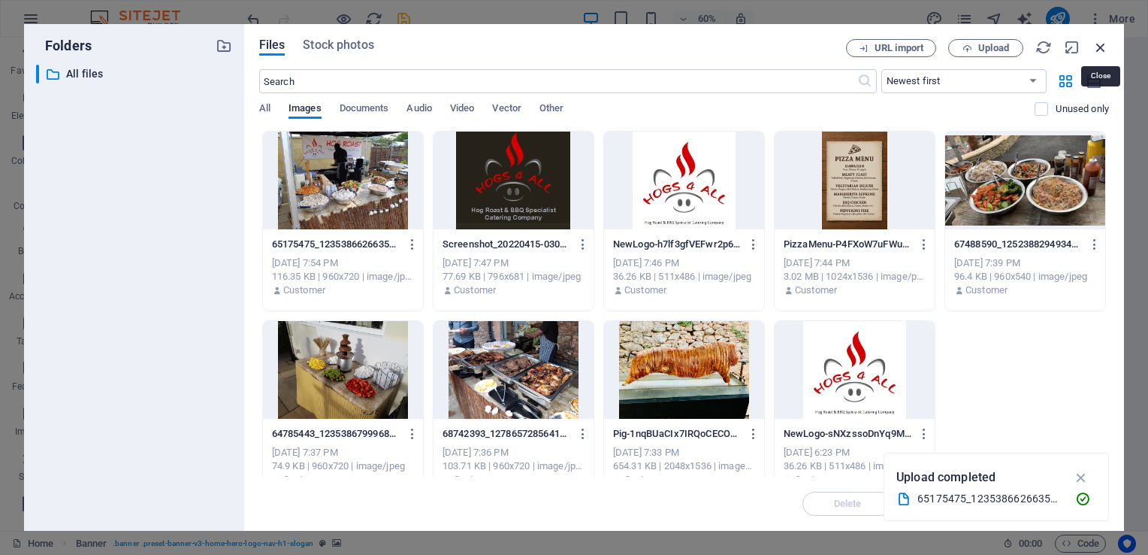
click at [1104, 44] on icon "button" at bounding box center [1101, 47] width 17 height 17
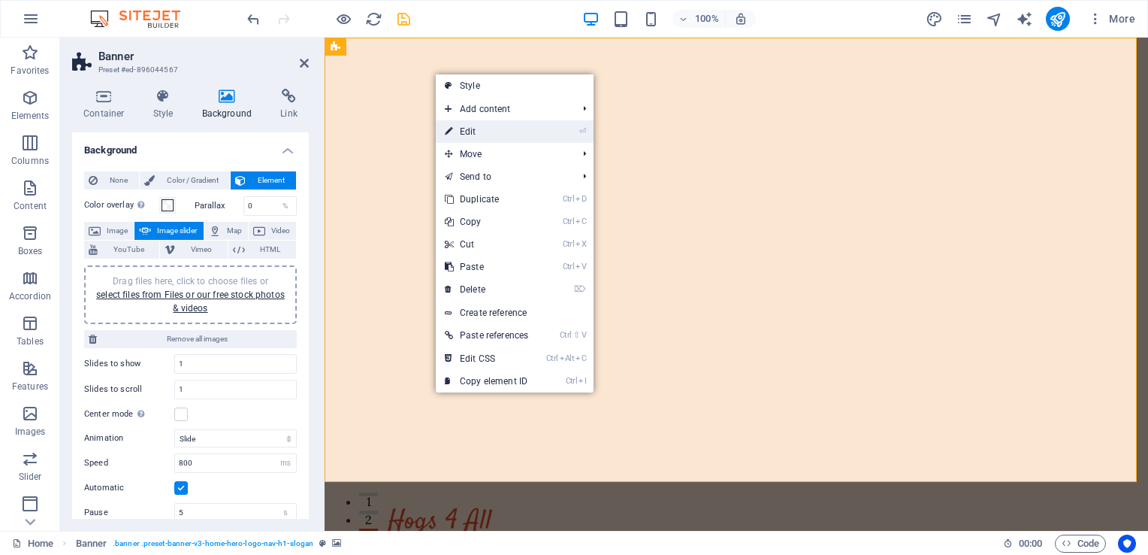
click at [475, 132] on link "⏎ Edit" at bounding box center [486, 131] width 101 height 23
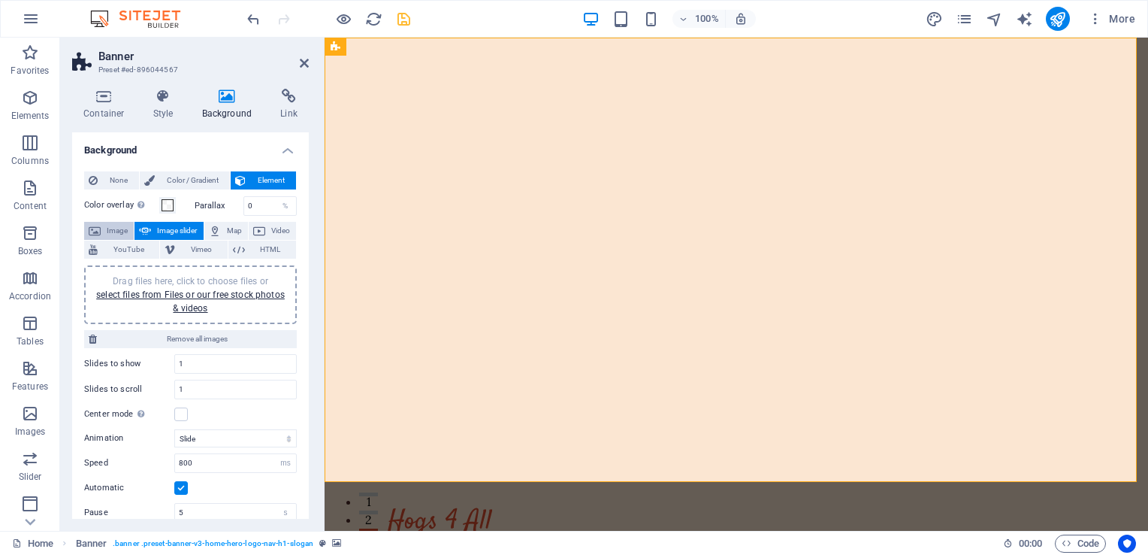
click at [105, 225] on span "Image" at bounding box center [117, 231] width 24 height 18
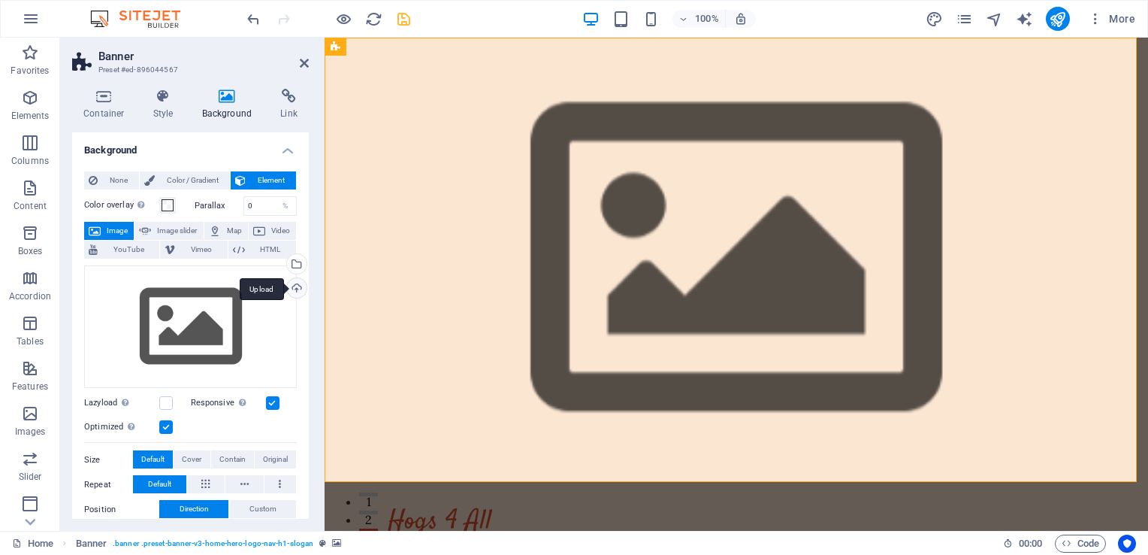
click at [289, 284] on div "Upload" at bounding box center [295, 289] width 23 height 23
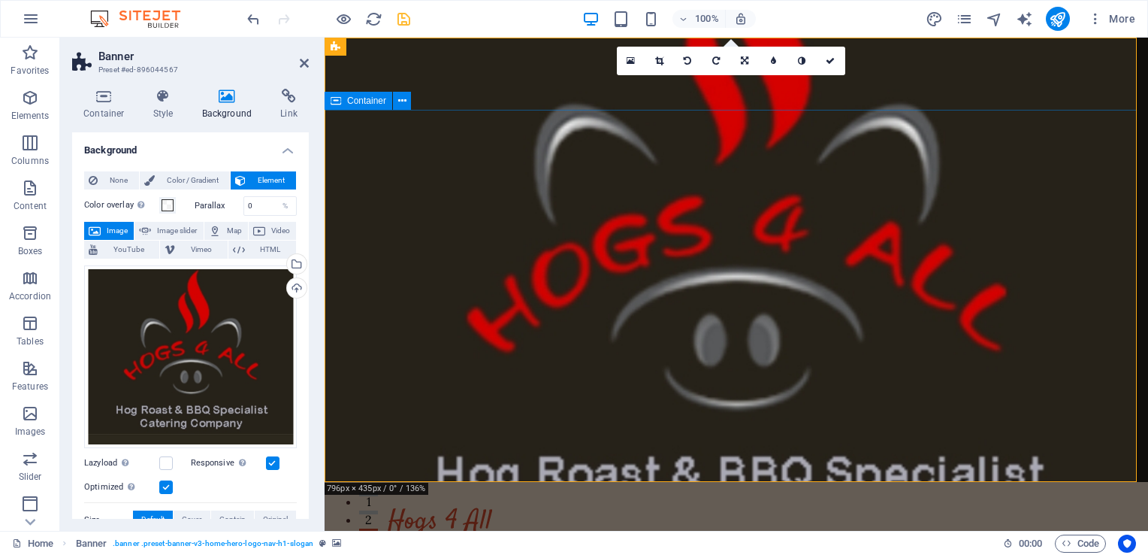
click at [304, 68] on icon at bounding box center [304, 63] width 9 height 12
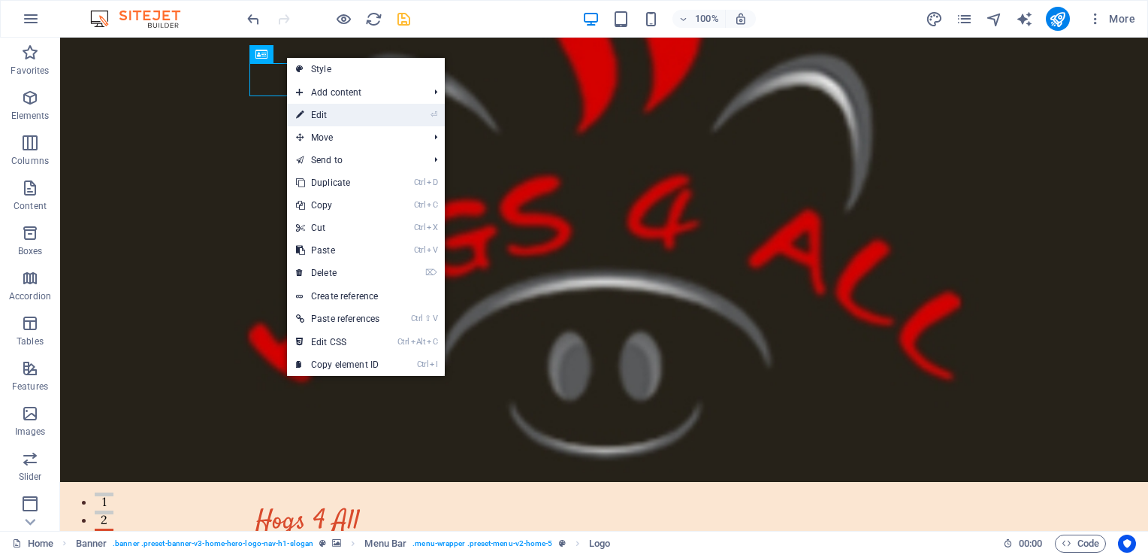
click at [324, 113] on link "⏎ Edit" at bounding box center [337, 115] width 101 height 23
select select "px"
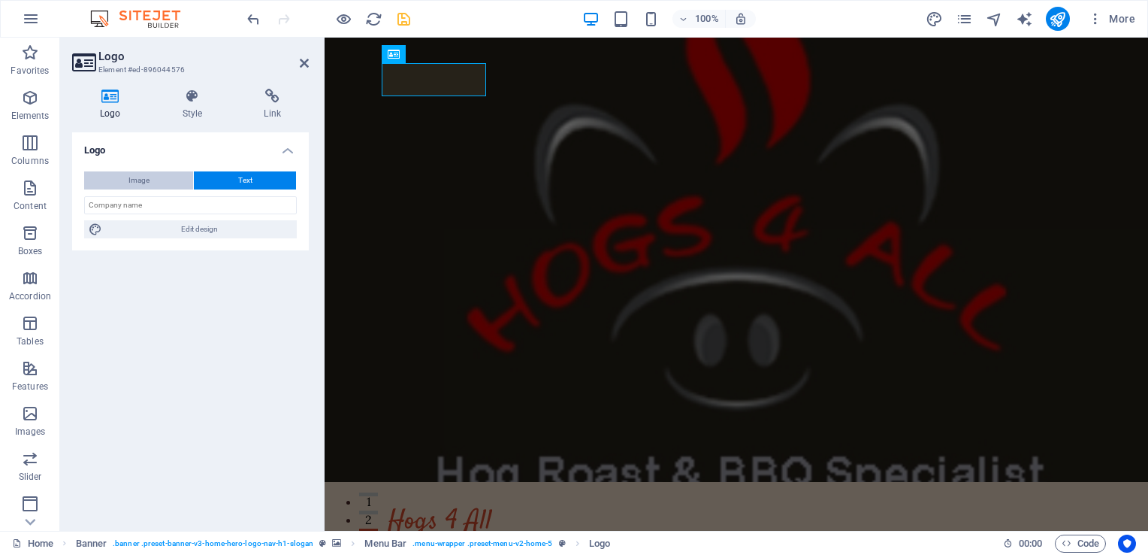
click at [129, 179] on span "Image" at bounding box center [139, 180] width 21 height 18
select select "DISABLED_OPTION_VALUE"
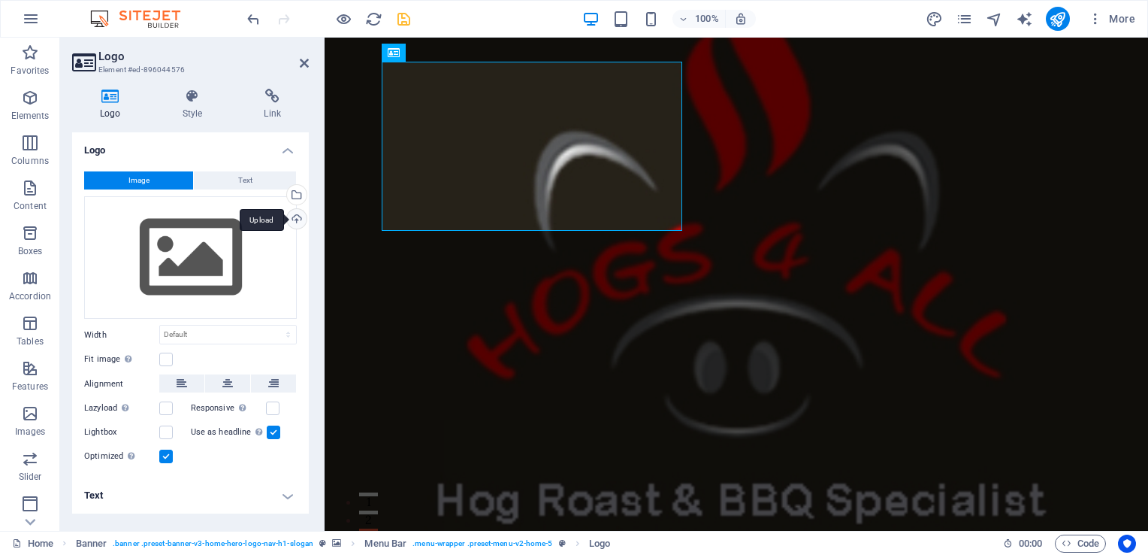
click at [298, 219] on div "Upload" at bounding box center [295, 220] width 23 height 23
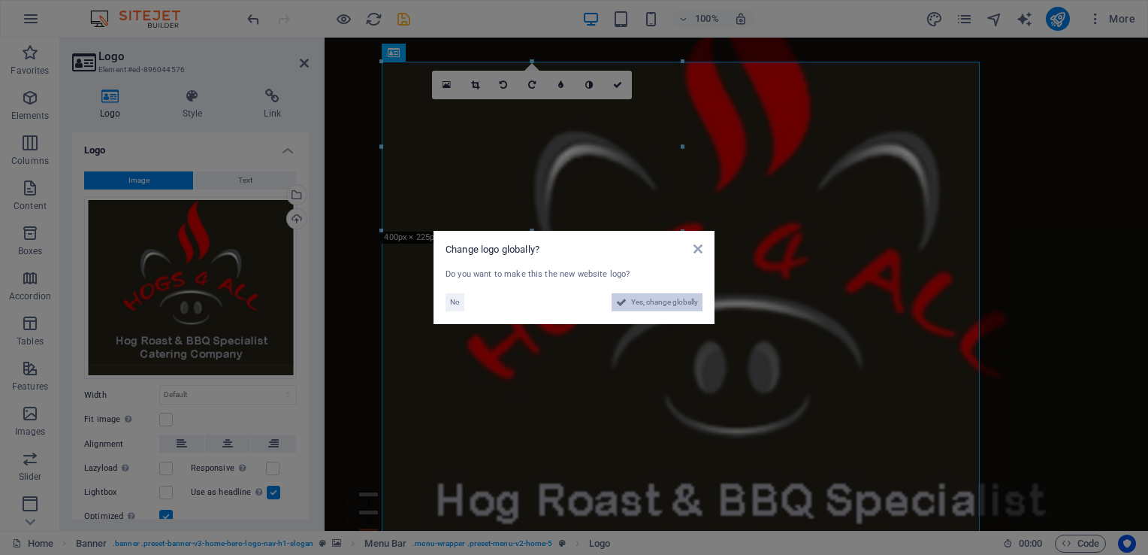
click at [652, 302] on span "Yes, change globally" at bounding box center [664, 302] width 67 height 18
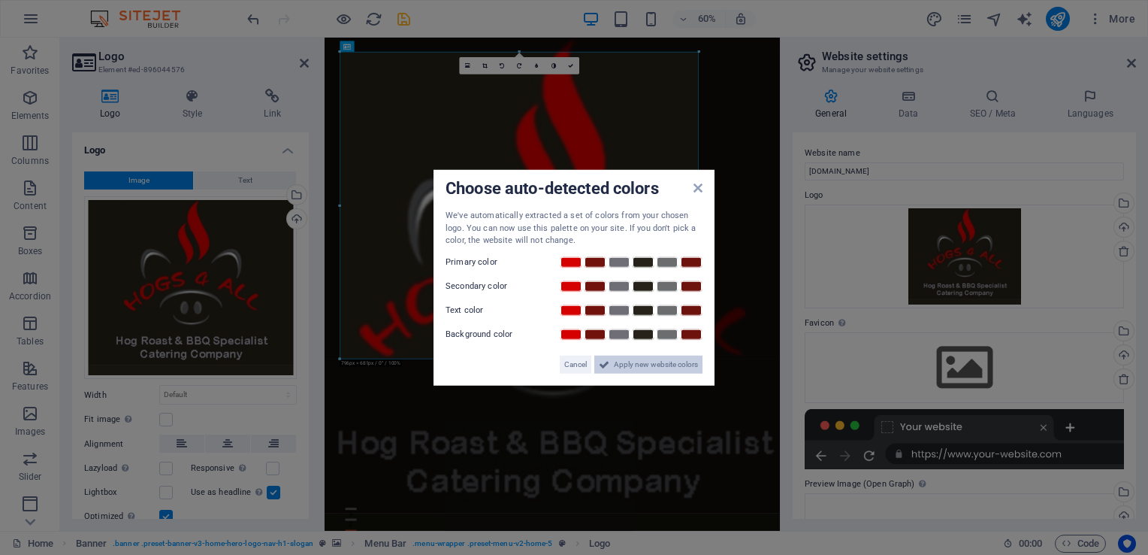
click at [628, 362] on span "Apply new website colors" at bounding box center [656, 364] width 84 height 18
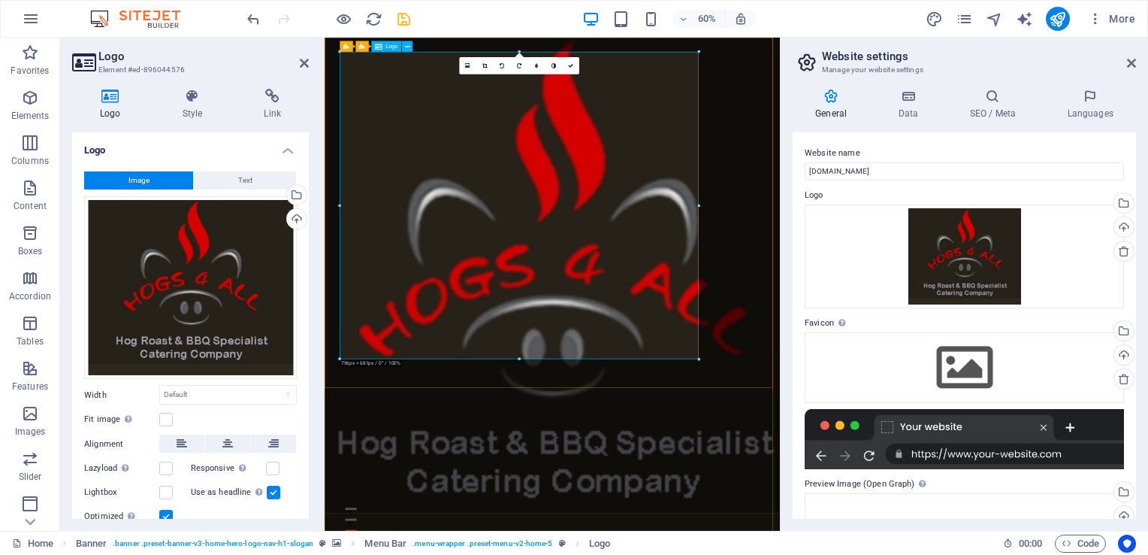
drag, startPoint x: 1022, startPoint y: 397, endPoint x: 516, endPoint y: 218, distance: 537.2
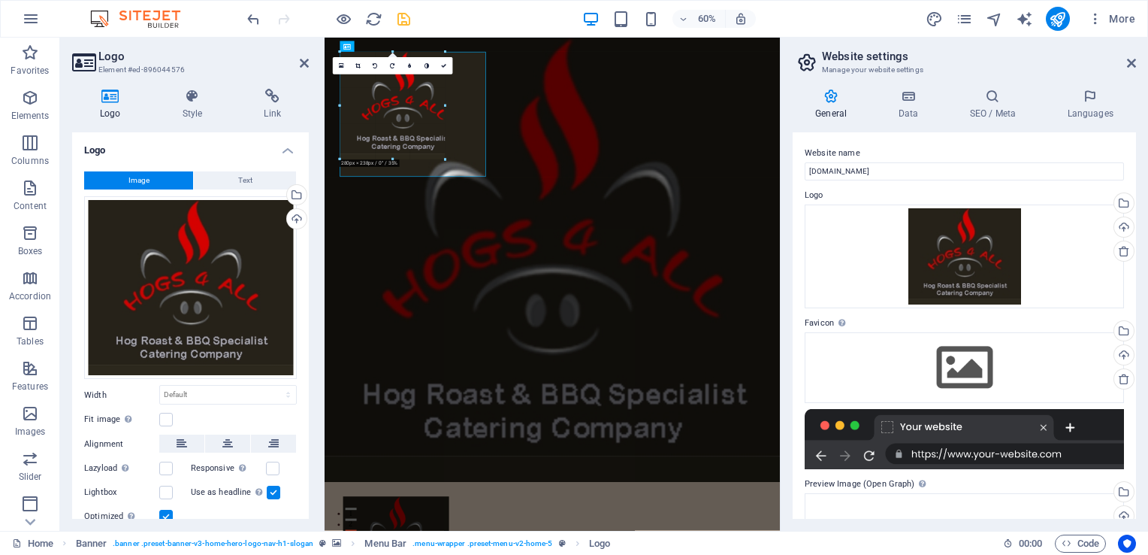
drag, startPoint x: 460, startPoint y: 95, endPoint x: 331, endPoint y: -5, distance: 163.4
type input "255"
select select "px"
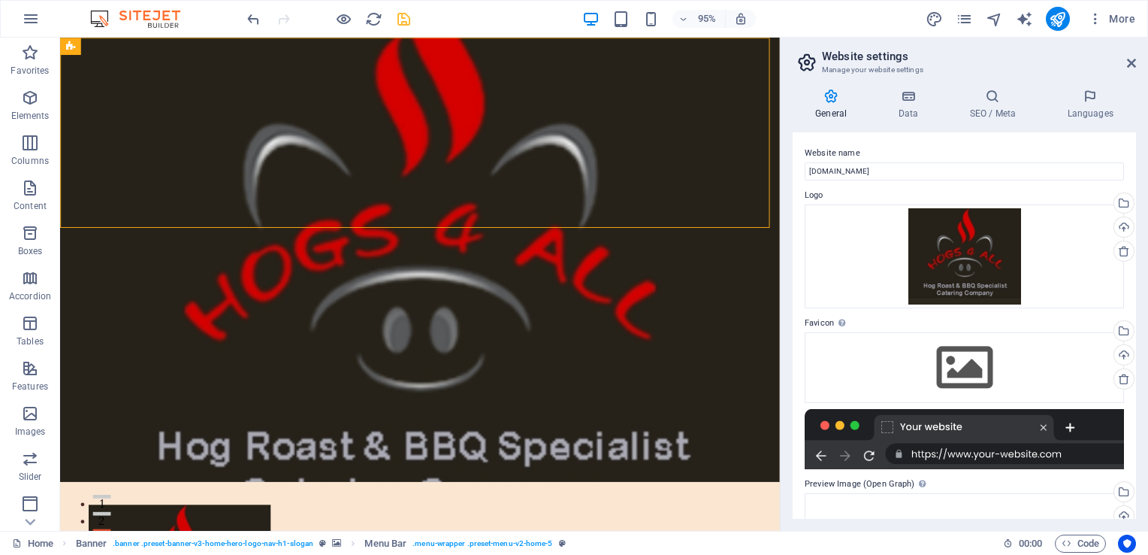
click at [1124, 63] on header "Website settings Manage your website settings" at bounding box center [966, 57] width 340 height 39
click at [1132, 59] on icon at bounding box center [1131, 63] width 9 height 12
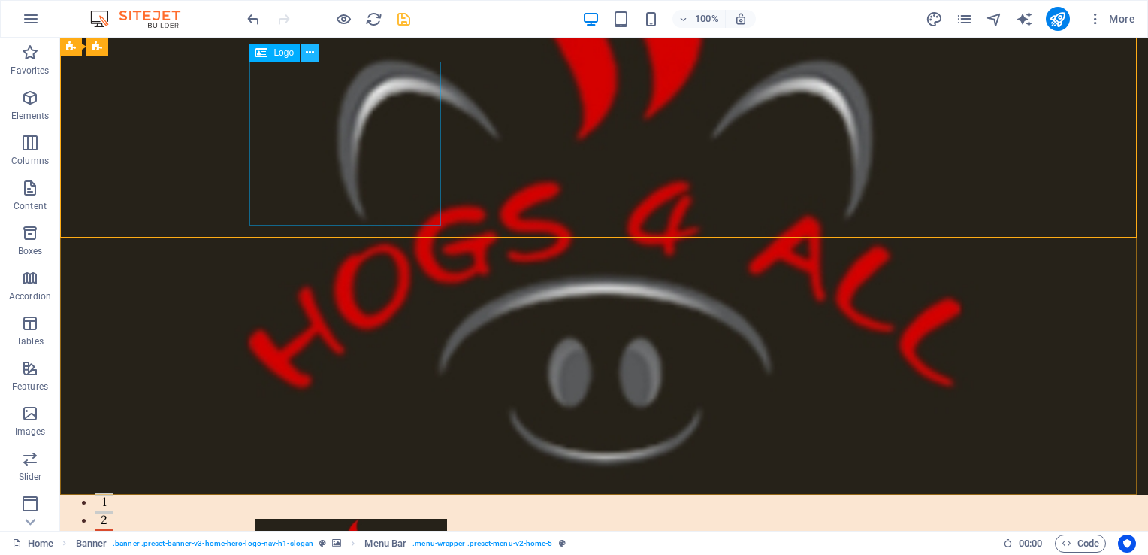
click at [310, 53] on icon at bounding box center [310, 53] width 8 height 16
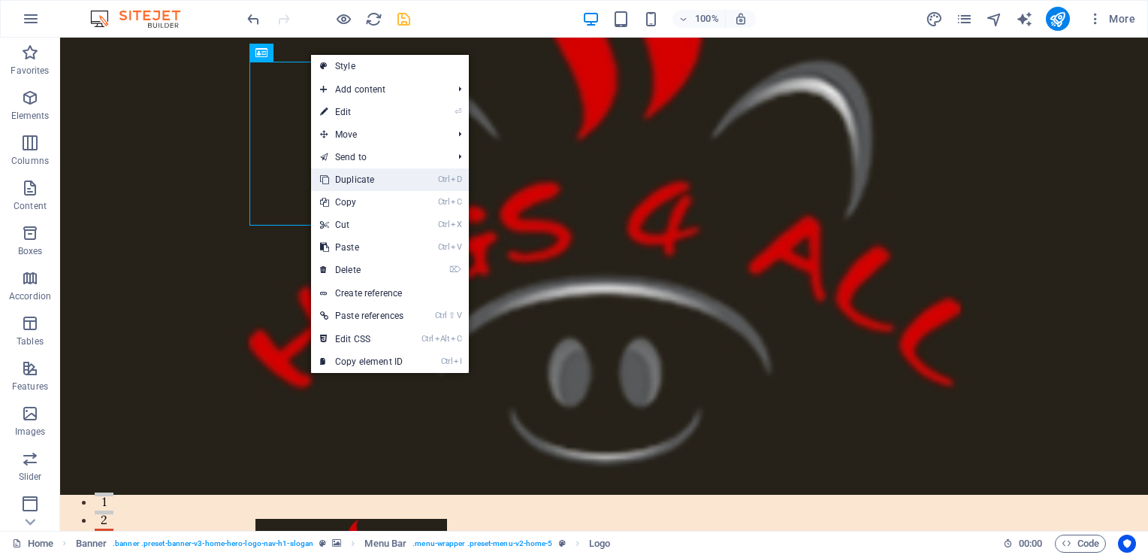
click at [361, 173] on link "Ctrl D Duplicate" at bounding box center [361, 179] width 101 height 23
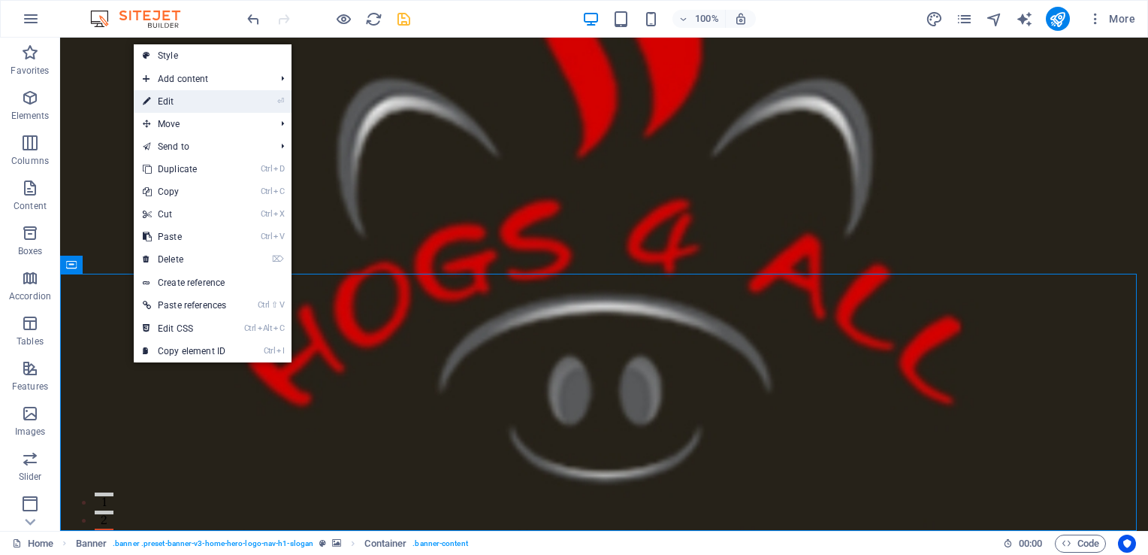
click at [182, 101] on link "⏎ Edit" at bounding box center [184, 101] width 101 height 23
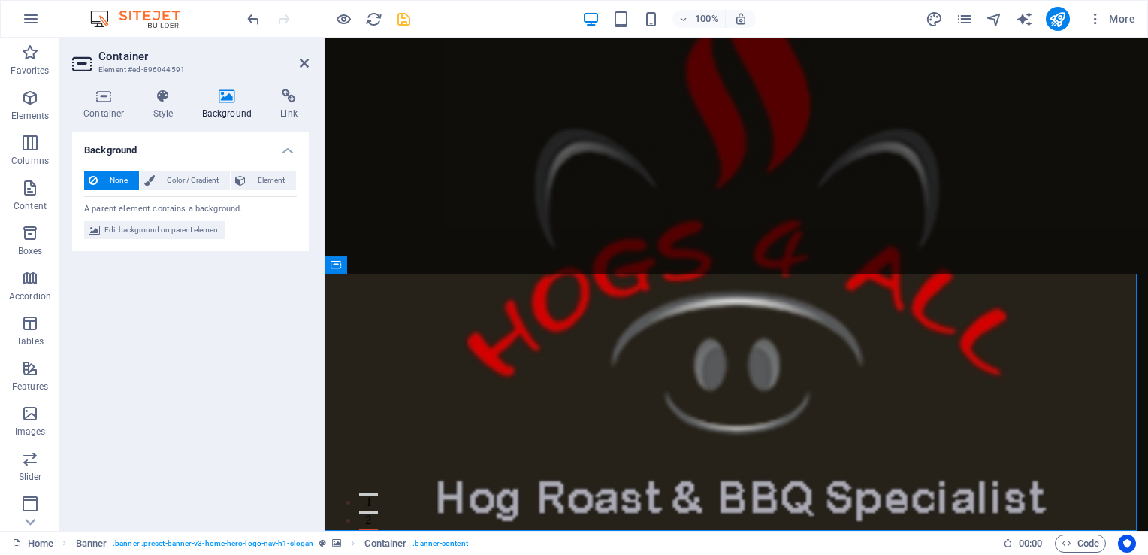
click at [222, 101] on icon at bounding box center [227, 96] width 73 height 15
click at [184, 228] on span "Edit background on parent element" at bounding box center [162, 230] width 116 height 18
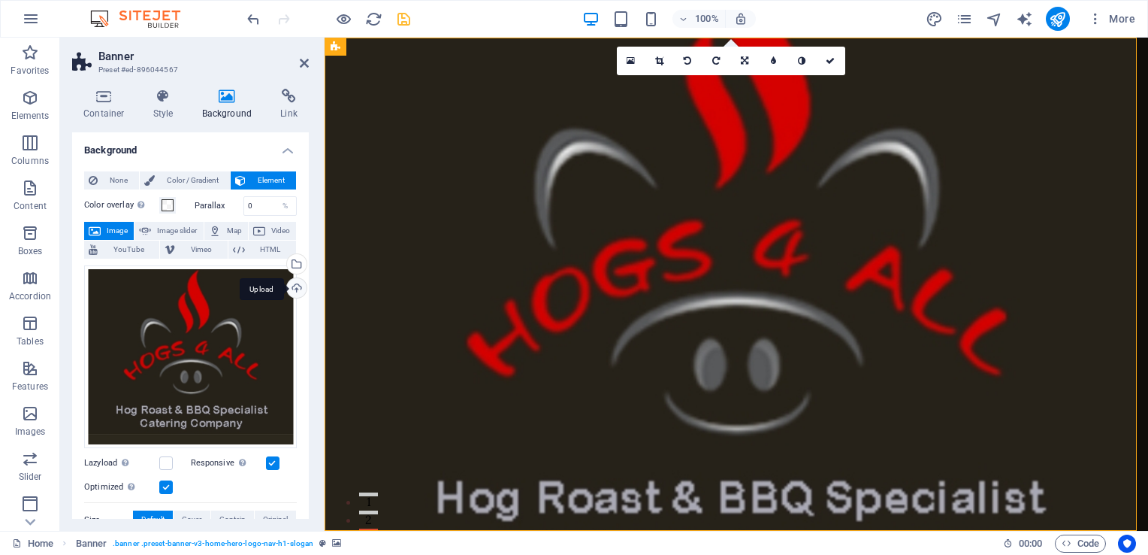
click at [298, 287] on div "Upload" at bounding box center [295, 289] width 23 height 23
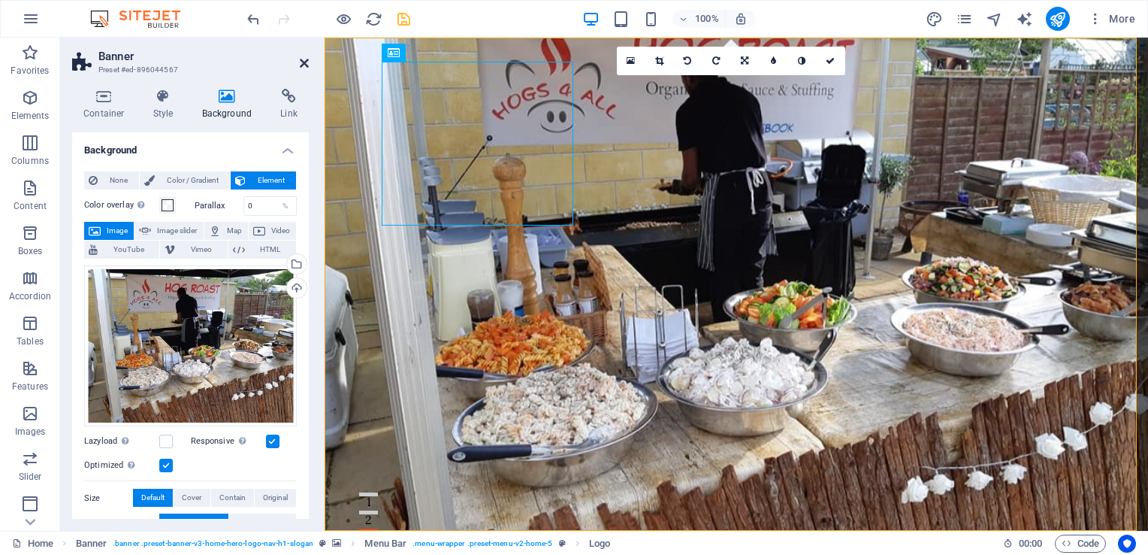
click at [301, 62] on icon at bounding box center [304, 63] width 9 height 12
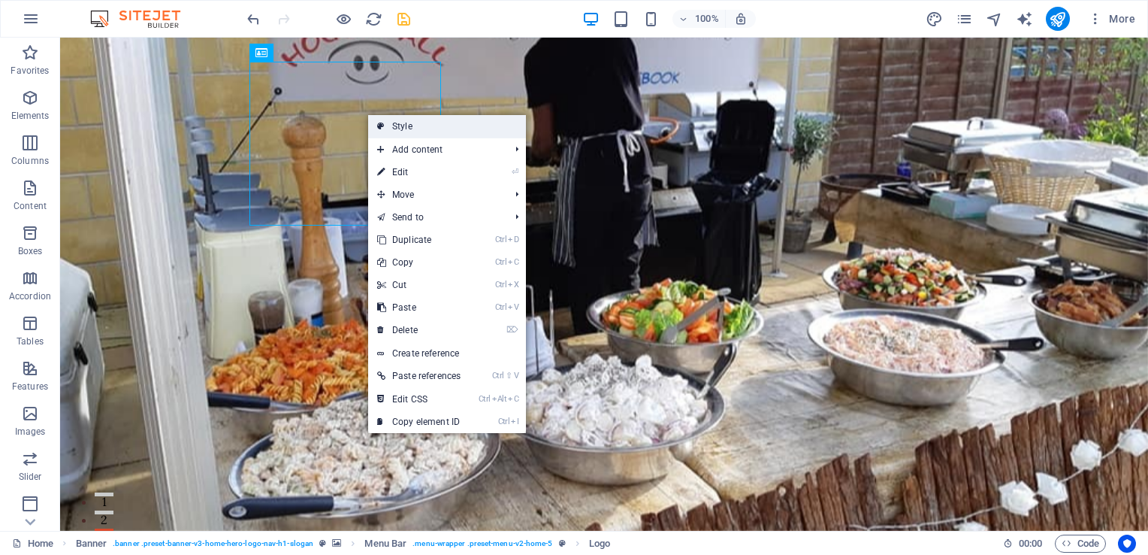
click at [409, 122] on link "Style" at bounding box center [447, 126] width 158 height 23
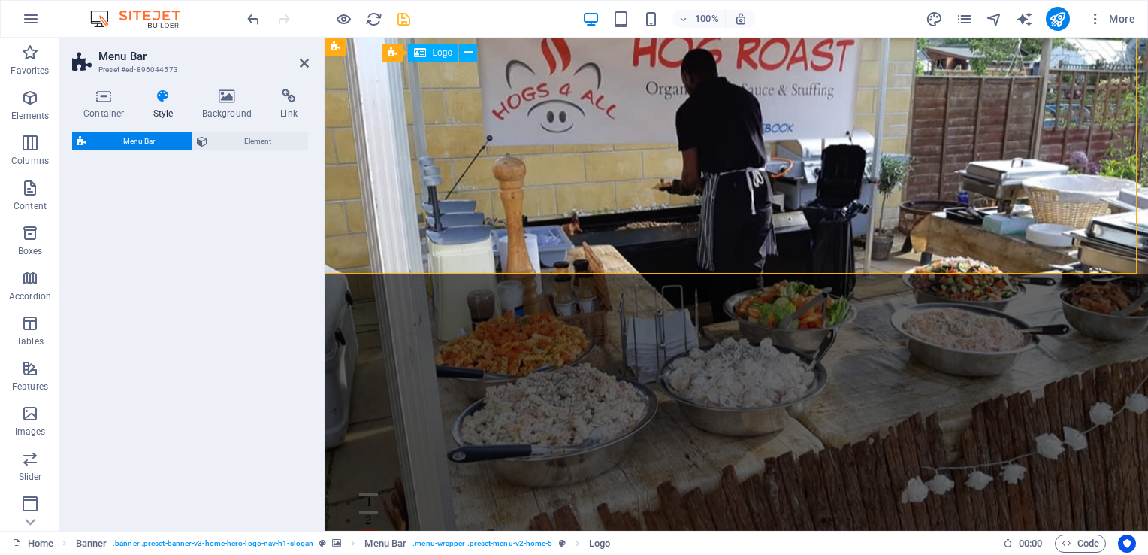
select select "rem"
select select "preset-menu-v2-home-5"
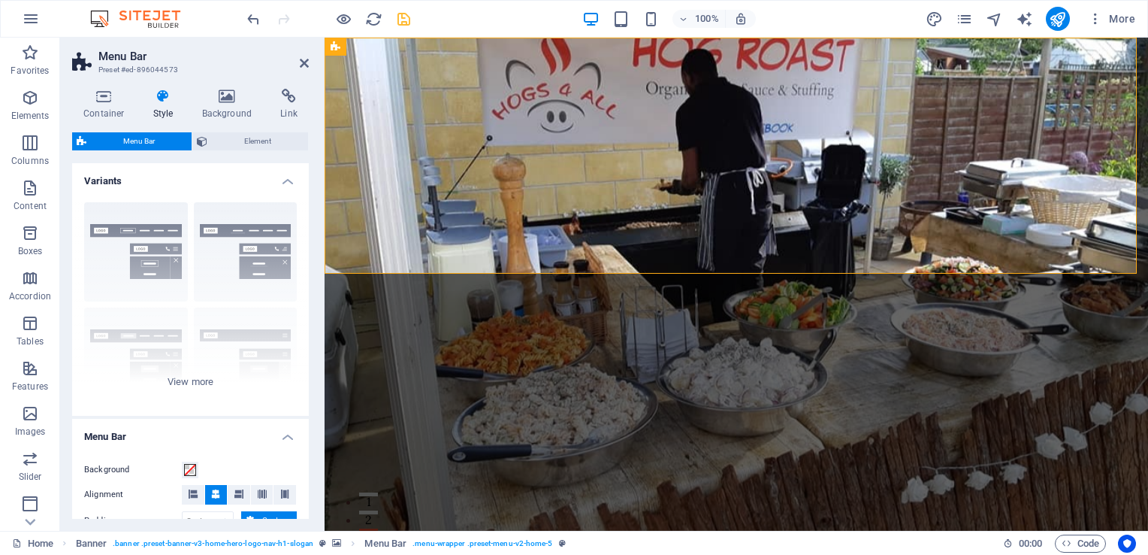
drag, startPoint x: 304, startPoint y: 201, endPoint x: 307, endPoint y: 241, distance: 39.9
click at [307, 241] on div "Variants Border Centered Default Fixed Loki Trigger Wide XXL Menu Bar Backgroun…" at bounding box center [190, 340] width 237 height 355
click at [302, 62] on icon at bounding box center [304, 63] width 9 height 12
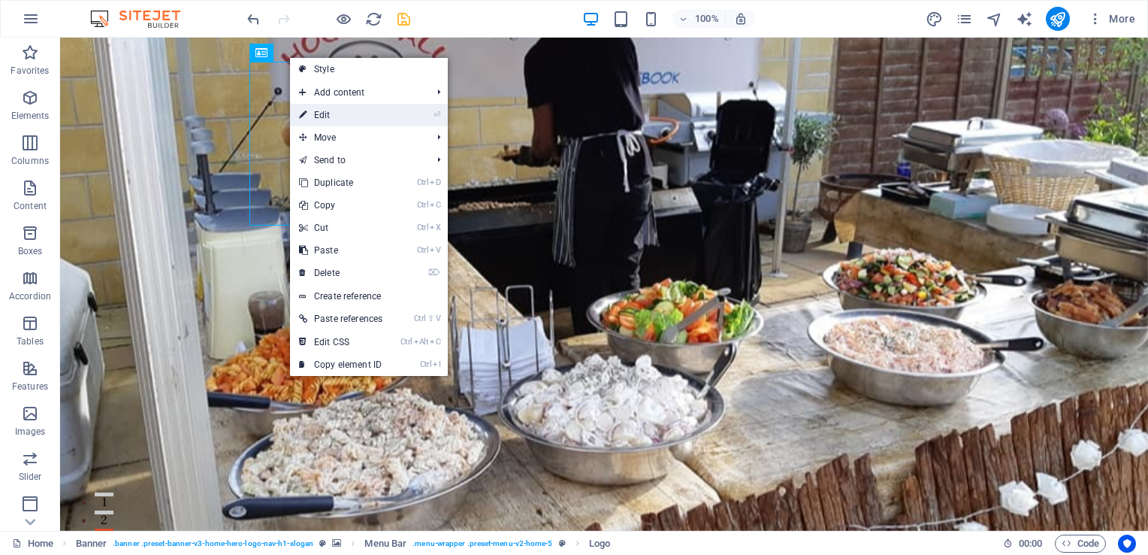
click at [324, 113] on link "⏎ Edit" at bounding box center [340, 115] width 101 height 23
select select "px"
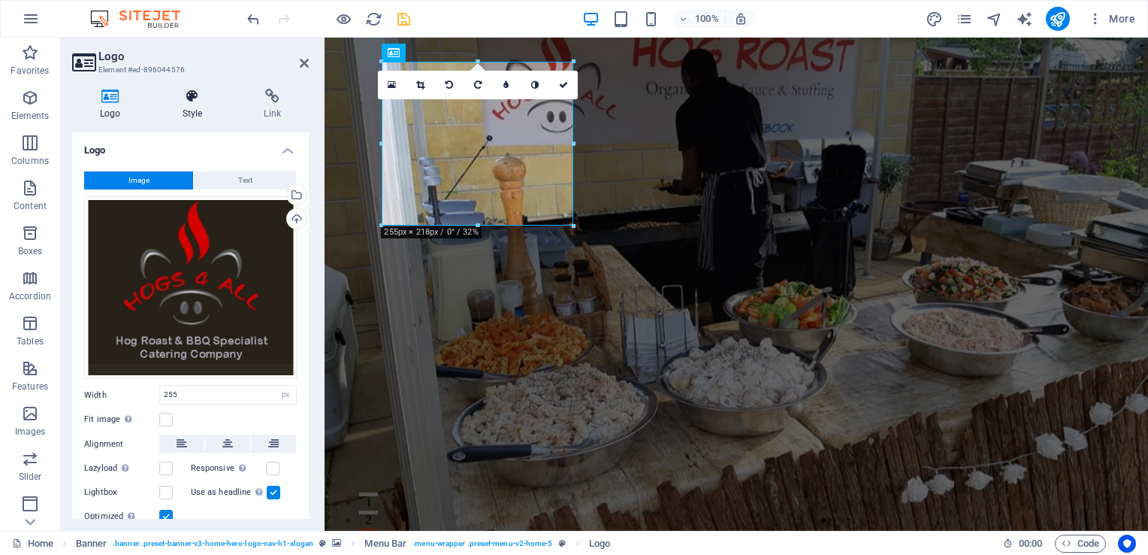
click at [192, 107] on h4 "Style" at bounding box center [196, 105] width 82 height 32
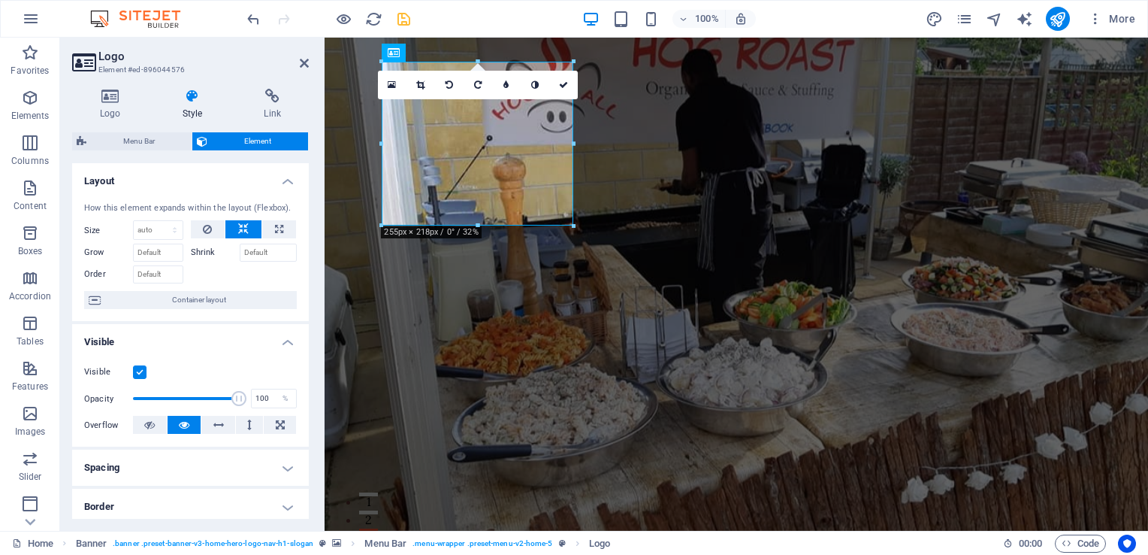
click at [218, 250] on label "Shrink" at bounding box center [215, 252] width 49 height 18
click at [240, 250] on input "Shrink" at bounding box center [269, 252] width 58 height 18
click at [200, 250] on label "Shrink" at bounding box center [215, 252] width 49 height 18
click at [240, 250] on input "Shrink" at bounding box center [269, 252] width 58 height 18
drag, startPoint x: 232, startPoint y: 401, endPoint x: 150, endPoint y: 391, distance: 82.6
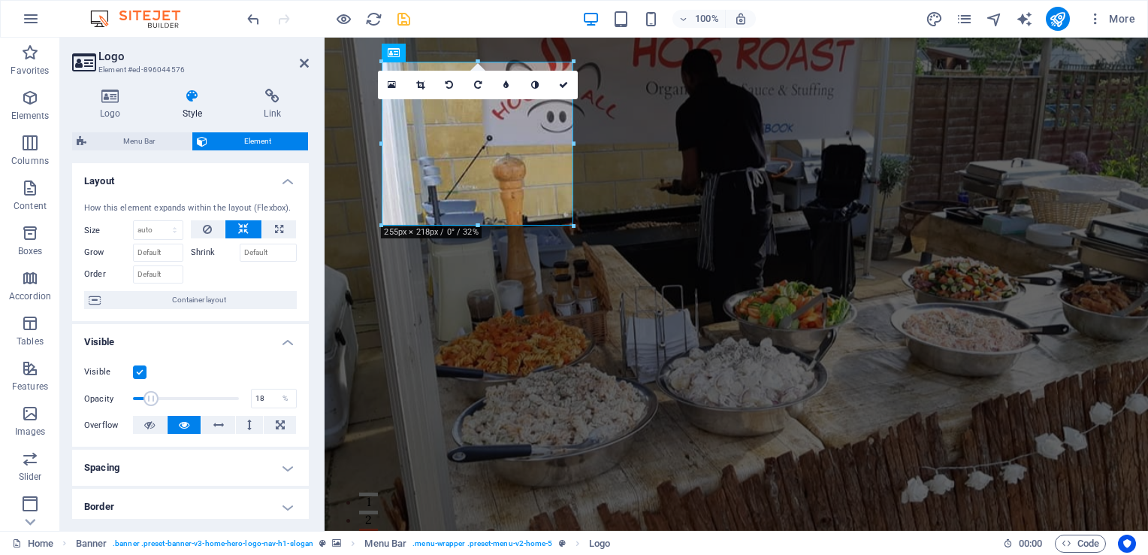
click at [150, 391] on span at bounding box center [151, 398] width 15 height 15
drag, startPoint x: 149, startPoint y: 398, endPoint x: 174, endPoint y: 401, distance: 25.8
click at [174, 401] on span at bounding box center [175, 398] width 15 height 15
drag, startPoint x: 174, startPoint y: 401, endPoint x: 272, endPoint y: 395, distance: 97.9
click at [272, 395] on div "Opacity 100 %" at bounding box center [190, 398] width 213 height 23
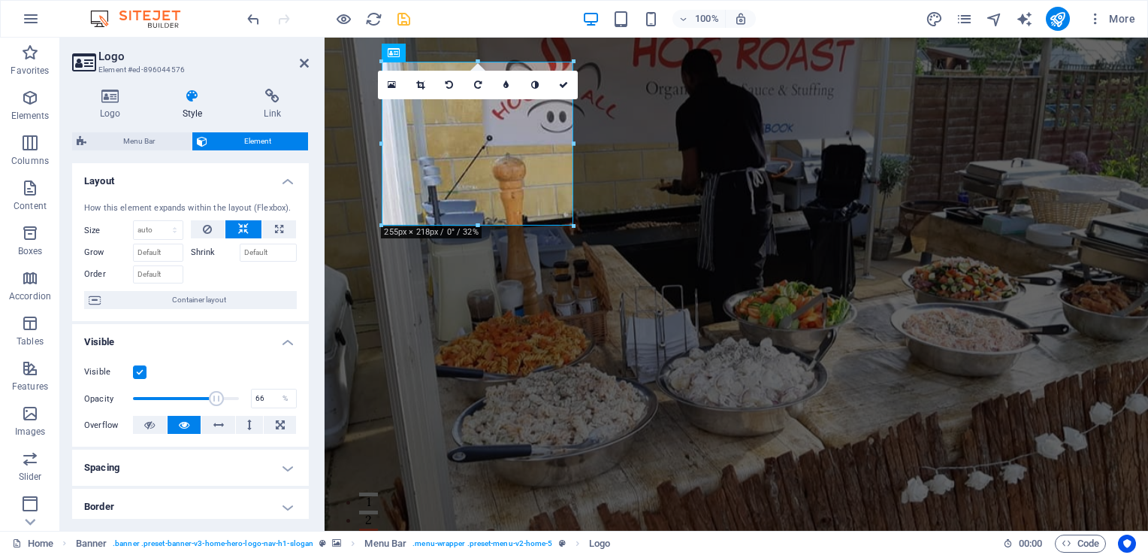
type input "64"
drag, startPoint x: 239, startPoint y: 398, endPoint x: 198, endPoint y: 398, distance: 40.6
click at [198, 398] on span at bounding box center [200, 398] width 15 height 15
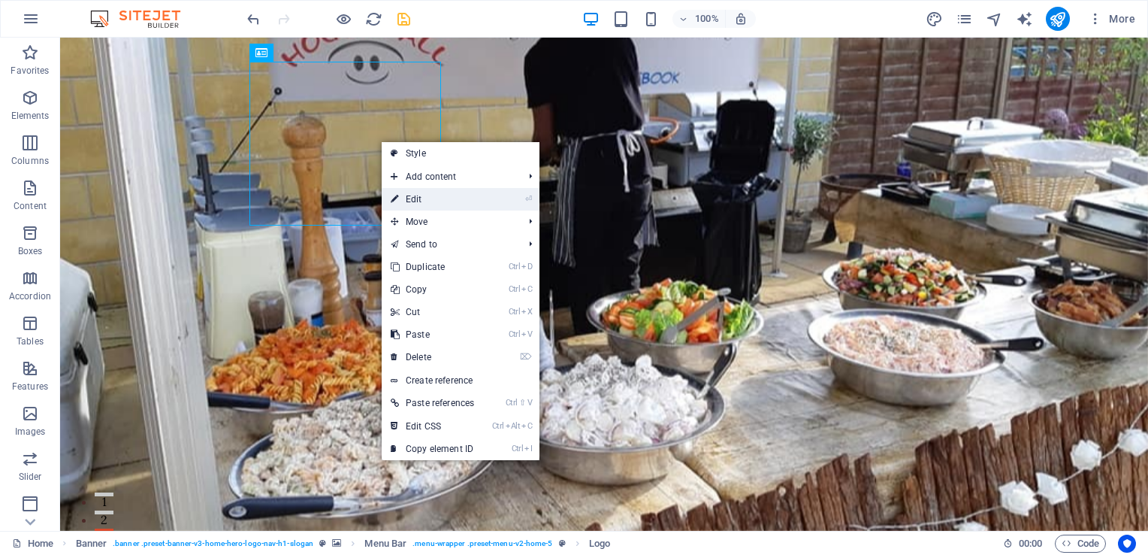
click at [416, 204] on link "⏎ Edit" at bounding box center [432, 199] width 101 height 23
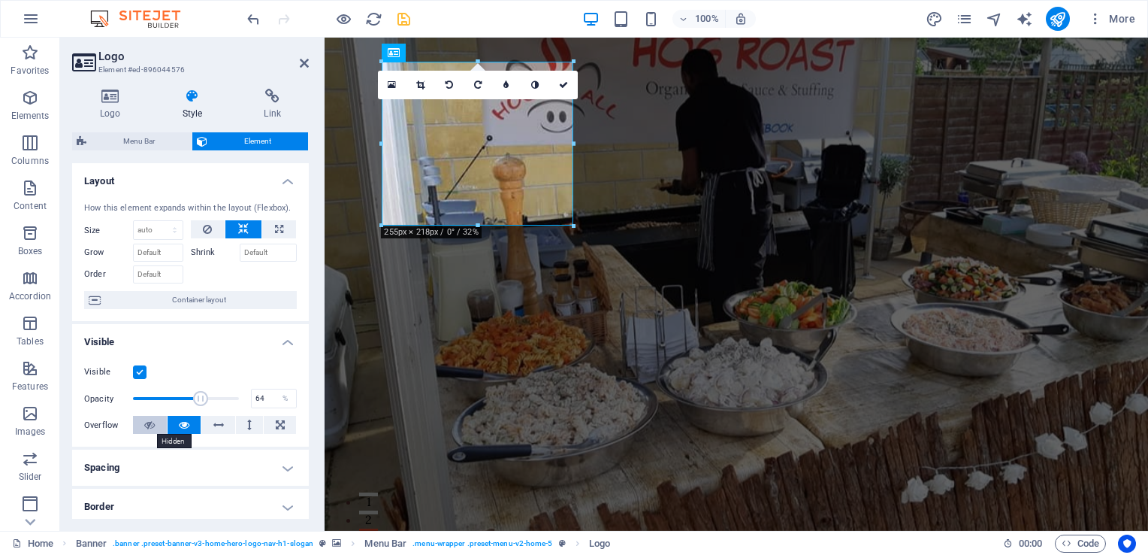
click at [147, 423] on icon at bounding box center [149, 425] width 11 height 18
type input "100"
drag, startPoint x: 196, startPoint y: 398, endPoint x: 247, endPoint y: 398, distance: 51.1
click at [247, 398] on div "Opacity 100 %" at bounding box center [190, 398] width 213 height 23
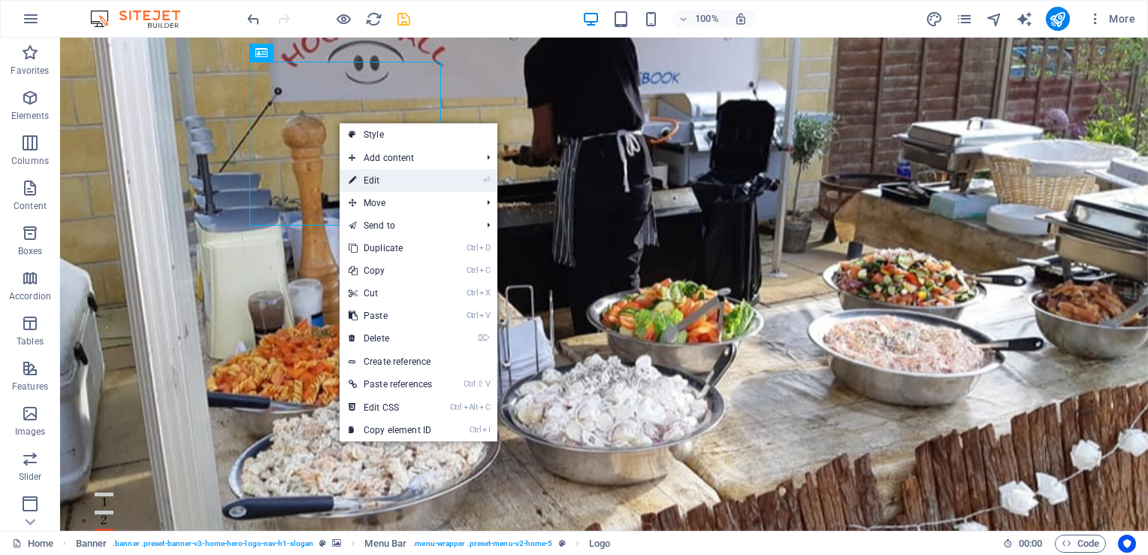
click at [388, 180] on link "⏎ Edit" at bounding box center [390, 180] width 101 height 23
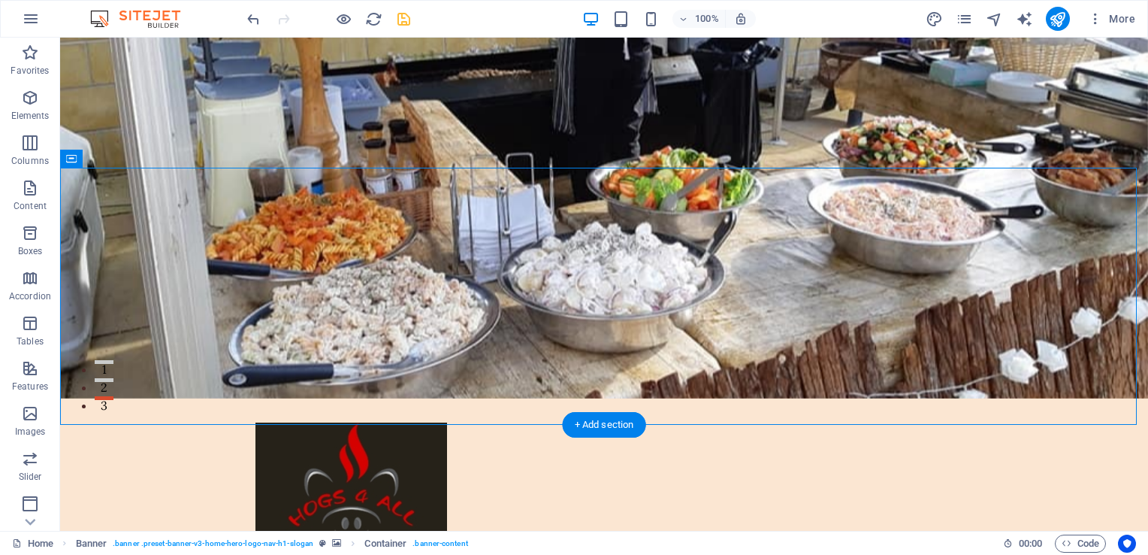
scroll to position [135, 0]
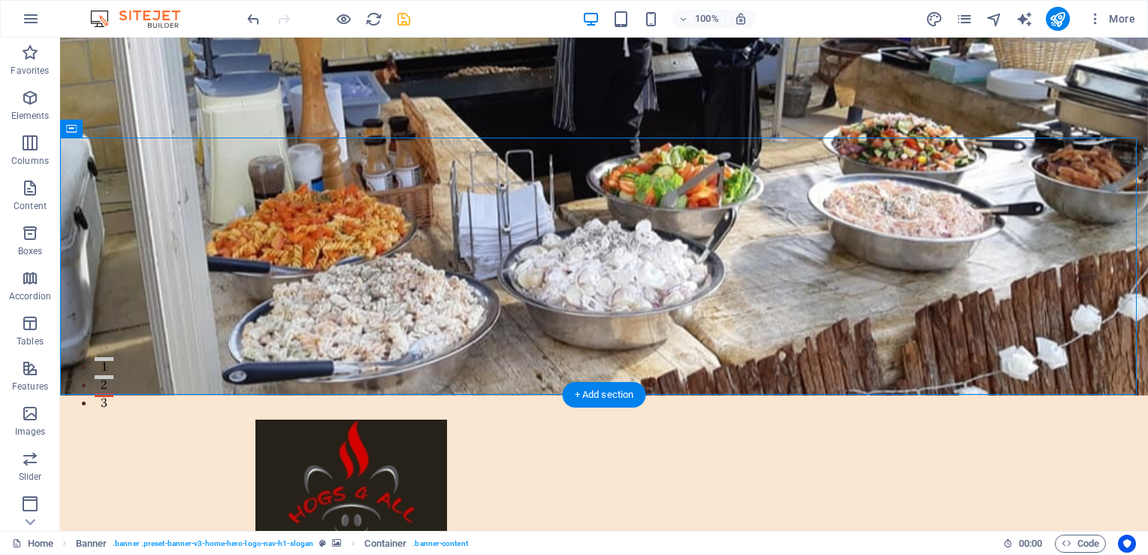
drag, startPoint x: 365, startPoint y: 475, endPoint x: 310, endPoint y: 284, distance: 198.8
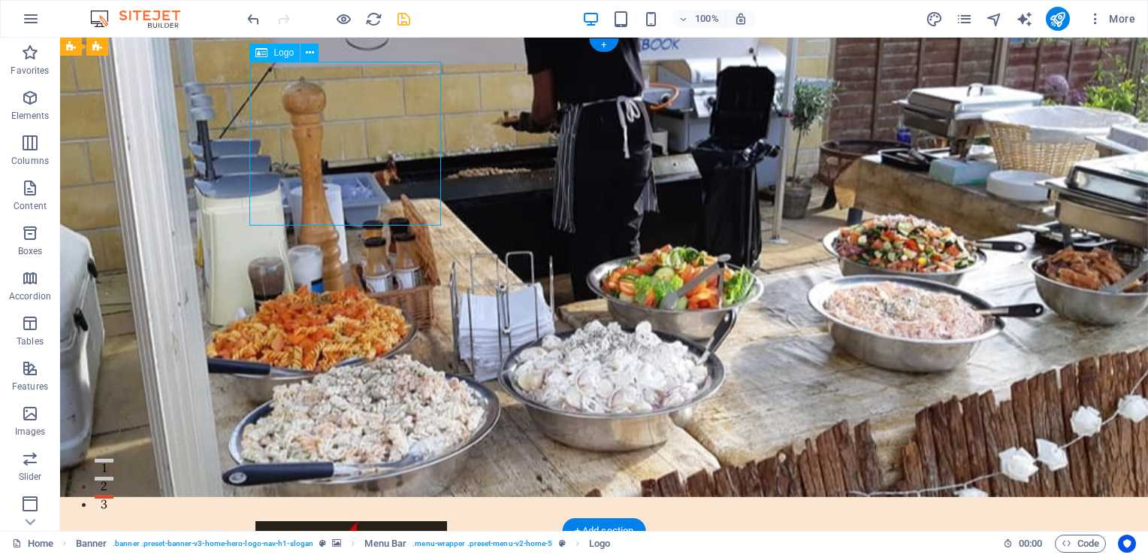
scroll to position [0, 0]
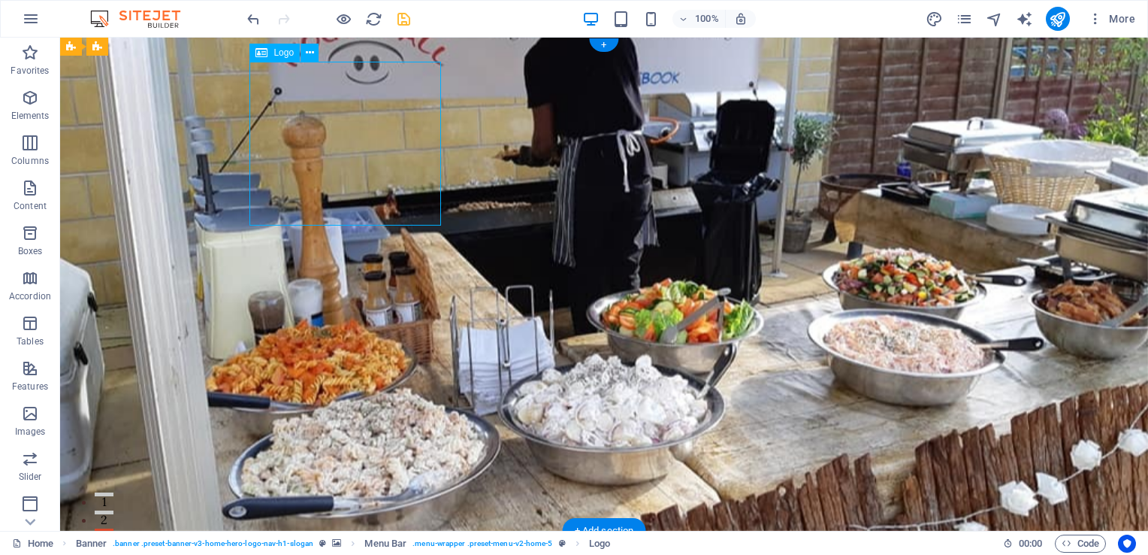
drag, startPoint x: 377, startPoint y: 53, endPoint x: 462, endPoint y: 62, distance: 86.2
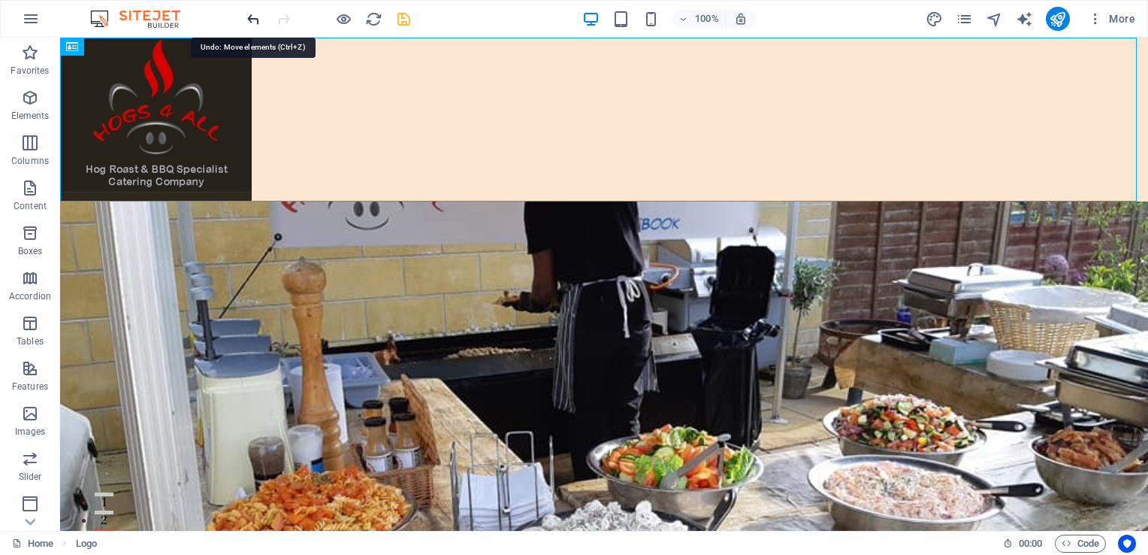
click at [259, 24] on icon "undo" at bounding box center [253, 19] width 17 height 17
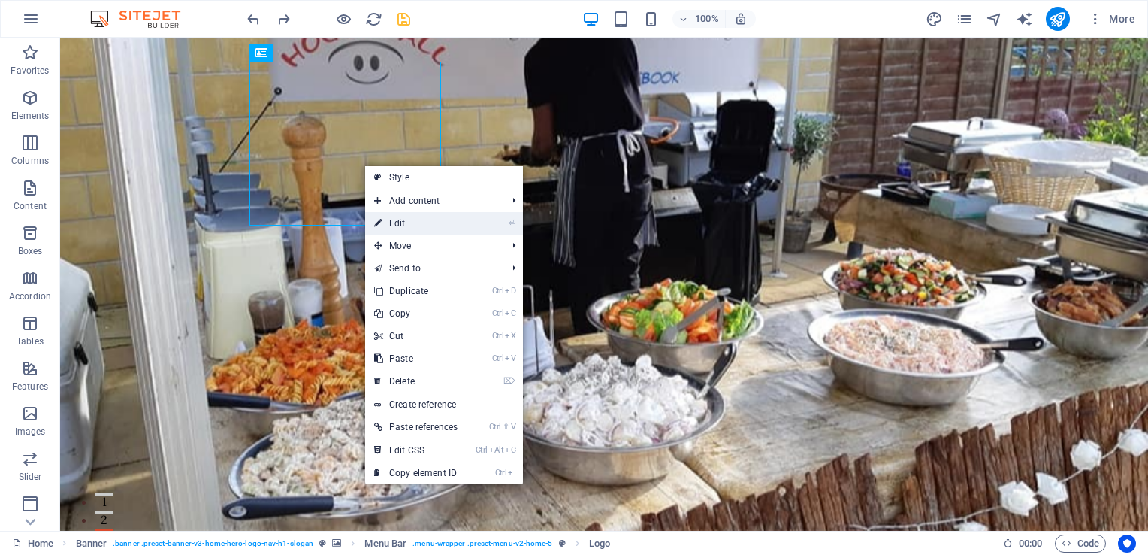
click at [407, 222] on link "⏎ Edit" at bounding box center [415, 223] width 101 height 23
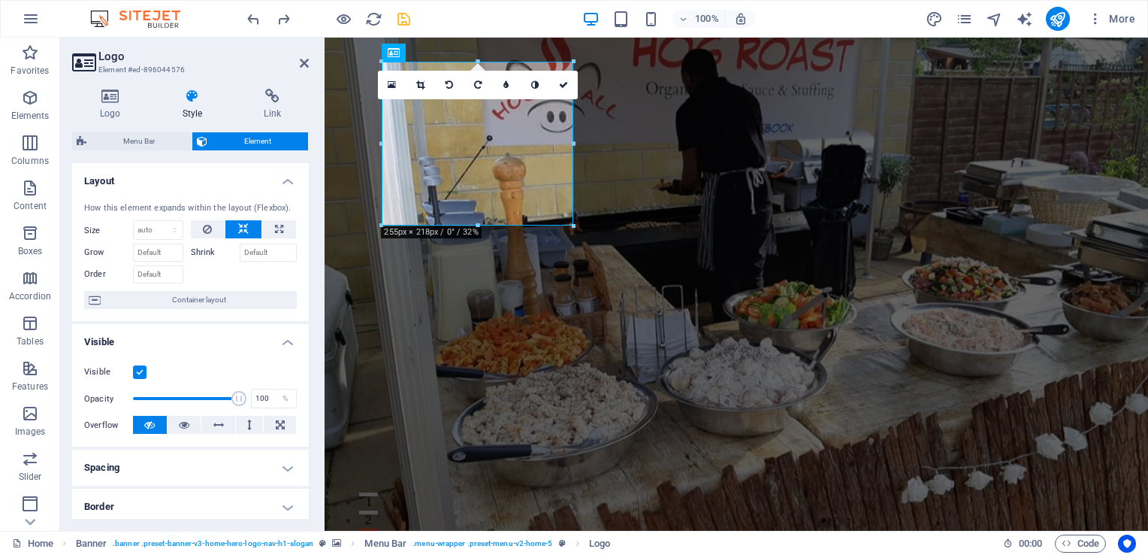
click at [141, 371] on label at bounding box center [140, 372] width 14 height 14
click at [0, 0] on input "Visible" at bounding box center [0, 0] width 0 height 0
click at [141, 371] on label at bounding box center [140, 372] width 14 height 14
click at [0, 0] on input "Visible" at bounding box center [0, 0] width 0 height 0
drag, startPoint x: 141, startPoint y: 371, endPoint x: 165, endPoint y: 386, distance: 27.7
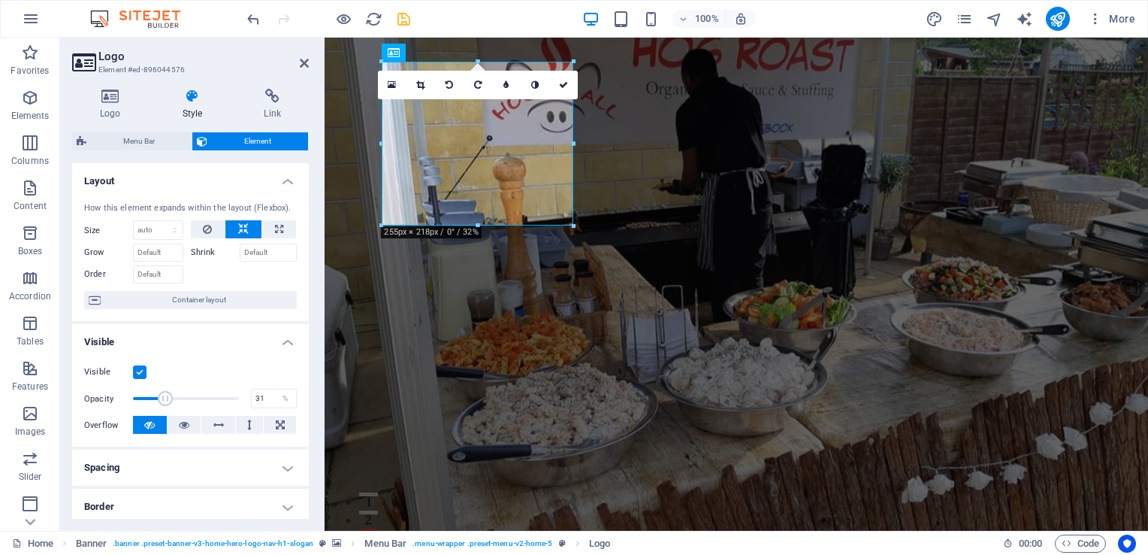
click at [165, 387] on span at bounding box center [186, 398] width 106 height 23
type input "98"
click at [234, 401] on span at bounding box center [186, 398] width 106 height 23
click at [136, 369] on label at bounding box center [140, 372] width 14 height 14
click at [0, 0] on input "Visible" at bounding box center [0, 0] width 0 height 0
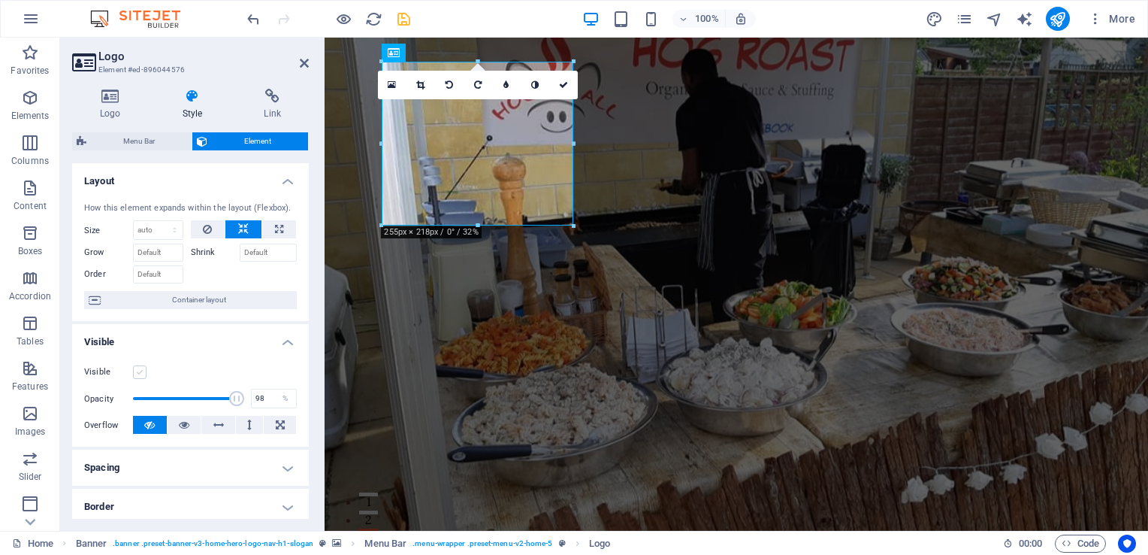
click at [136, 369] on label at bounding box center [140, 372] width 14 height 14
click at [0, 0] on input "Visible" at bounding box center [0, 0] width 0 height 0
drag, startPoint x: 305, startPoint y: 345, endPoint x: 305, endPoint y: 380, distance: 35.3
click at [305, 380] on li "Visible Visible Opacity 98 % Overflow" at bounding box center [190, 385] width 237 height 122
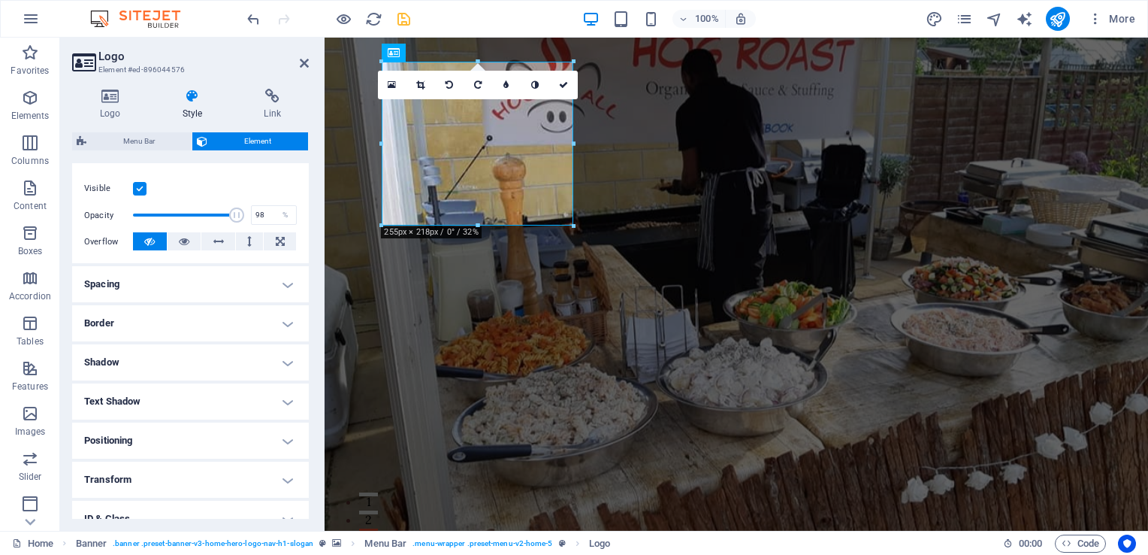
scroll to position [192, 0]
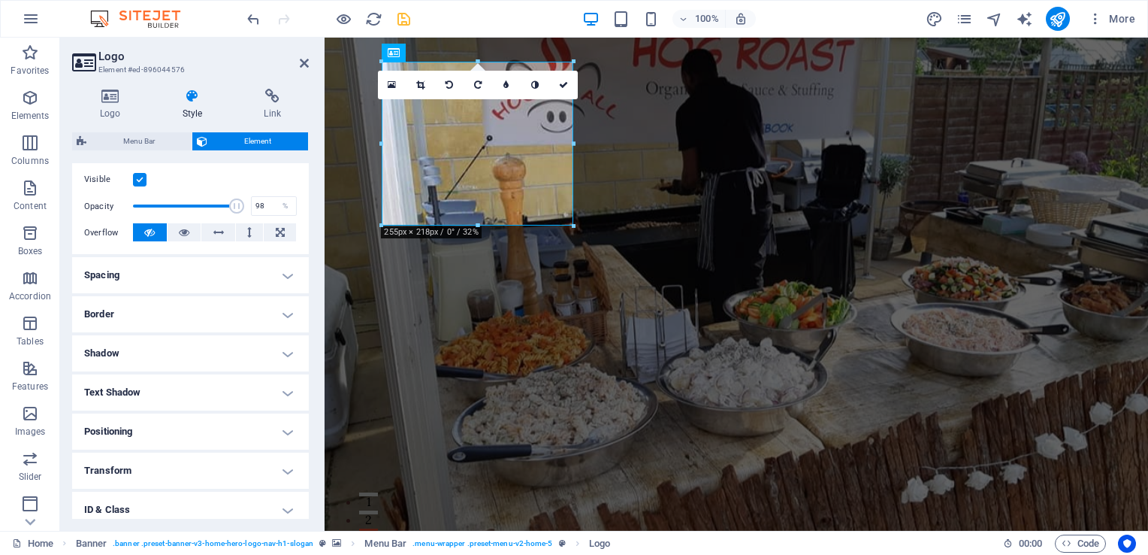
click at [225, 425] on h4 "Positioning" at bounding box center [190, 431] width 237 height 36
click at [135, 456] on span "Static" at bounding box center [136, 461] width 18 height 18
click at [244, 457] on span "Fixed" at bounding box center [248, 461] width 18 height 18
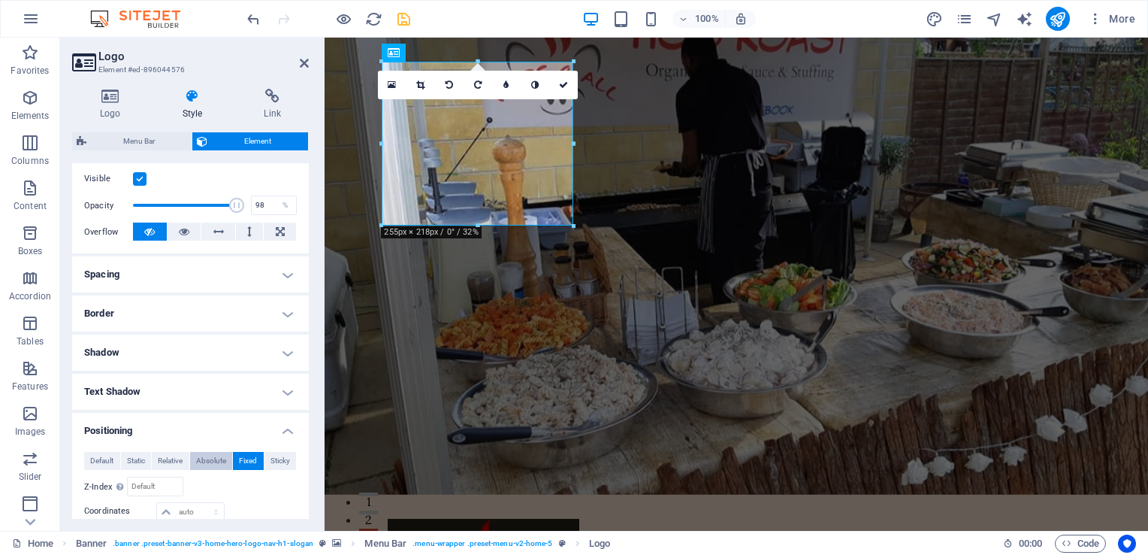
click at [214, 455] on span "Absolute" at bounding box center [211, 461] width 30 height 18
click at [278, 455] on span "Sticky" at bounding box center [281, 461] width 20 height 18
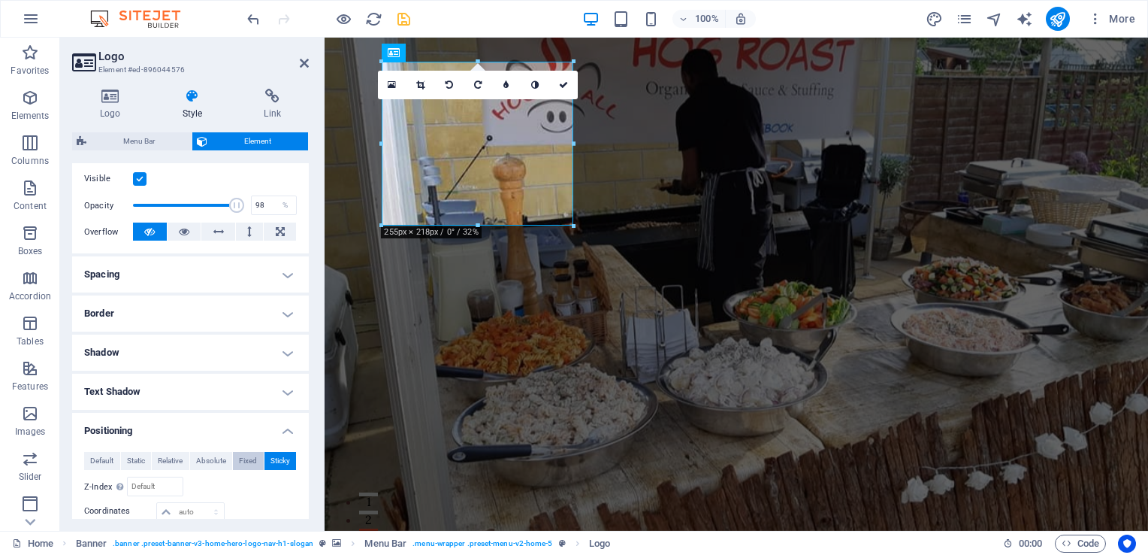
click at [254, 458] on span "Fixed" at bounding box center [248, 461] width 18 height 18
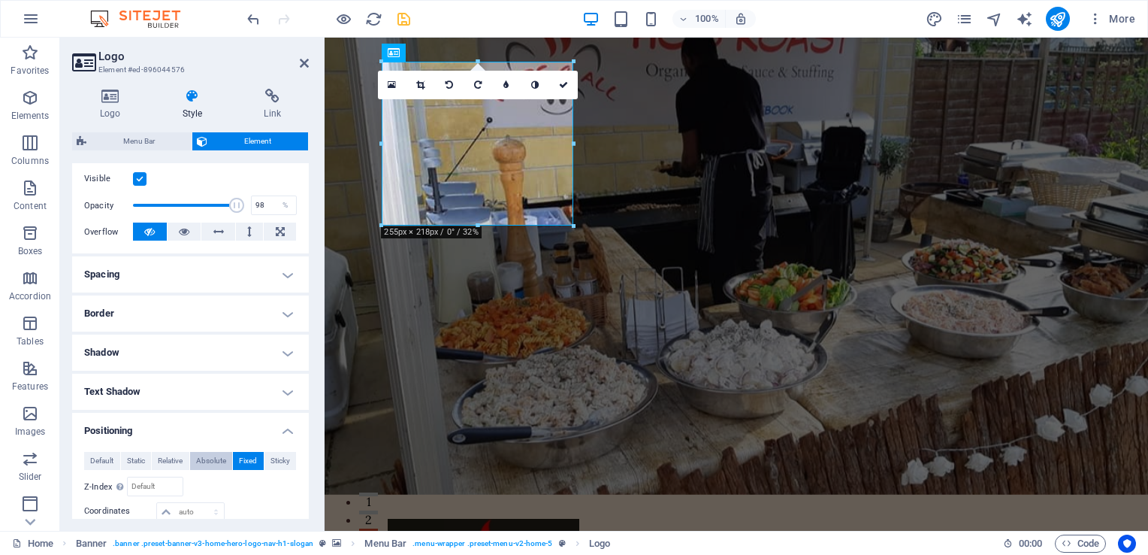
click at [207, 461] on span "Absolute" at bounding box center [211, 461] width 30 height 18
click at [165, 452] on span "Relative" at bounding box center [170, 461] width 25 height 18
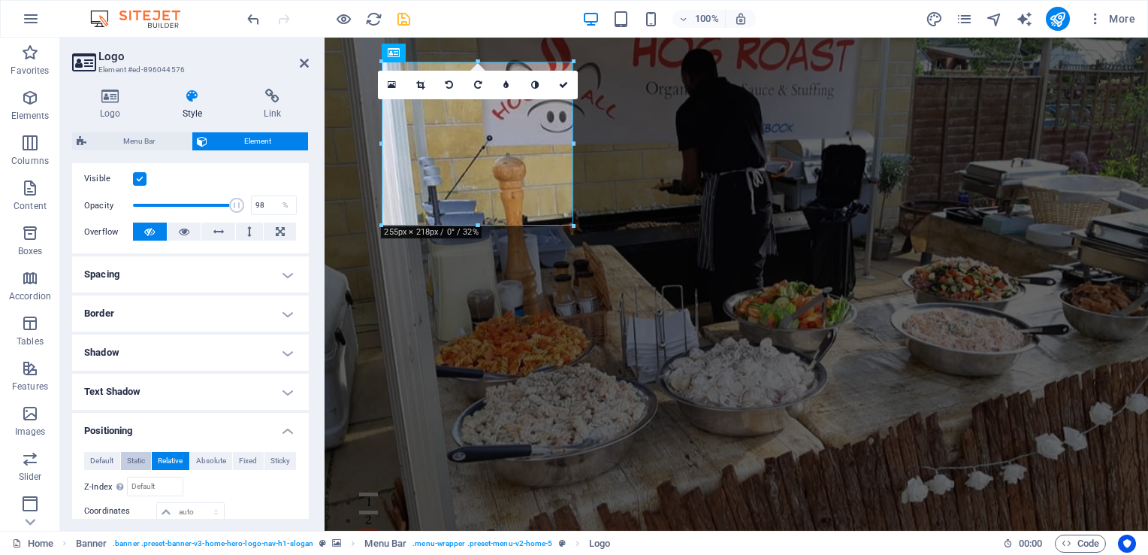
click at [136, 459] on span "Static" at bounding box center [136, 461] width 18 height 18
click at [102, 455] on span "Default" at bounding box center [101, 461] width 23 height 18
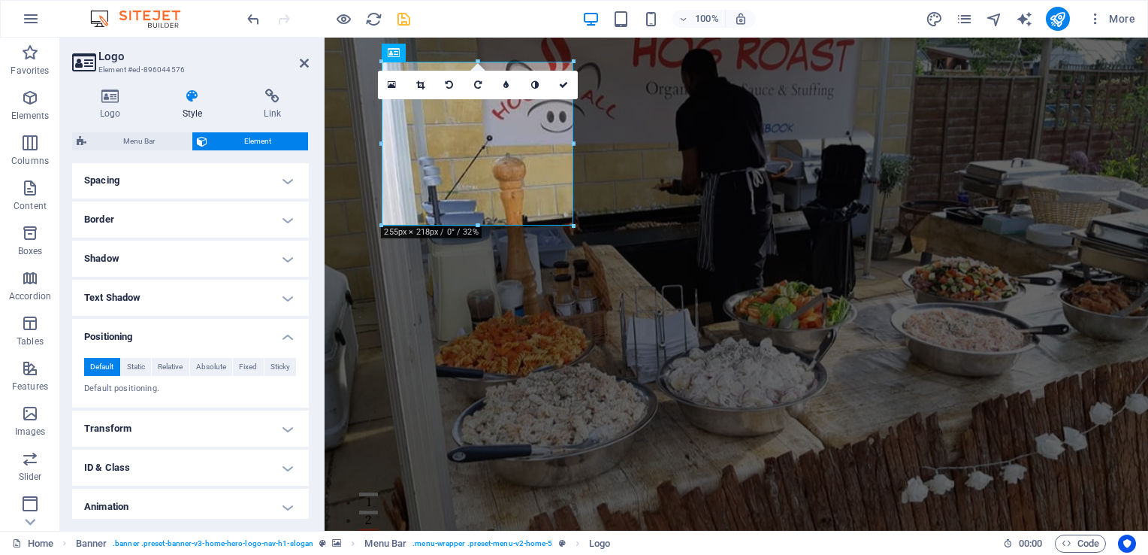
scroll to position [331, 0]
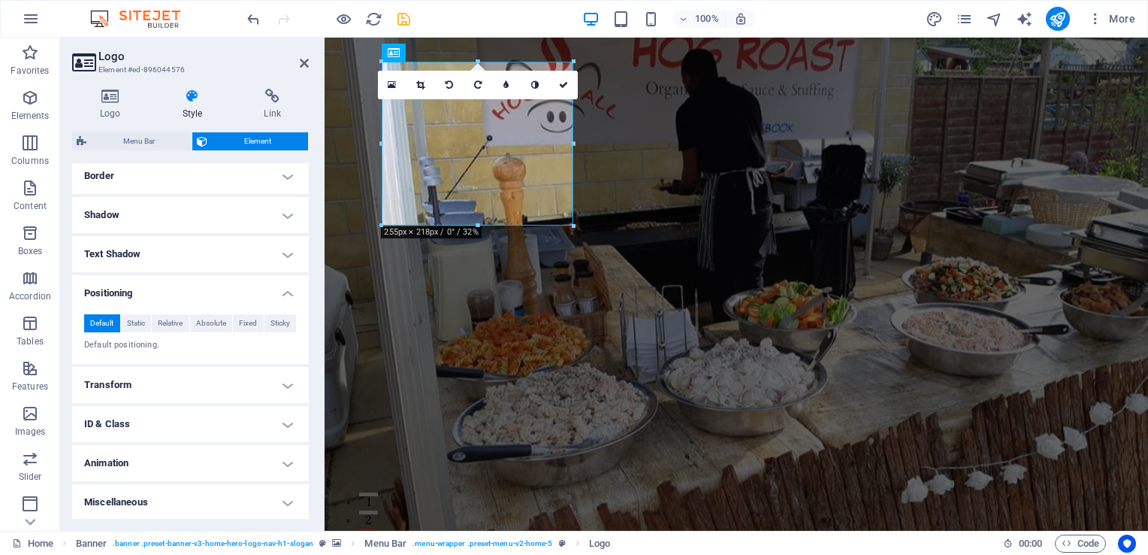
click at [240, 488] on h4 "Miscellaneous" at bounding box center [190, 502] width 237 height 36
drag, startPoint x: 305, startPoint y: 460, endPoint x: 302, endPoint y: 501, distance: 40.7
click at [302, 501] on ul "Layout How this element expands within the layout (Flexbox). Size Default auto …" at bounding box center [190, 222] width 237 height 781
drag, startPoint x: 305, startPoint y: 467, endPoint x: 311, endPoint y: 501, distance: 33.6
click at [311, 501] on div "Logo Style Link Logo Image Text Drag files here, click to choose files or selec…" at bounding box center [190, 304] width 261 height 454
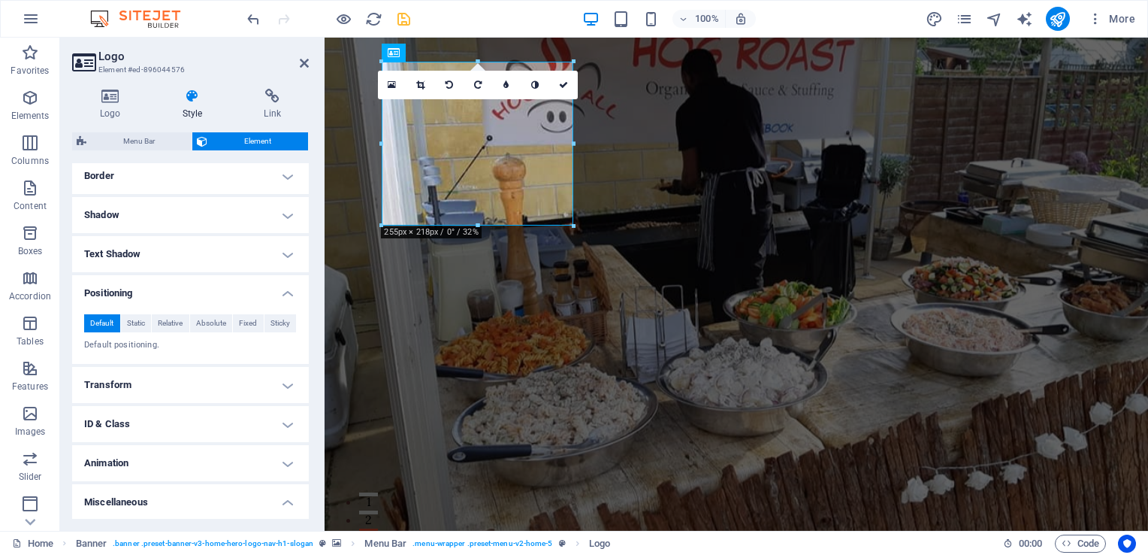
click at [163, 254] on h4 "Text Shadow" at bounding box center [190, 254] width 237 height 36
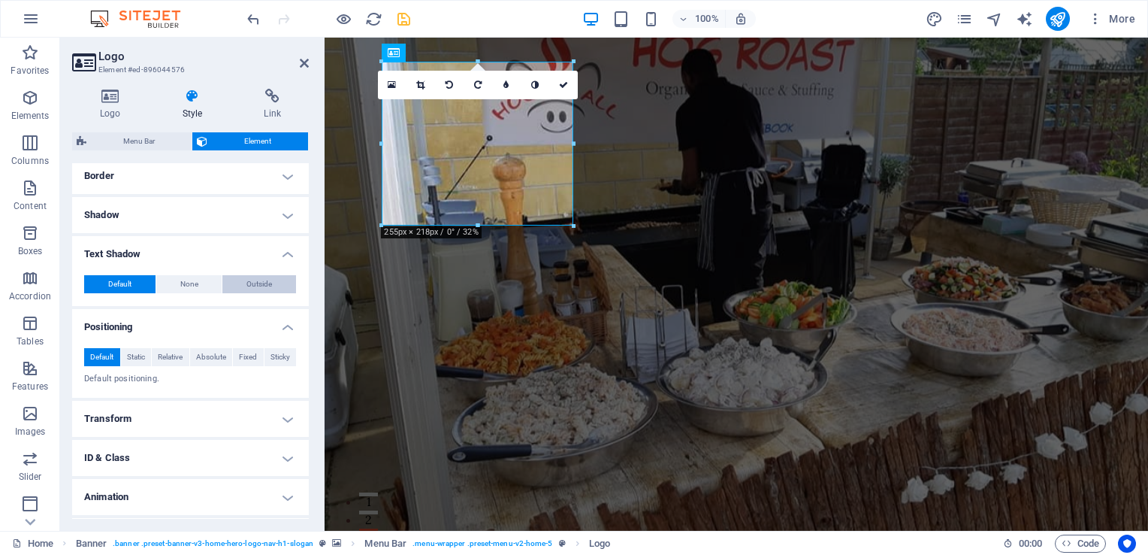
click at [243, 282] on button "Outside" at bounding box center [259, 284] width 74 height 18
type input "2"
type input "4"
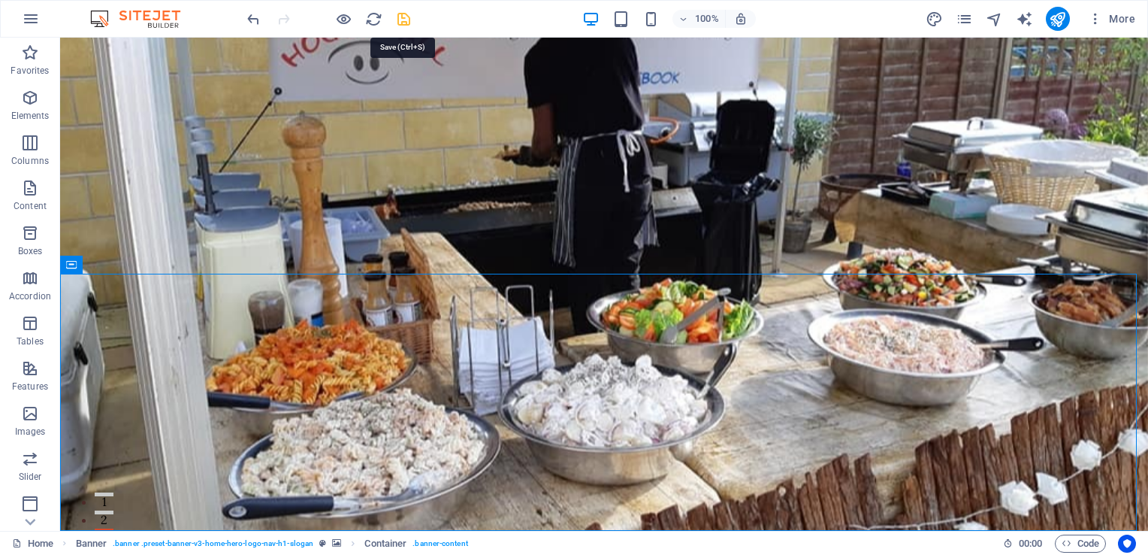
click at [399, 19] on icon "save" at bounding box center [403, 19] width 17 height 17
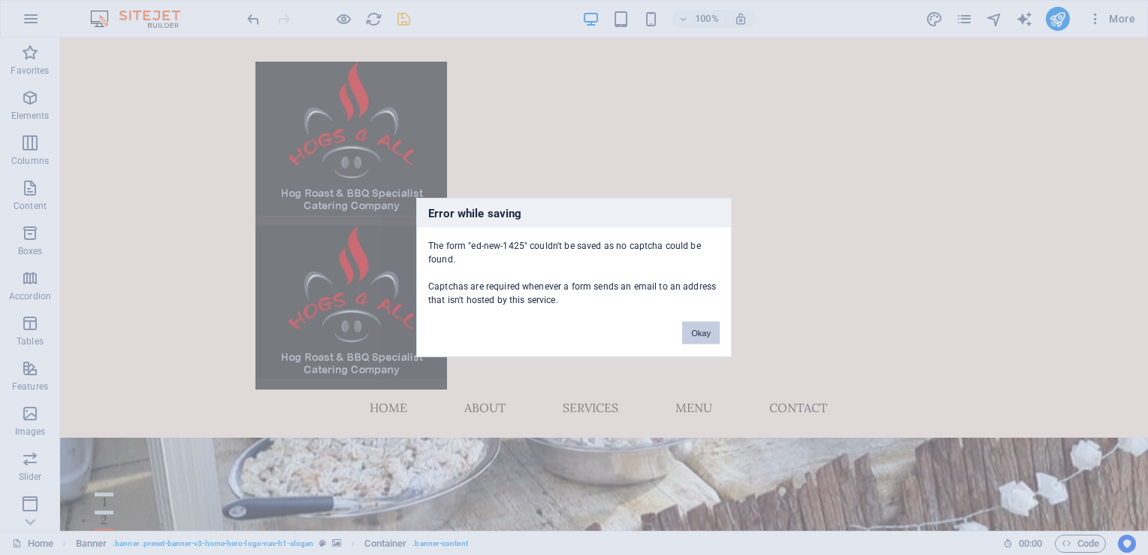
scroll to position [934, 0]
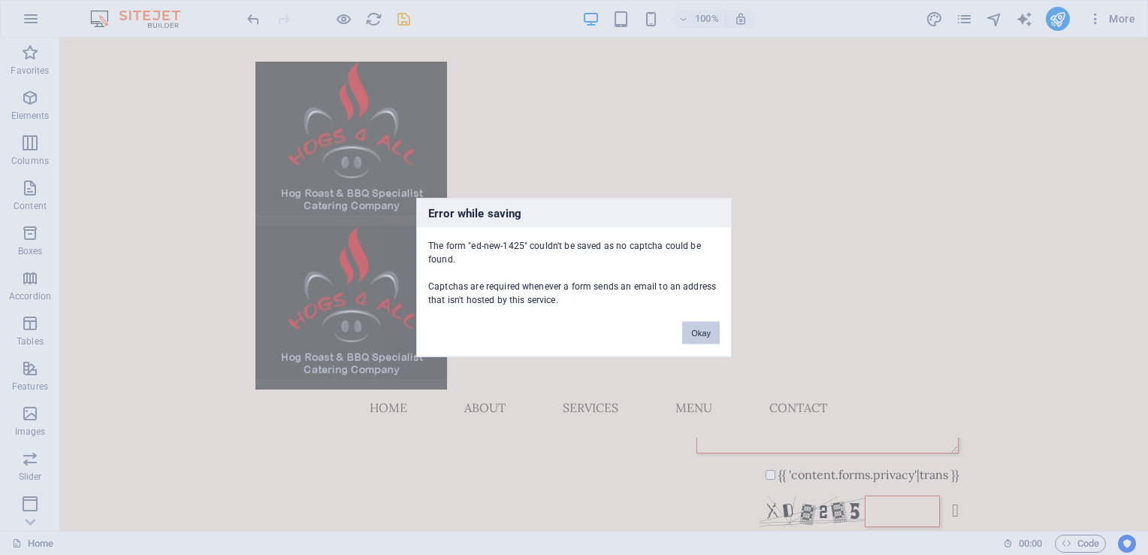
click at [709, 334] on button "Okay" at bounding box center [701, 333] width 38 height 23
